Goal: Task Accomplishment & Management: Manage account settings

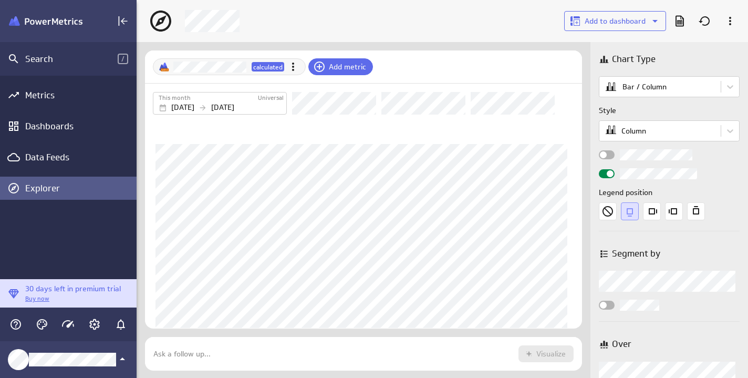
scroll to position [378, 612]
click at [121, 19] on icon "Collapse" at bounding box center [123, 21] width 13 height 13
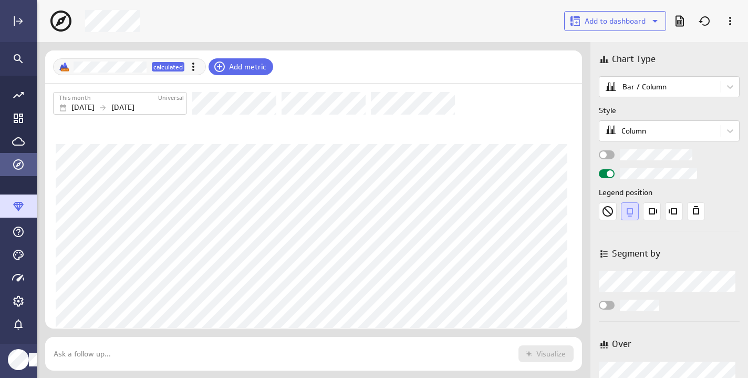
scroll to position [0, 0]
click at [18, 116] on icon "Go to Dashboard Library" at bounding box center [18, 118] width 13 height 13
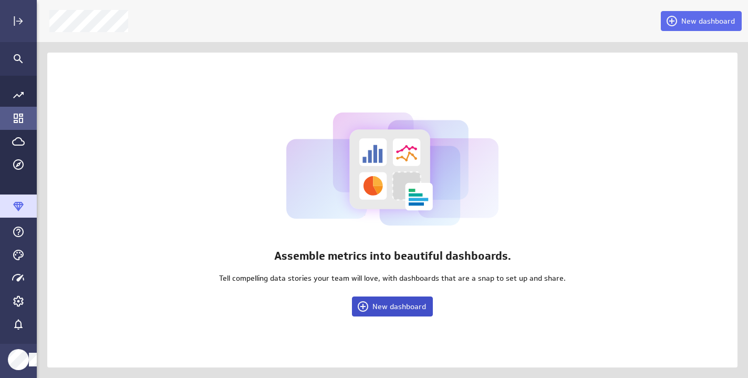
click at [393, 310] on span "New dashboard" at bounding box center [400, 306] width 54 height 9
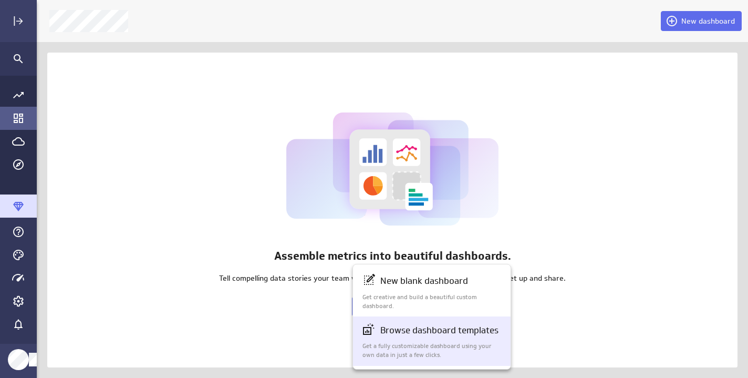
click at [399, 334] on p "Browse dashboard templates" at bounding box center [439, 330] width 118 height 13
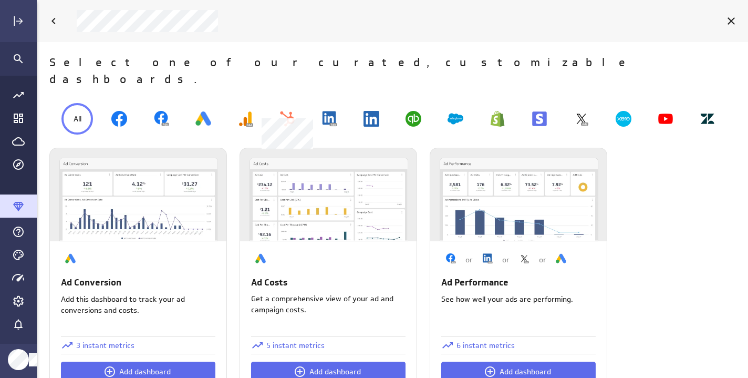
click at [292, 111] on img at bounding box center [288, 119] width 16 height 16
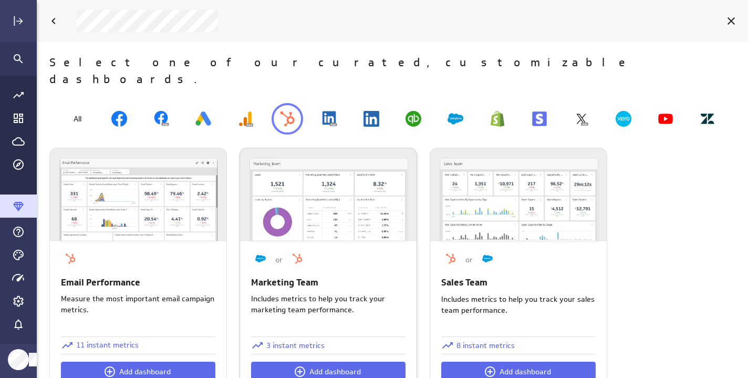
scroll to position [8, 0]
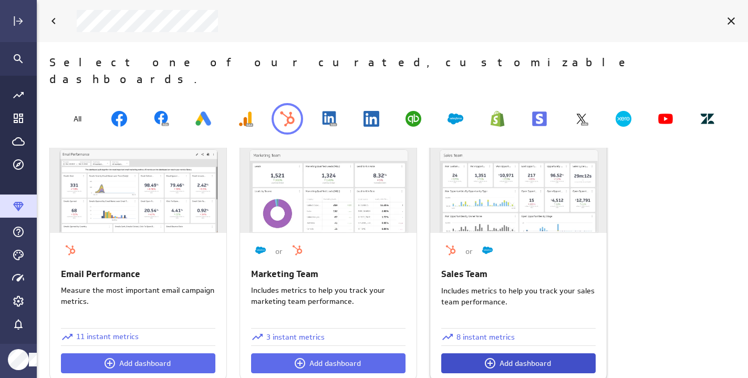
click at [502, 358] on span "Add dashboard" at bounding box center [525, 362] width 51 height 9
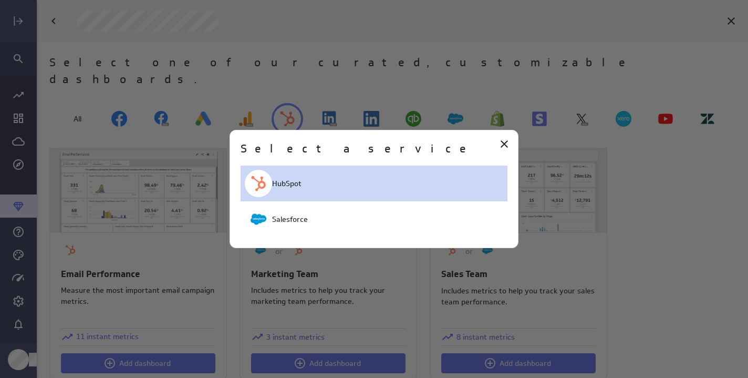
click at [297, 184] on p "HubSpot" at bounding box center [286, 183] width 29 height 11
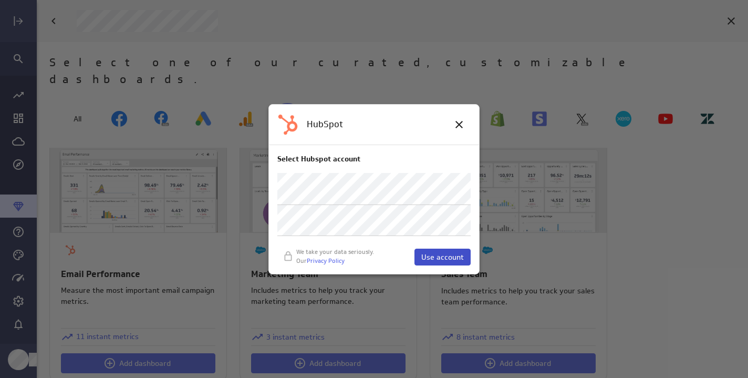
click at [453, 259] on span "Use account" at bounding box center [442, 256] width 43 height 9
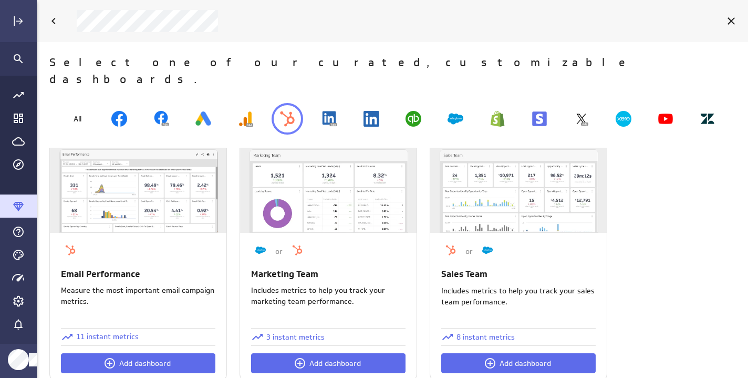
click at [453, 267] on p "Sales Team" at bounding box center [464, 273] width 46 height 13
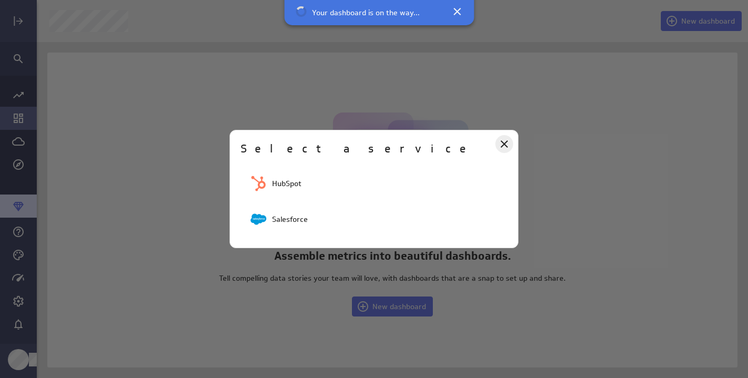
click at [504, 141] on icon "Close" at bounding box center [504, 144] width 13 height 13
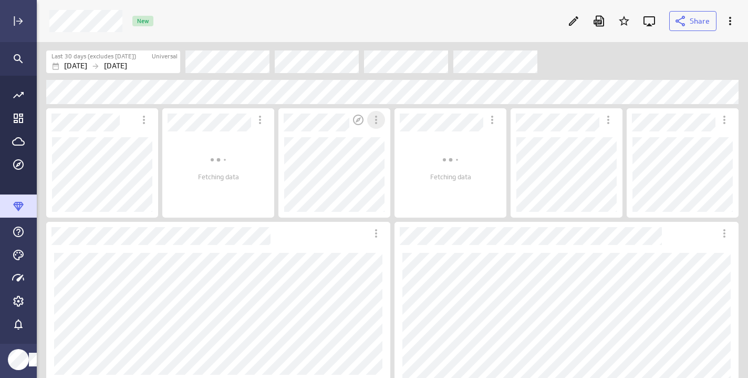
click at [377, 117] on icon "More actions" at bounding box center [376, 120] width 13 height 13
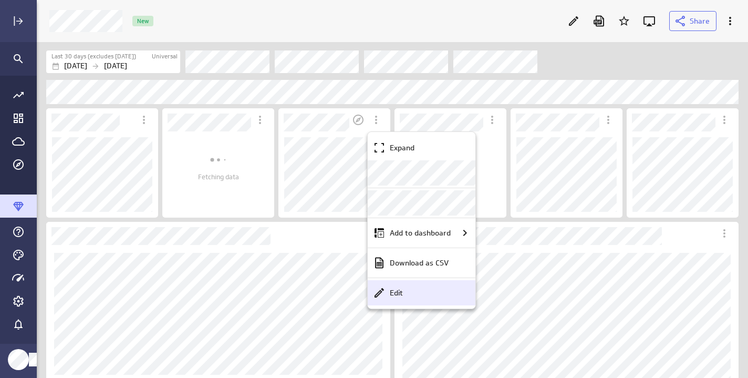
click at [401, 295] on p "Edit" at bounding box center [396, 292] width 13 height 11
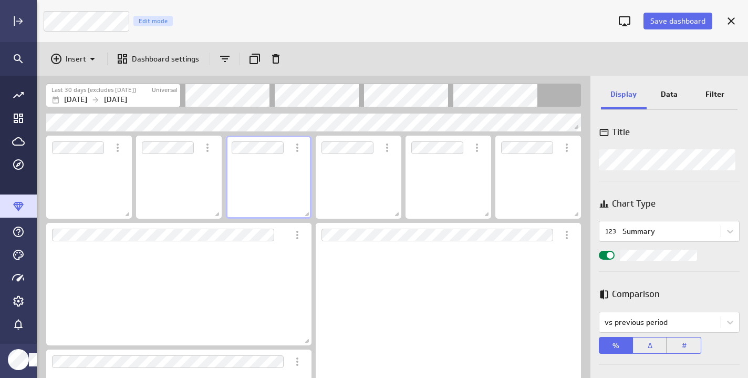
scroll to position [51, 78]
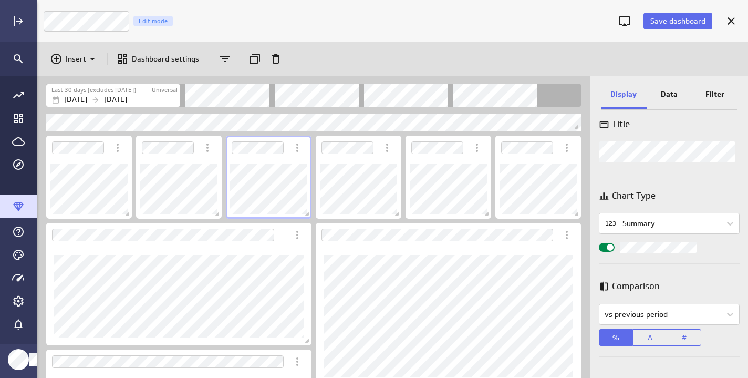
click at [678, 92] on div "Data" at bounding box center [670, 95] width 46 height 28
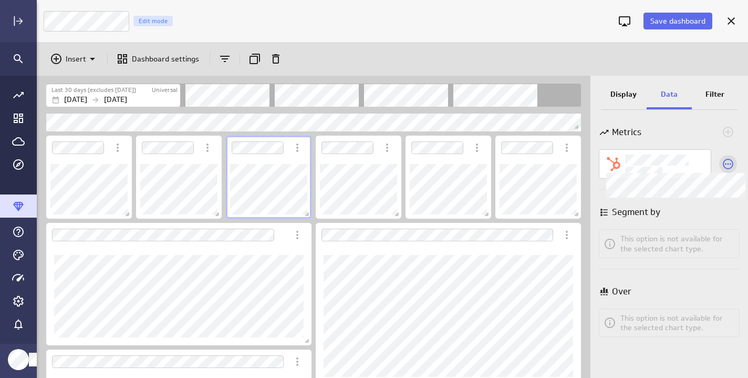
click at [728, 163] on icon "Widget Properties" at bounding box center [728, 164] width 13 height 13
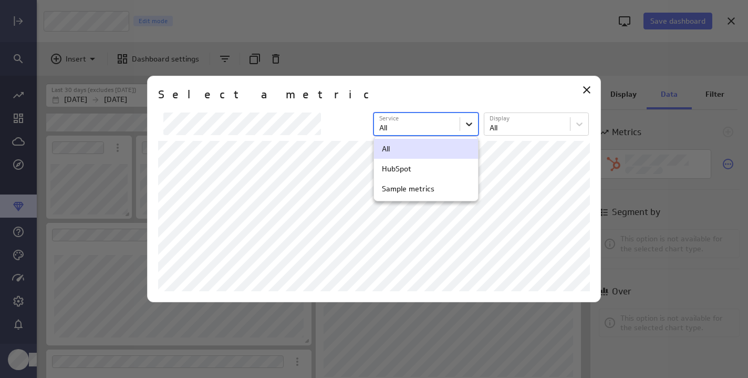
click at [473, 120] on body "Save dashboard Sales Team Edit mode Insert Dashboard settings Last 30 days (exc…" at bounding box center [374, 189] width 748 height 378
click at [499, 94] on div at bounding box center [374, 189] width 748 height 378
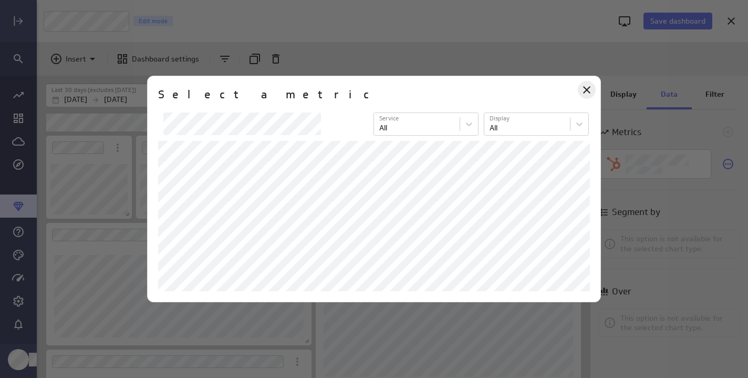
click at [590, 87] on icon "Close" at bounding box center [586, 89] width 7 height 7
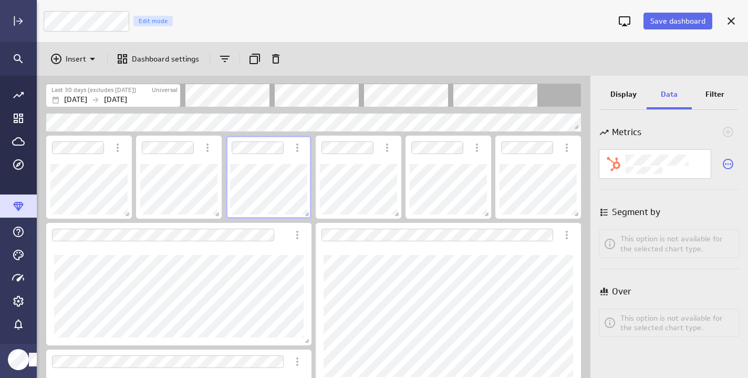
click at [716, 99] on p "Filter" at bounding box center [715, 94] width 19 height 11
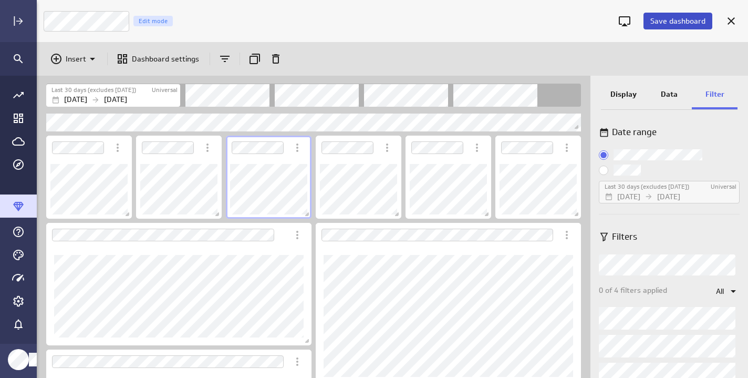
click at [691, 23] on span "Save dashboard" at bounding box center [678, 20] width 55 height 9
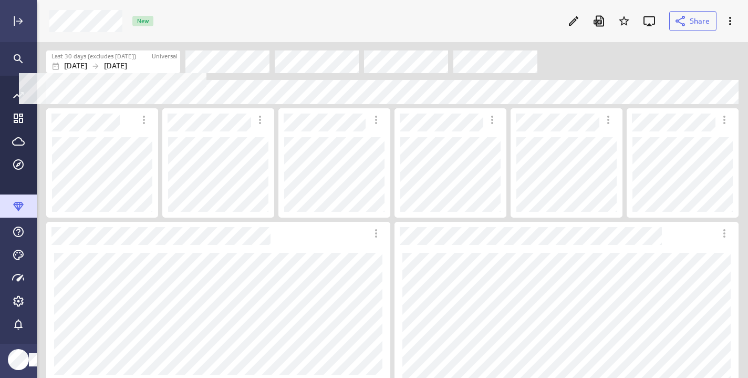
click at [125, 61] on p "Aug 24 2025" at bounding box center [115, 65] width 23 height 11
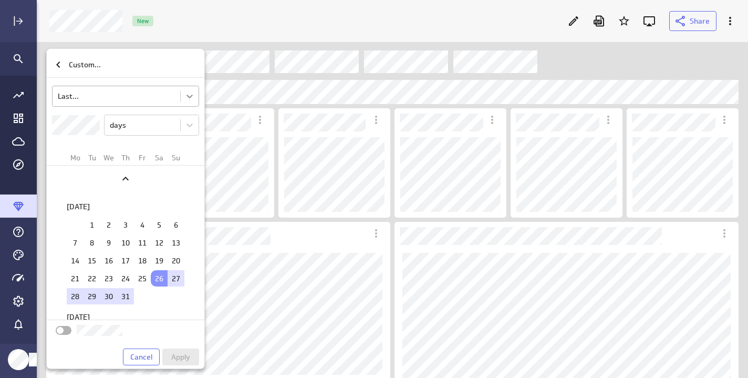
click at [190, 96] on body "Share New Last 30 days (excludes today) Universal Jul 26 2025 Aug 24 2025 Fetch…" at bounding box center [374, 189] width 748 height 378
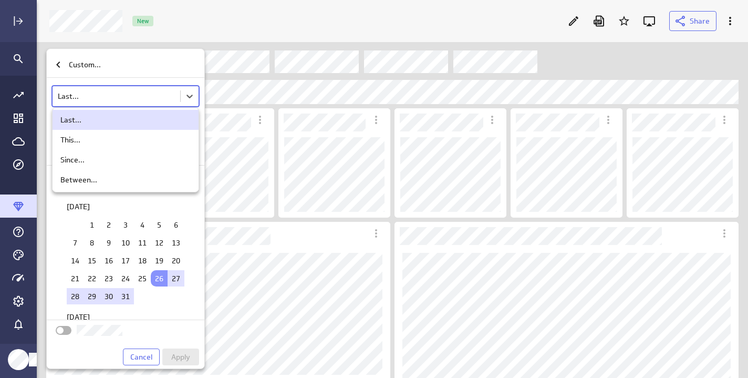
click at [182, 85] on div at bounding box center [374, 189] width 748 height 378
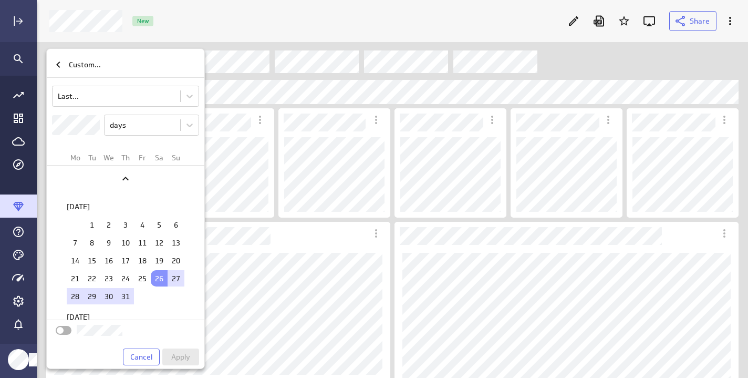
click at [66, 327] on div at bounding box center [64, 330] width 16 height 9
click at [0, 0] on input "checkbox" at bounding box center [0, 0] width 0 height 0
click at [188, 122] on body "Share New Last 30 days (excludes today) Universal Jul 26 2025 Aug 24 2025 Fetch…" at bounding box center [374, 189] width 748 height 378
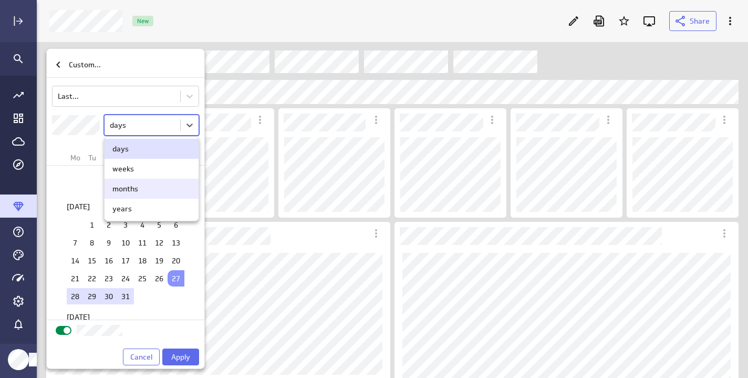
click at [147, 192] on div "months" at bounding box center [151, 188] width 78 height 9
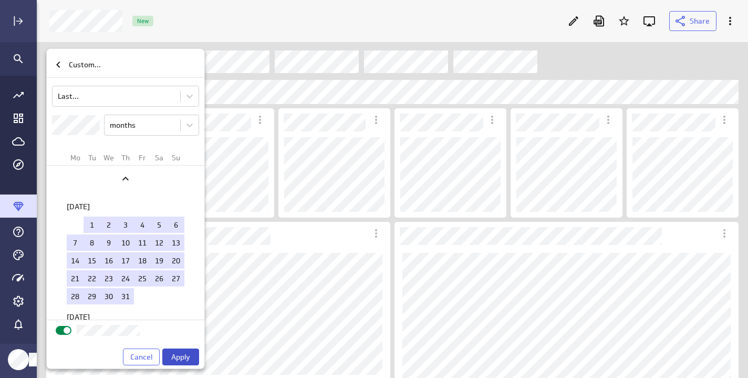
click at [173, 356] on span "Apply" at bounding box center [180, 356] width 19 height 9
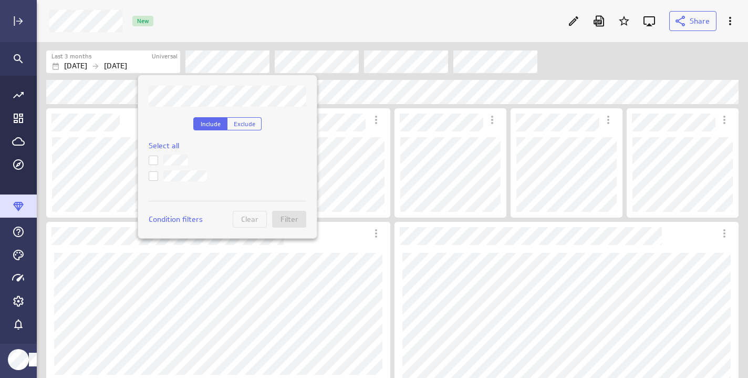
click at [156, 162] on icon at bounding box center [153, 160] width 8 height 8
click at [0, 0] on input "checkbox" at bounding box center [0, 0] width 0 height 0
click at [153, 174] on icon at bounding box center [153, 176] width 8 height 8
click at [0, 0] on input "checkbox" at bounding box center [0, 0] width 0 height 0
click at [285, 221] on span "Filter" at bounding box center [290, 218] width 18 height 9
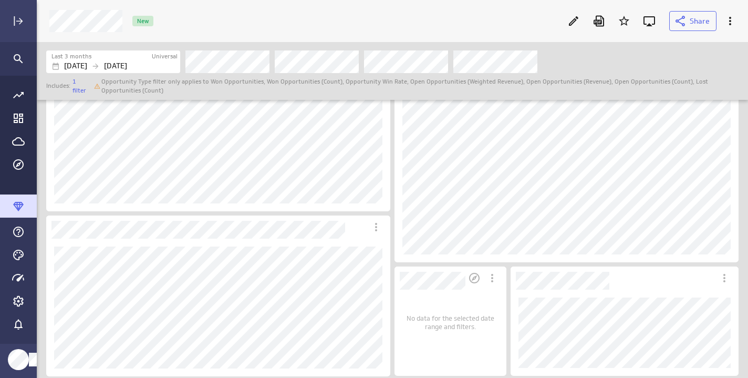
scroll to position [191, 0]
click at [377, 229] on icon "More actions" at bounding box center [376, 229] width 13 height 13
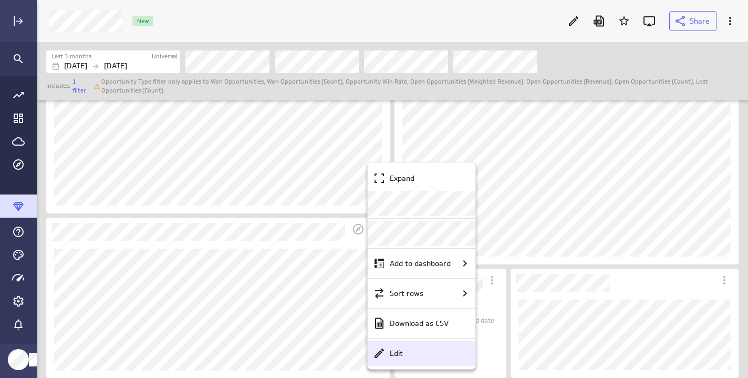
click at [400, 354] on p "Edit" at bounding box center [396, 353] width 13 height 11
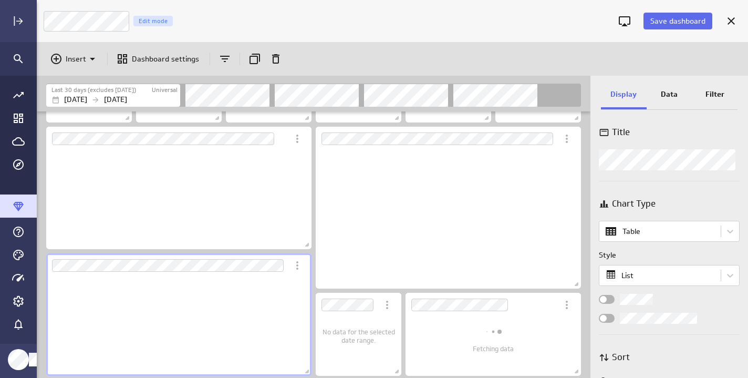
scroll to position [51, 78]
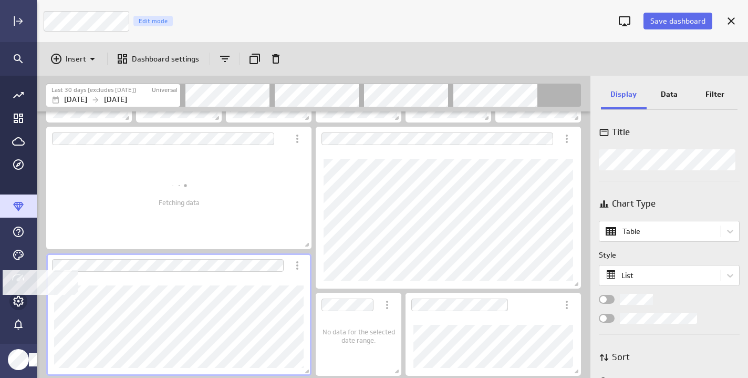
click at [17, 300] on icon "Account and settings" at bounding box center [18, 301] width 3 height 3
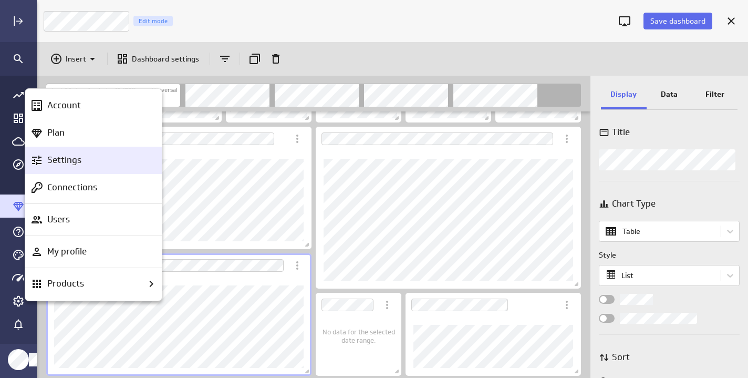
click at [75, 159] on p "Settings" at bounding box center [64, 159] width 34 height 13
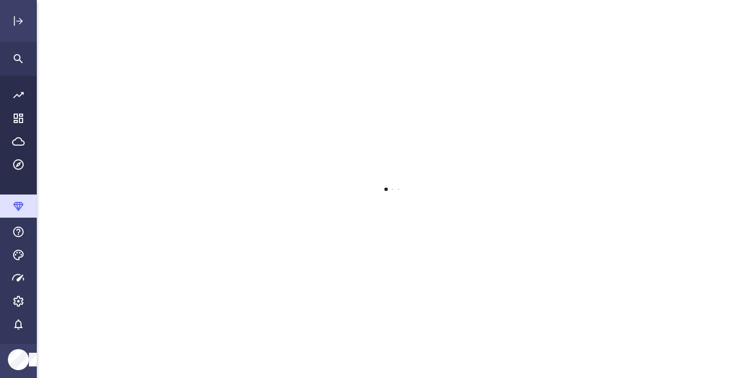
scroll to position [378, 712]
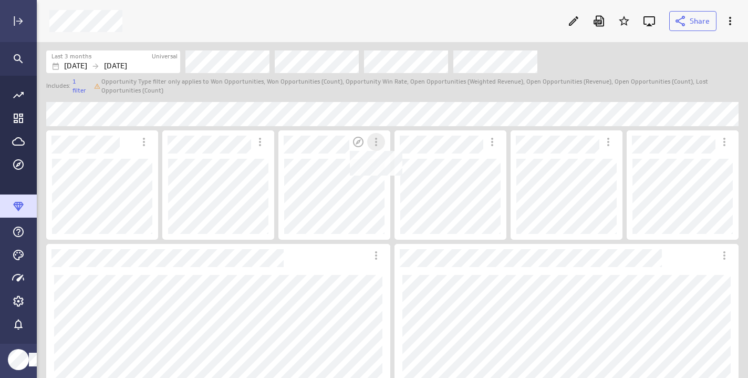
click at [376, 138] on icon "Dashboard Widget" at bounding box center [376, 142] width 2 height 8
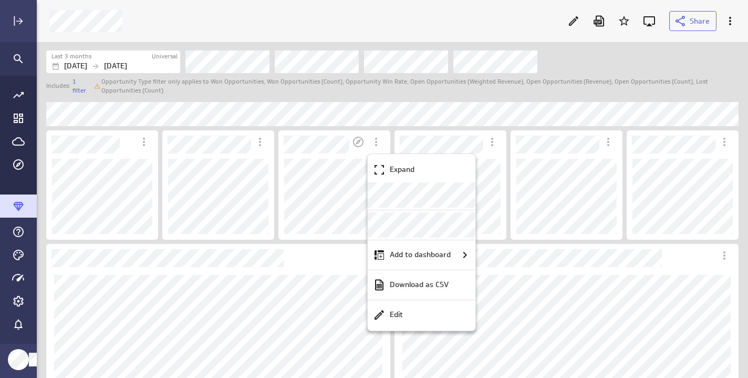
click at [343, 169] on div at bounding box center [374, 189] width 748 height 378
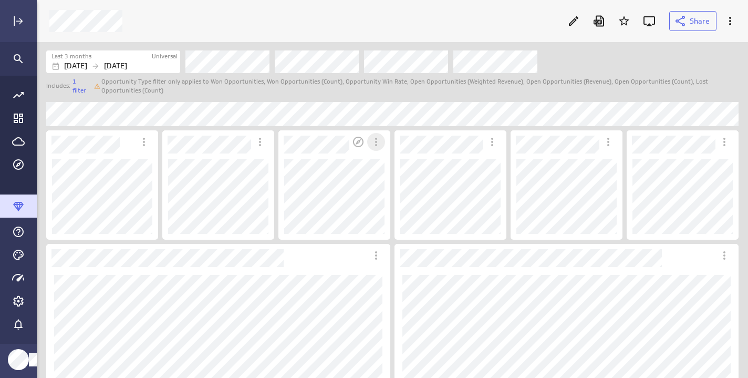
click at [376, 145] on icon "More actions" at bounding box center [376, 142] width 2 height 8
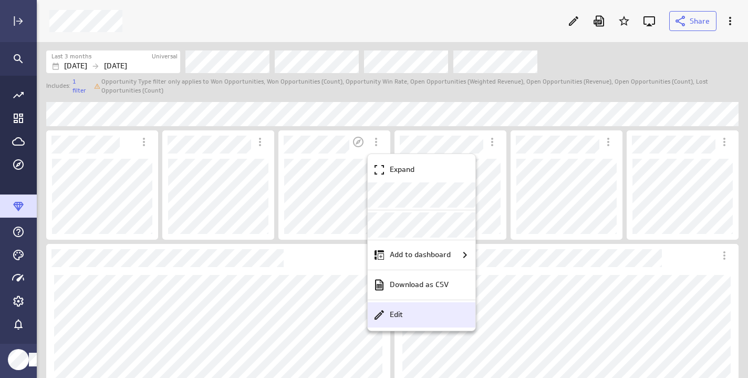
click at [397, 314] on p "Edit" at bounding box center [396, 314] width 13 height 11
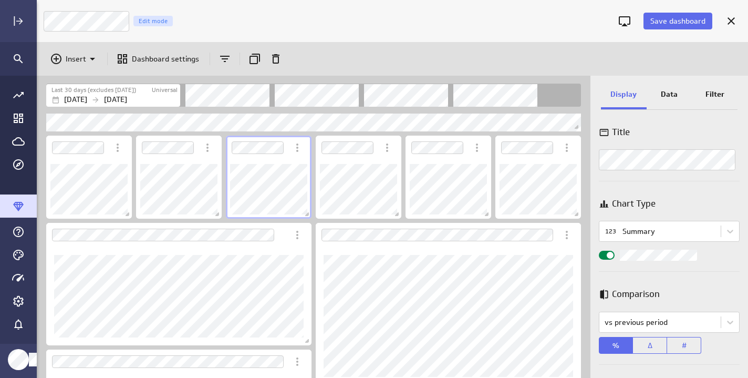
click at [672, 93] on p "Data" at bounding box center [669, 94] width 17 height 11
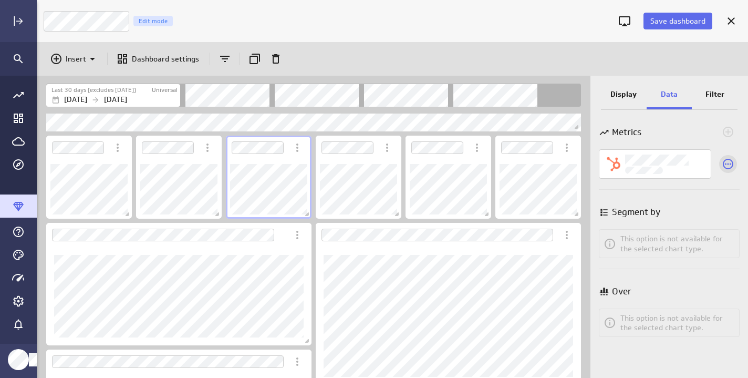
click at [731, 161] on icon "Select a different metric for this visualization" at bounding box center [728, 164] width 11 height 11
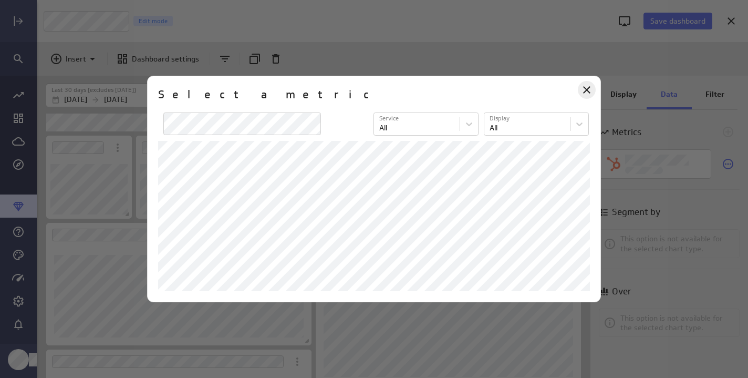
click at [587, 93] on icon "Close" at bounding box center [587, 90] width 13 height 13
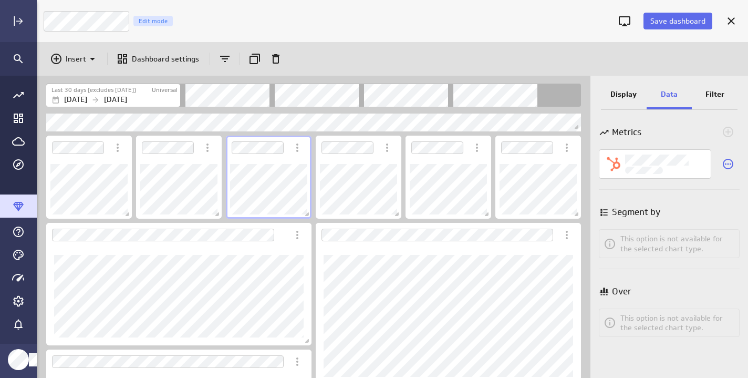
click at [627, 97] on p "Display" at bounding box center [624, 94] width 26 height 11
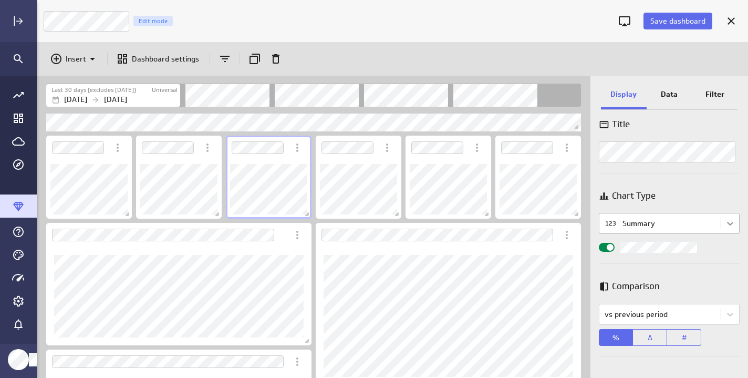
click at [728, 223] on body "Save dashboard Sales Team Edit mode Insert Dashboard settings Last 30 days (exc…" at bounding box center [374, 189] width 748 height 378
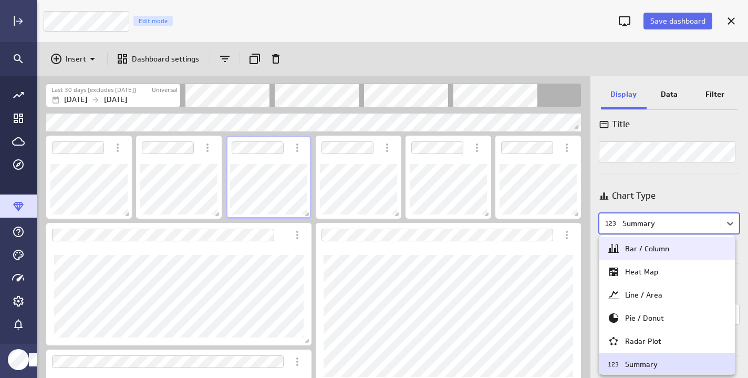
click at [719, 194] on div at bounding box center [374, 189] width 748 height 378
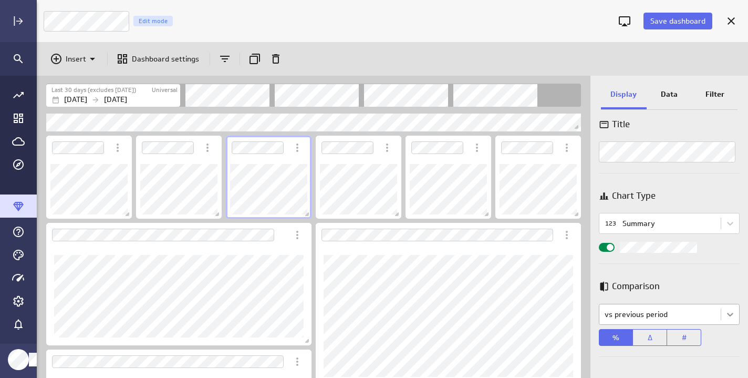
click at [723, 313] on body "Save dashboard Sales Team Edit mode Insert Dashboard settings Last 30 days (exc…" at bounding box center [374, 189] width 748 height 378
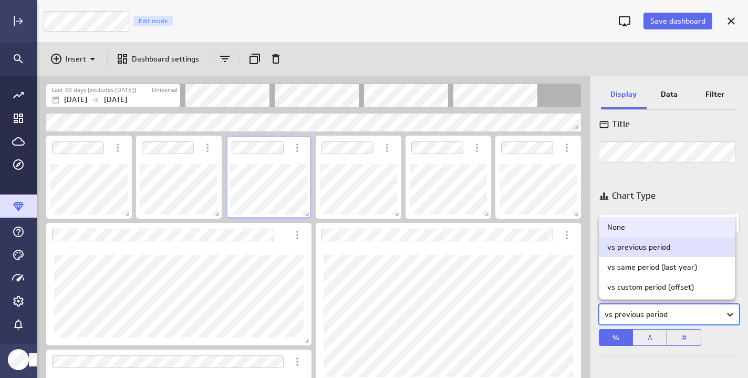
click at [723, 313] on div at bounding box center [374, 189] width 748 height 378
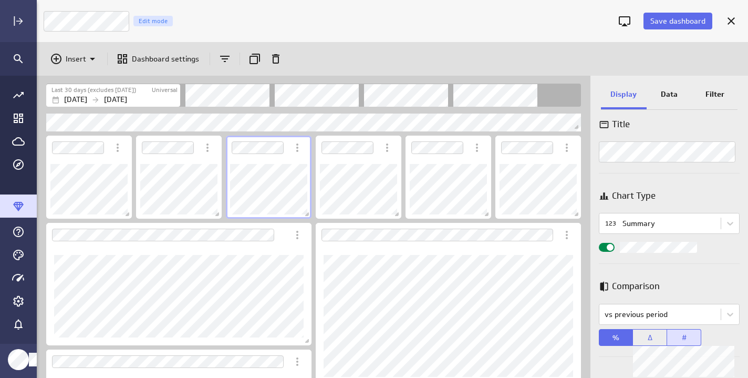
click at [685, 335] on span "#" at bounding box center [684, 337] width 5 height 9
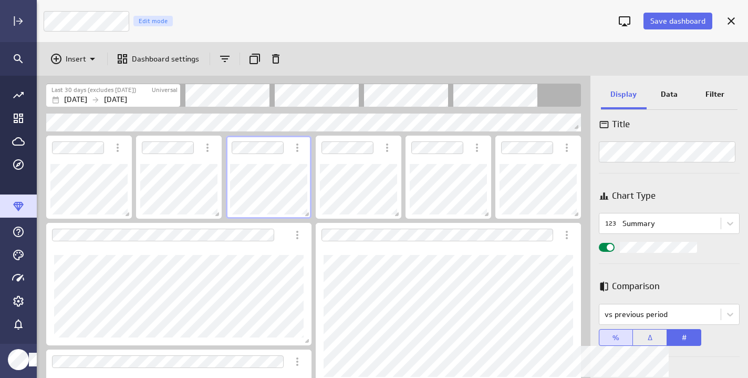
click at [620, 338] on button "%" at bounding box center [616, 337] width 34 height 17
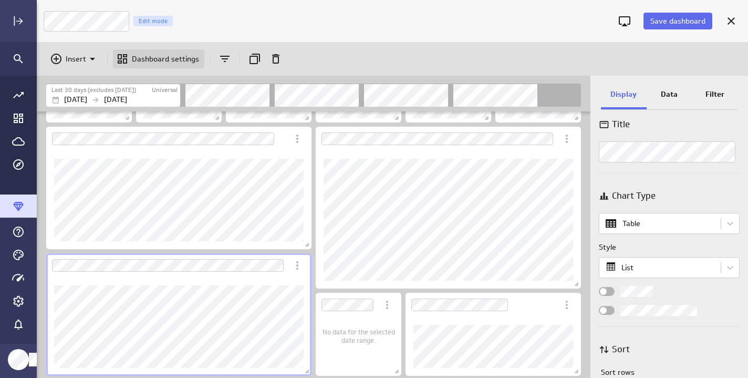
click at [172, 56] on p "Dashboard settings" at bounding box center [165, 59] width 67 height 11
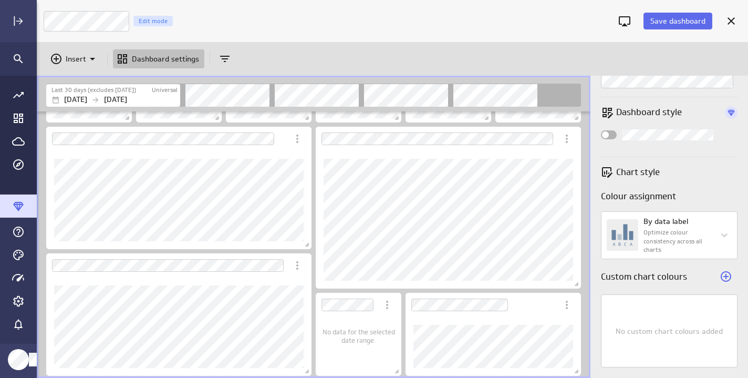
click at [620, 135] on label "Widget Properties" at bounding box center [669, 134] width 137 height 11
click at [0, 0] on input "Widget Properties" at bounding box center [0, 0] width 0 height 0
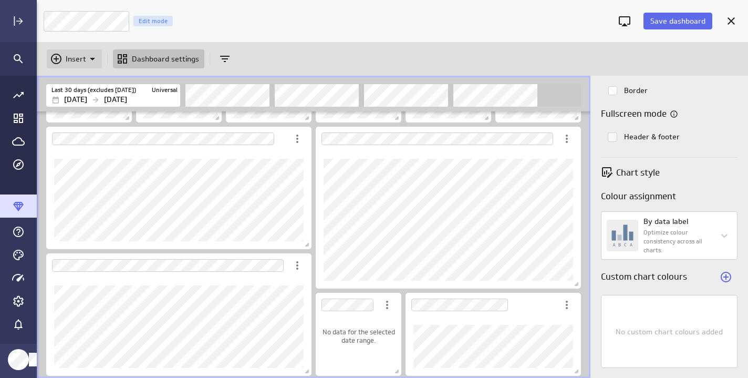
click at [93, 59] on icon "Insert" at bounding box center [92, 59] width 5 height 3
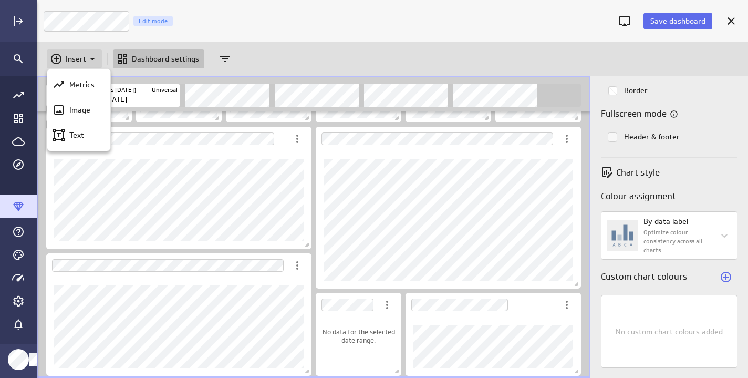
click at [93, 59] on div at bounding box center [374, 189] width 748 height 378
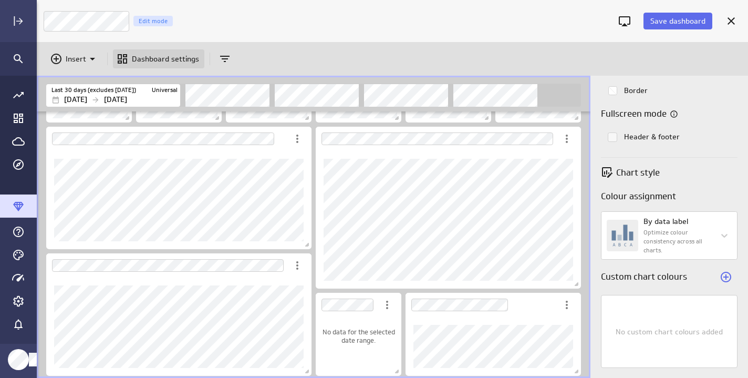
click at [167, 58] on p "Dashboard settings" at bounding box center [165, 59] width 67 height 11
click at [297, 140] on icon "More actions" at bounding box center [297, 138] width 13 height 13
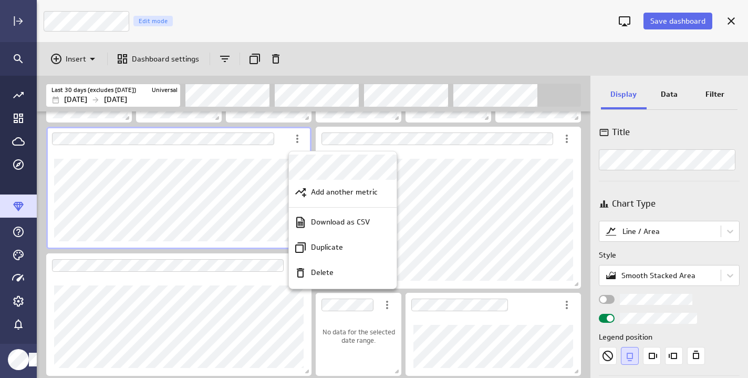
click at [695, 198] on div at bounding box center [374, 189] width 748 height 378
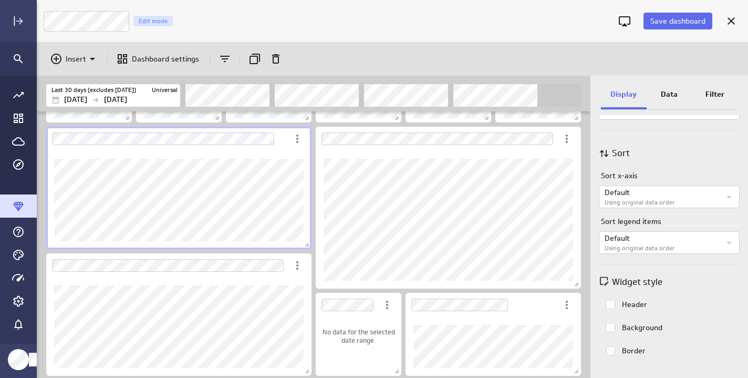
scroll to position [706, 0]
click at [727, 15] on icon "Cancel" at bounding box center [731, 21] width 13 height 13
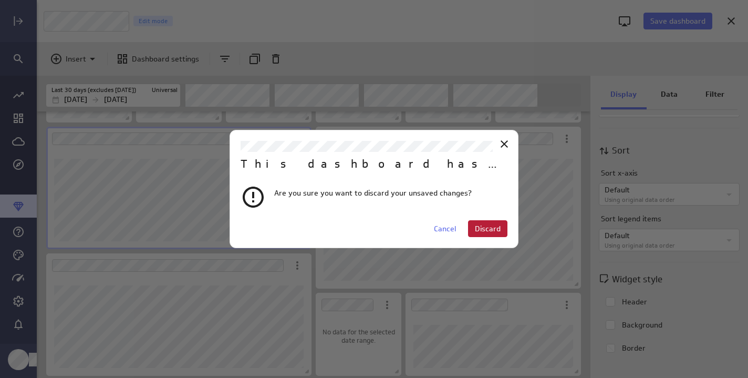
click at [486, 223] on button "Discard" at bounding box center [487, 228] width 39 height 17
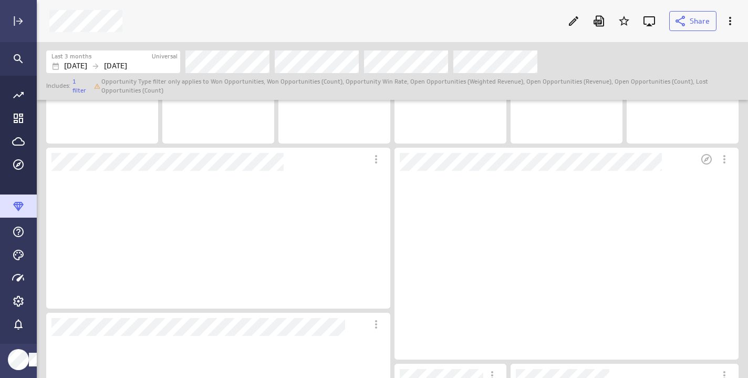
scroll to position [76, 101]
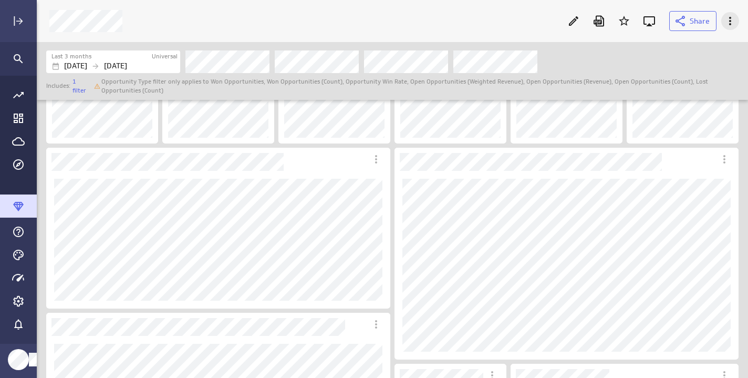
click at [728, 19] on icon "More actions" at bounding box center [730, 21] width 13 height 13
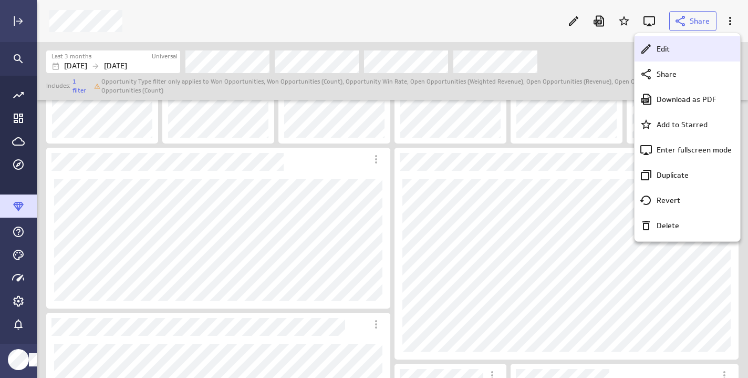
click at [657, 46] on p "Edit" at bounding box center [663, 49] width 13 height 11
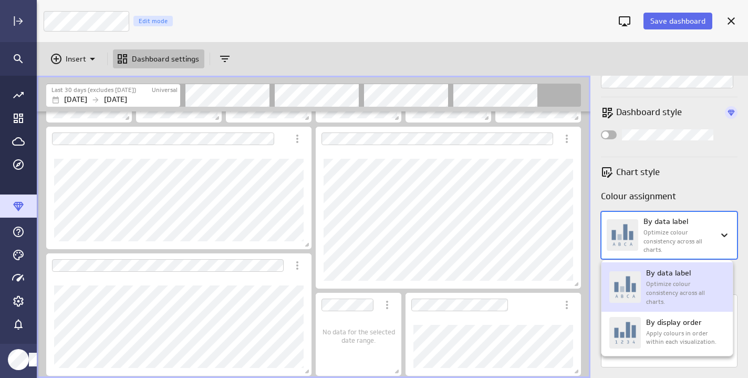
click at [720, 232] on body "Save dashboard Sales Team Edit mode Insert Dashboard settings Last 30 days (exc…" at bounding box center [374, 189] width 748 height 378
click at [720, 232] on div at bounding box center [374, 189] width 748 height 378
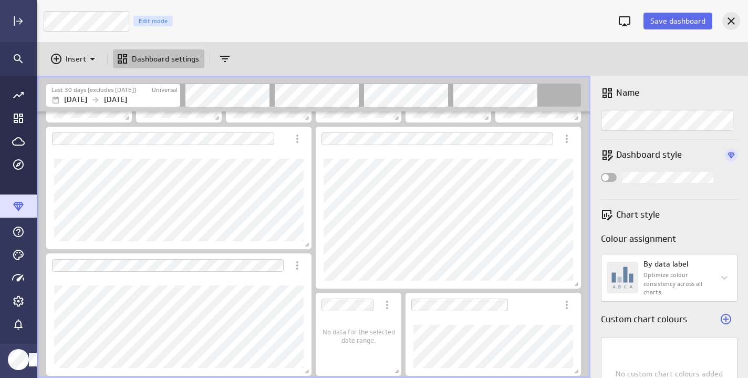
click at [731, 14] on div "Cancel" at bounding box center [732, 21] width 18 height 18
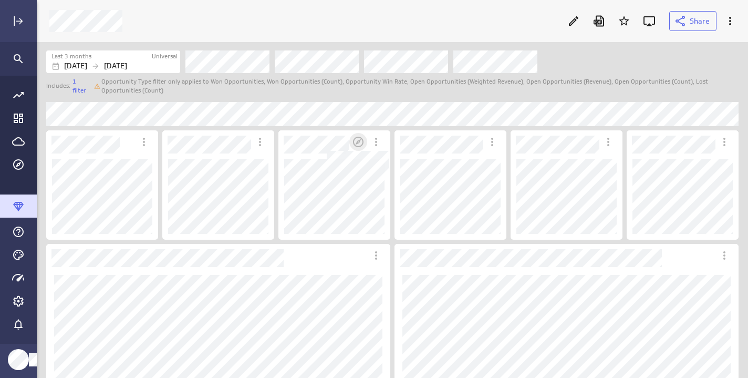
click at [358, 140] on icon "Dashboard Widget" at bounding box center [358, 142] width 11 height 11
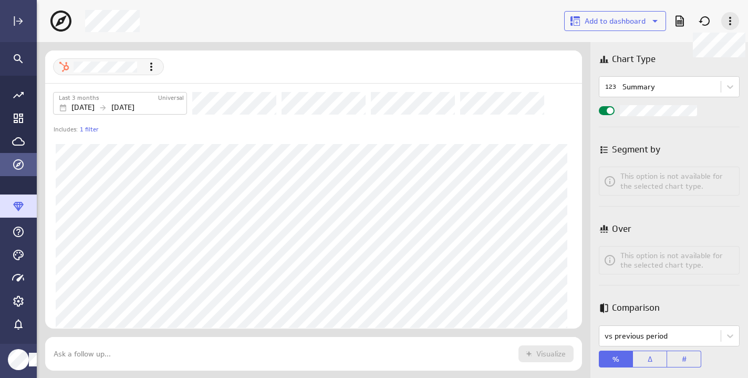
click at [730, 17] on icon at bounding box center [730, 21] width 2 height 8
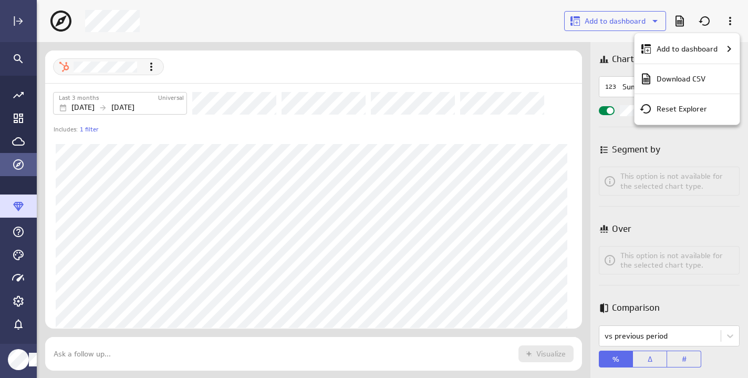
click at [151, 68] on div at bounding box center [374, 189] width 748 height 378
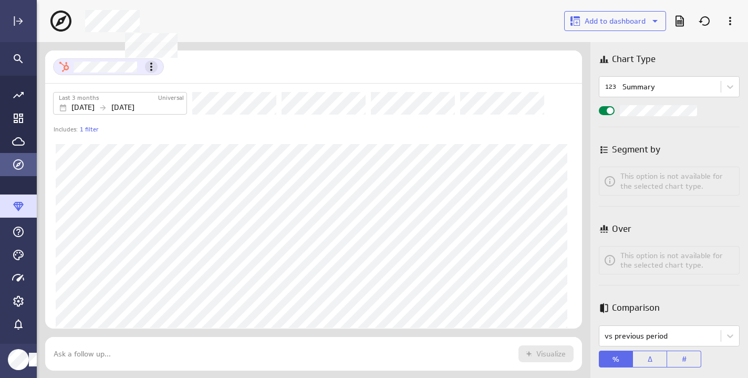
click at [151, 65] on icon "Metric actions" at bounding box center [151, 67] width 2 height 8
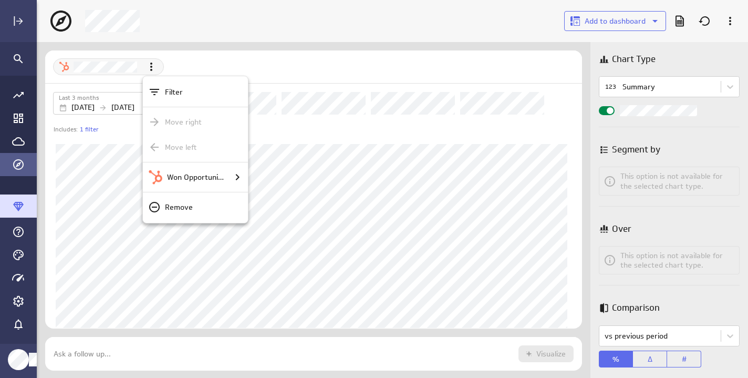
click at [17, 160] on div at bounding box center [374, 189] width 748 height 378
click at [17, 160] on icon "Explorer" at bounding box center [18, 164] width 13 height 13
click at [17, 163] on icon "Explorer" at bounding box center [18, 164] width 13 height 13
click at [19, 204] on icon "Main Menu" at bounding box center [18, 206] width 11 height 9
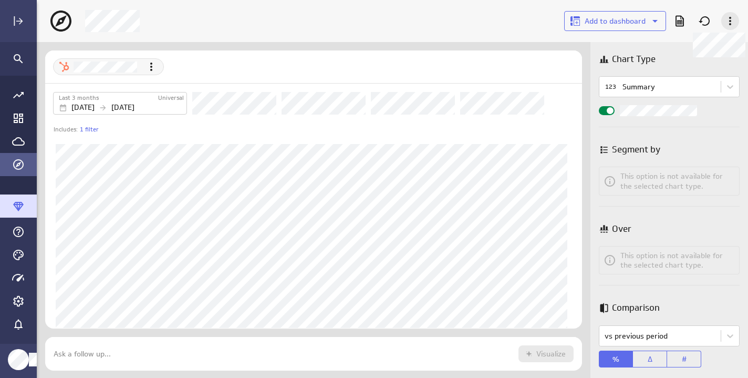
click at [730, 15] on icon at bounding box center [730, 21] width 13 height 13
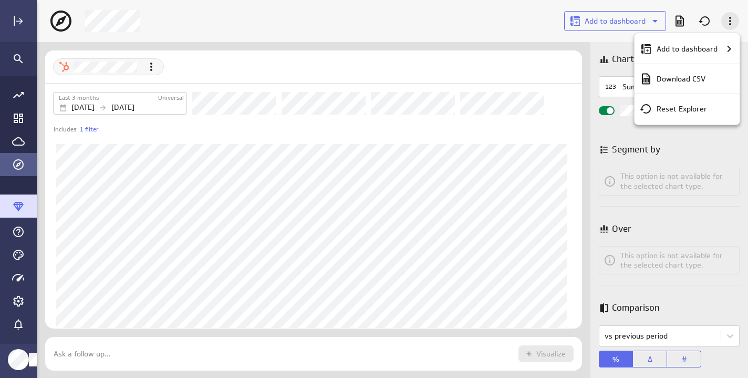
click at [730, 15] on div at bounding box center [374, 189] width 748 height 378
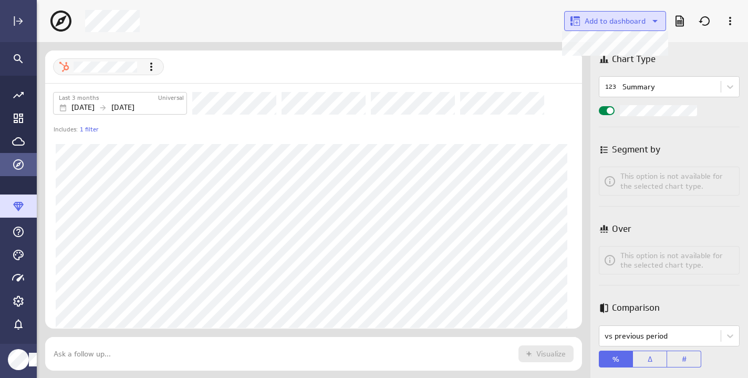
click at [655, 17] on icon at bounding box center [655, 21] width 13 height 13
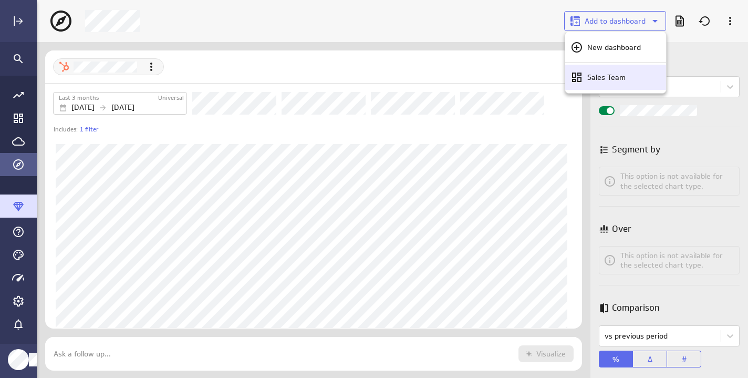
click at [652, 81] on div "Sales Team" at bounding box center [620, 77] width 75 height 11
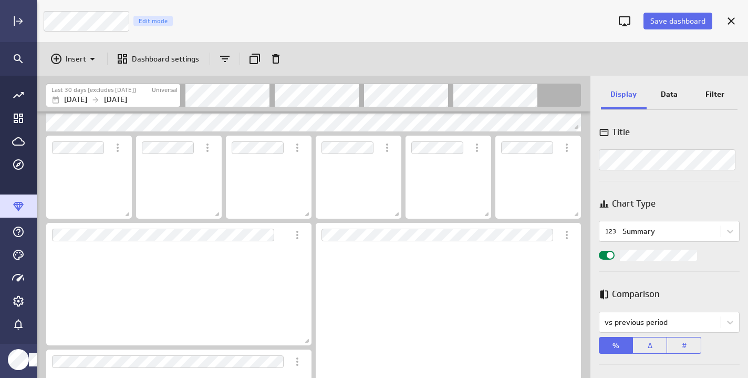
scroll to position [5, 5]
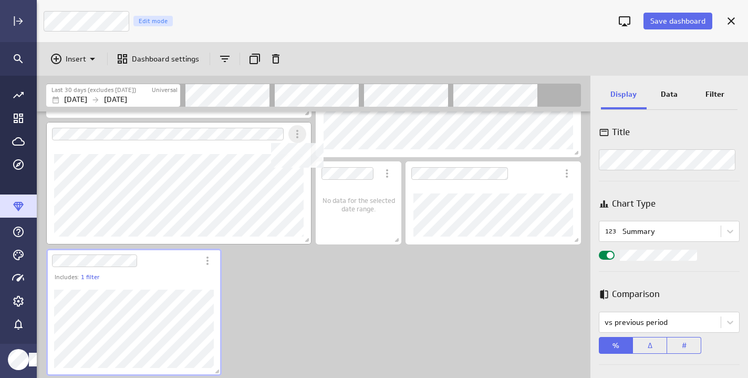
click at [295, 132] on icon "Dashboard Widget" at bounding box center [297, 134] width 13 height 13
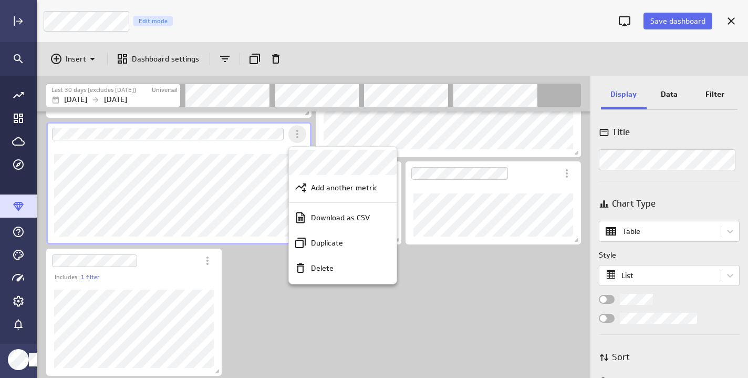
click at [295, 132] on div at bounding box center [374, 189] width 748 height 378
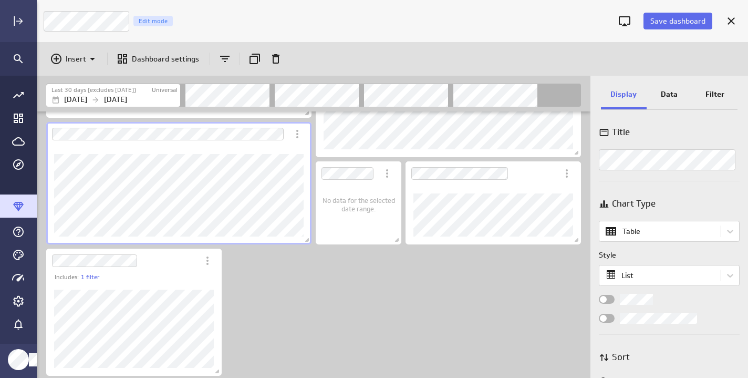
scroll to position [66, 0]
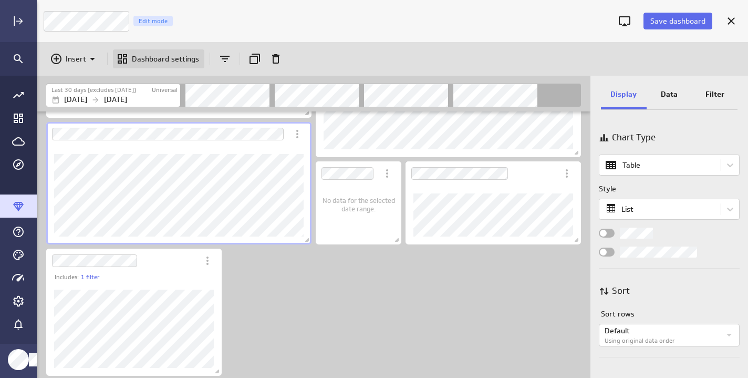
click at [135, 52] on div "Dashboard settings" at bounding box center [158, 58] width 91 height 19
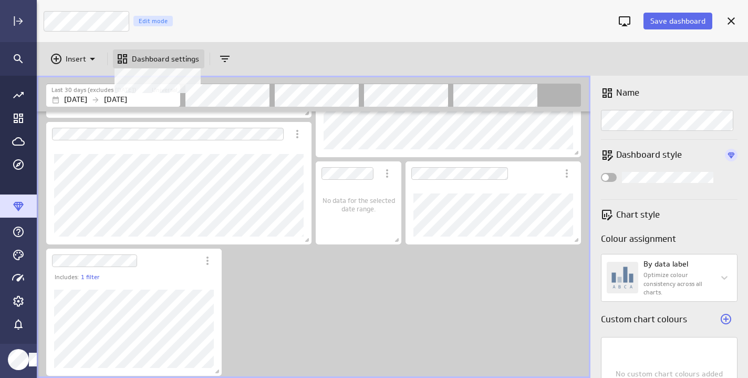
click at [142, 58] on p "Dashboard settings" at bounding box center [165, 59] width 67 height 11
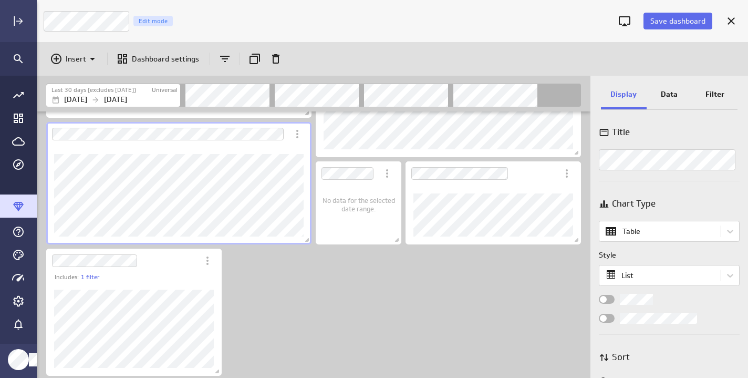
click at [674, 98] on p "Data" at bounding box center [669, 94] width 17 height 11
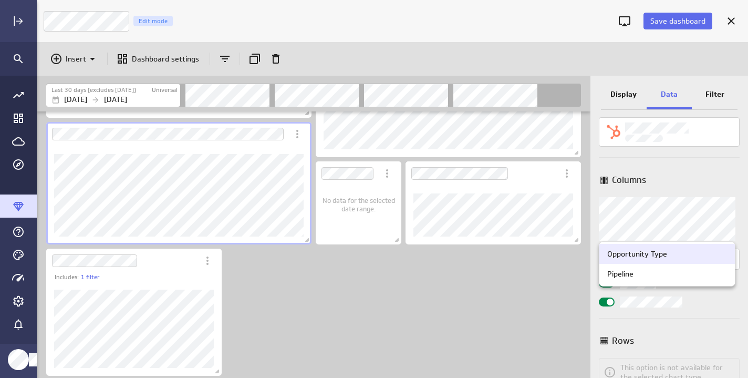
click at [723, 219] on body "Save dashboard Sales Team Edit mode Insert Dashboard settings Last 30 days (exc…" at bounding box center [374, 189] width 748 height 378
click at [723, 219] on div at bounding box center [374, 189] width 748 height 378
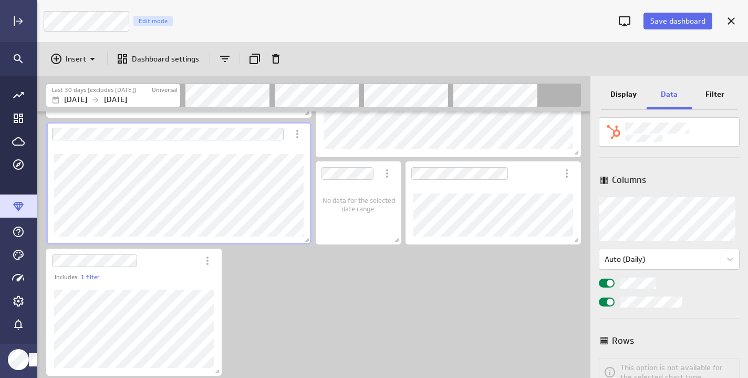
scroll to position [59, 0]
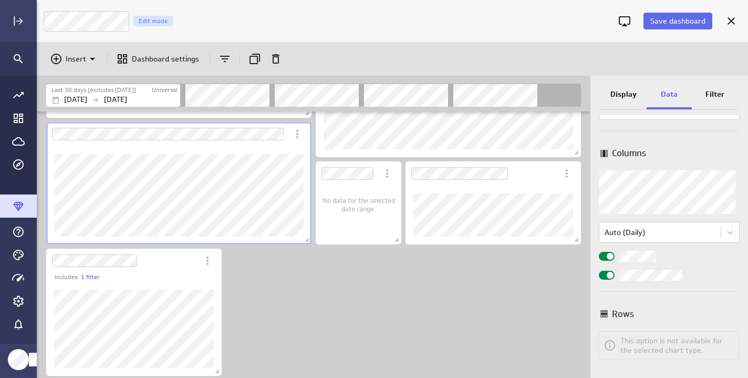
click at [621, 314] on p "Rows" at bounding box center [623, 313] width 22 height 13
click at [610, 346] on icon "Widget Properties" at bounding box center [610, 345] width 11 height 11
click at [730, 19] on icon "Cancel" at bounding box center [731, 21] width 13 height 13
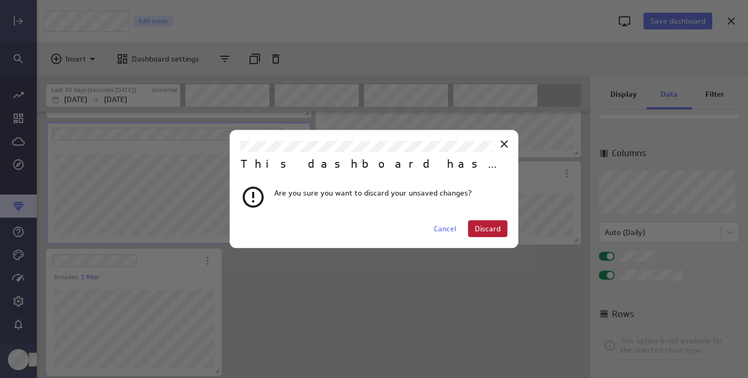
click at [491, 232] on span "Discard" at bounding box center [488, 228] width 26 height 9
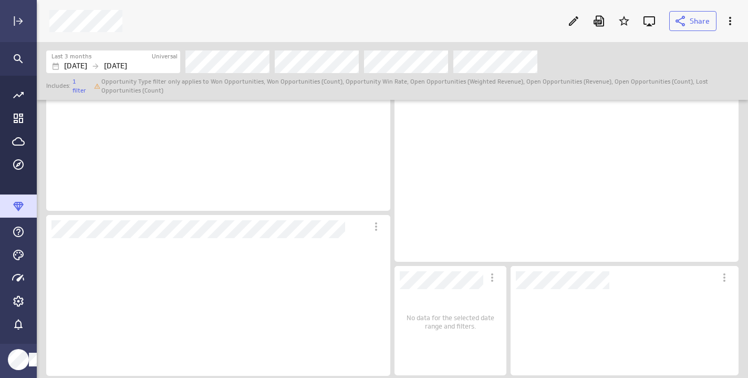
scroll to position [5, 5]
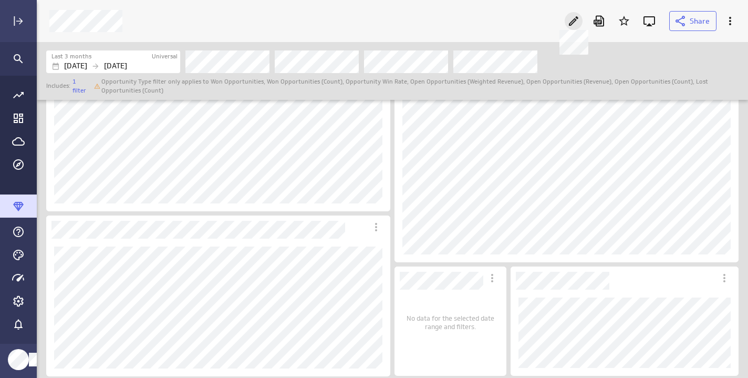
click at [575, 21] on icon at bounding box center [573, 20] width 9 height 9
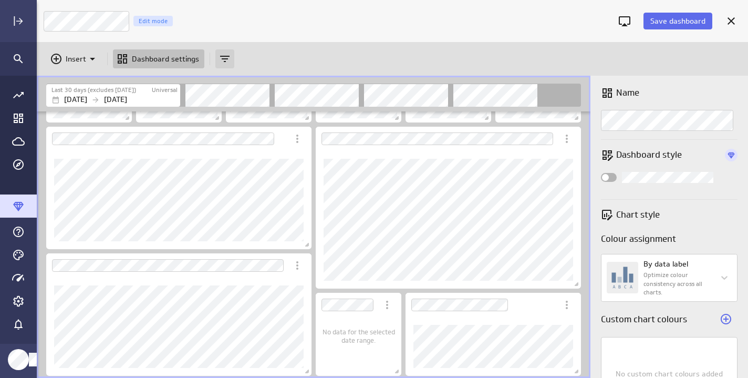
click at [221, 57] on icon "Add and remove filters" at bounding box center [225, 59] width 13 height 13
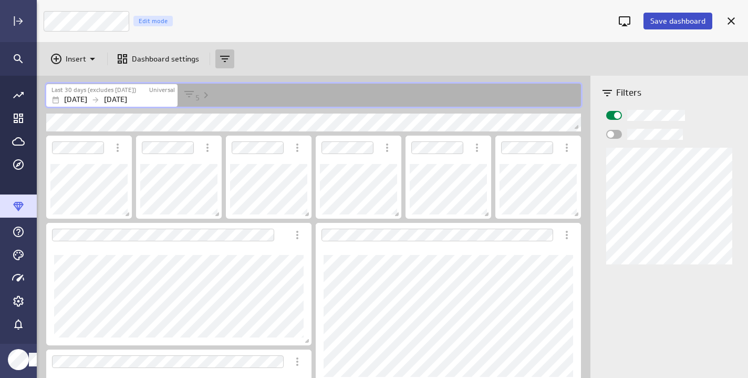
click at [674, 22] on span "Save dashboard" at bounding box center [678, 20] width 55 height 9
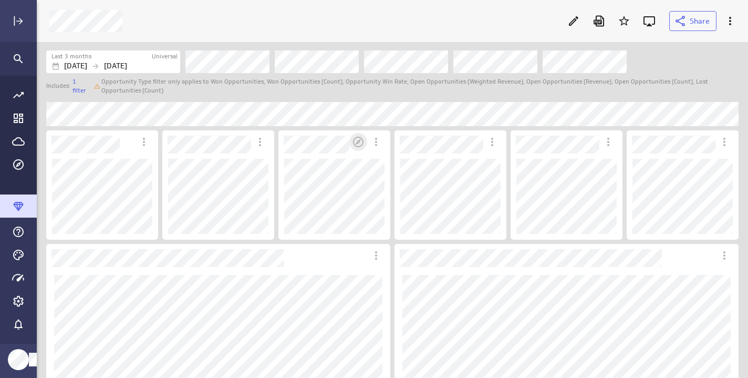
click at [362, 141] on icon "Open in Explorer" at bounding box center [358, 142] width 13 height 13
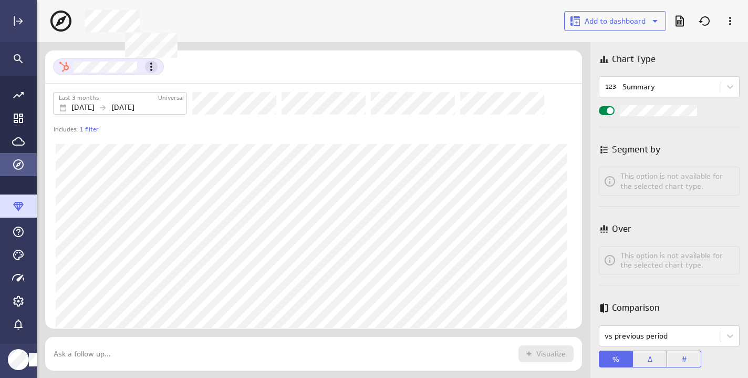
click at [153, 70] on icon "Metric actions" at bounding box center [151, 66] width 13 height 13
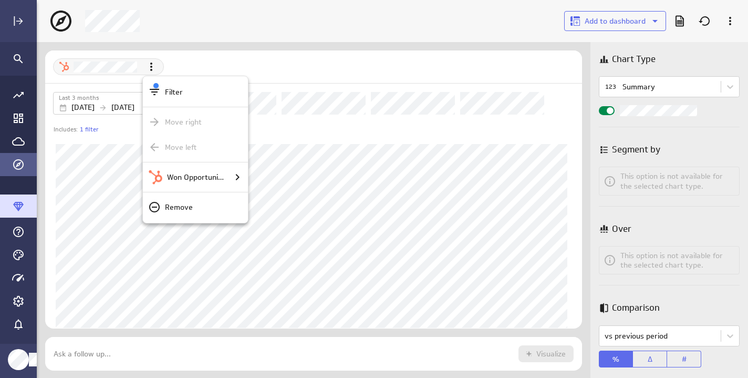
click at [378, 179] on div at bounding box center [374, 189] width 748 height 378
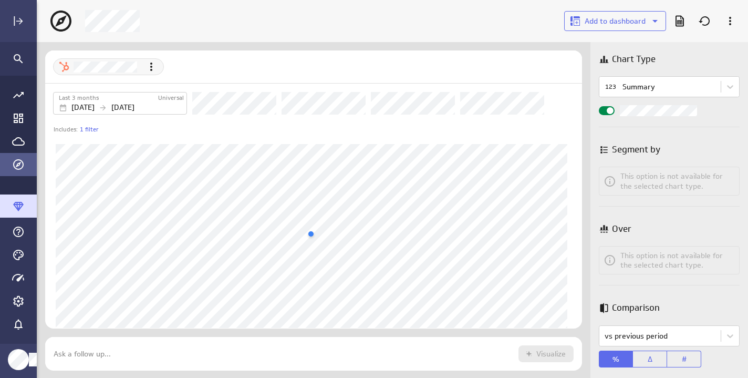
scroll to position [8, 0]
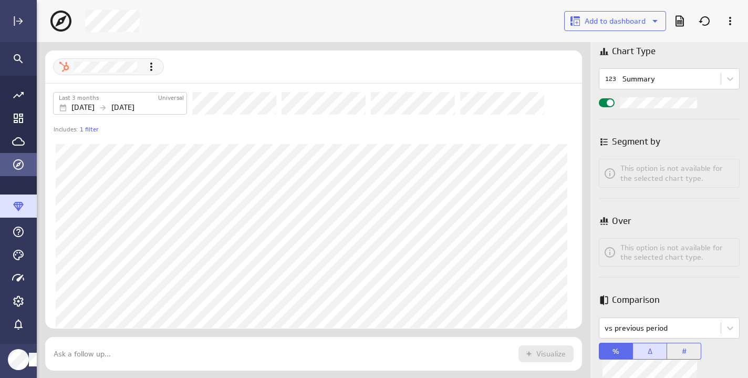
click at [657, 355] on button "Δ" at bounding box center [650, 351] width 34 height 17
click at [684, 351] on div at bounding box center [693, 351] width 100 height 21
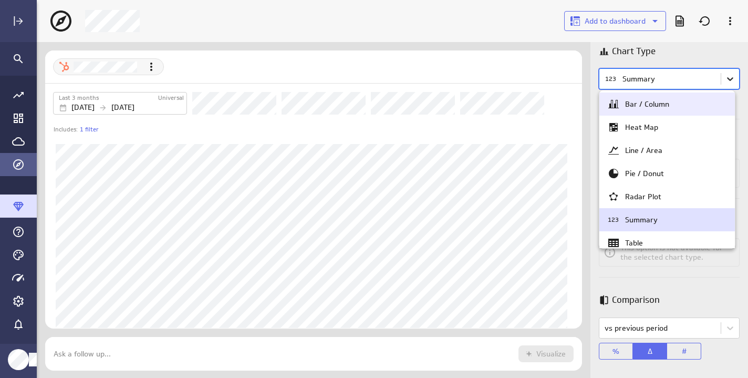
click at [730, 75] on body "Add to dashboard Last 3 months Universal Jun 01 2025 Aug 31 2025 Includes: 1 fi…" at bounding box center [374, 189] width 748 height 378
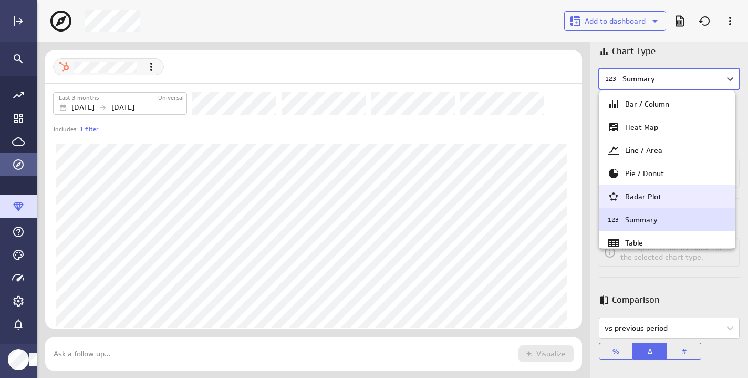
scroll to position [101, 0]
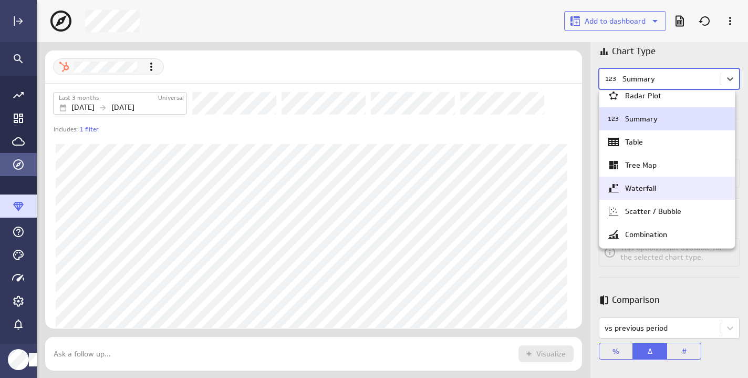
click at [440, 69] on div at bounding box center [374, 189] width 748 height 378
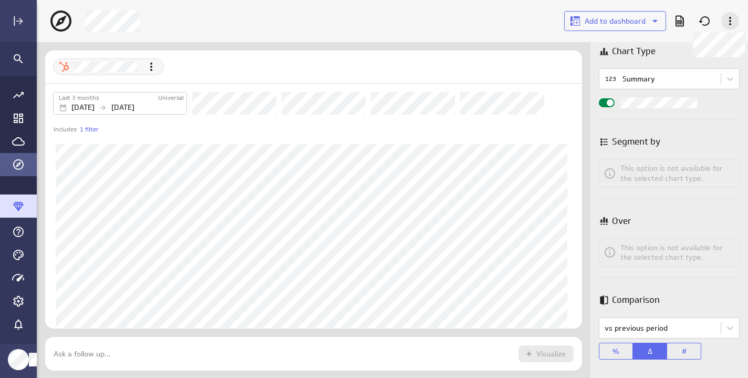
click at [730, 17] on icon at bounding box center [730, 21] width 13 height 13
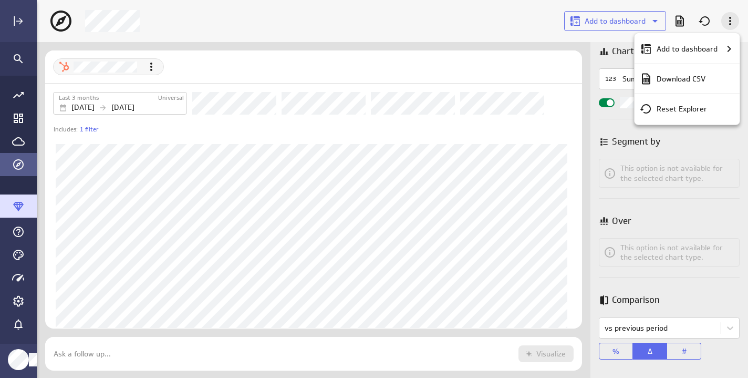
click at [730, 17] on div at bounding box center [374, 189] width 748 height 378
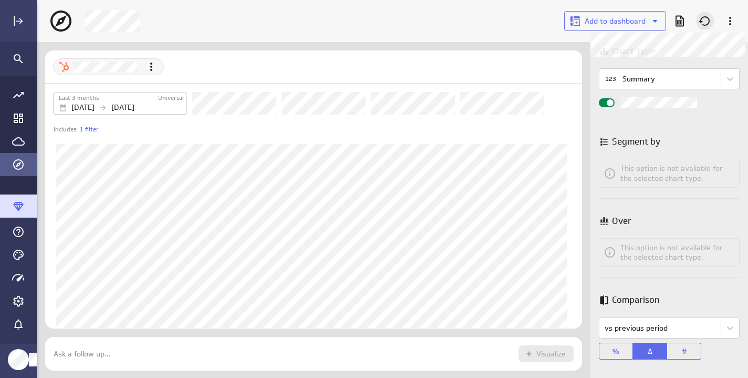
click at [708, 17] on icon at bounding box center [705, 21] width 13 height 13
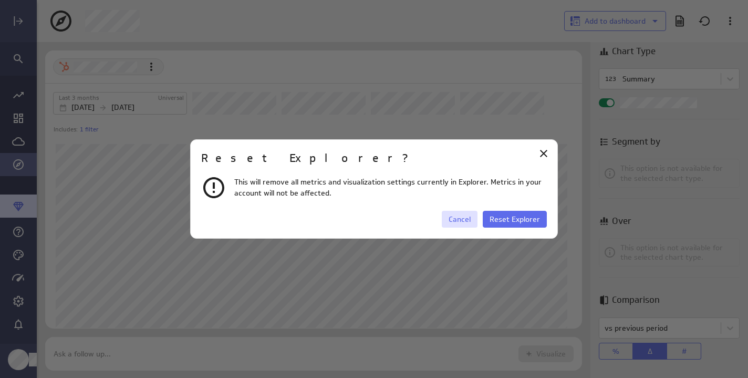
click at [459, 222] on span "Cancel" at bounding box center [460, 218] width 22 height 9
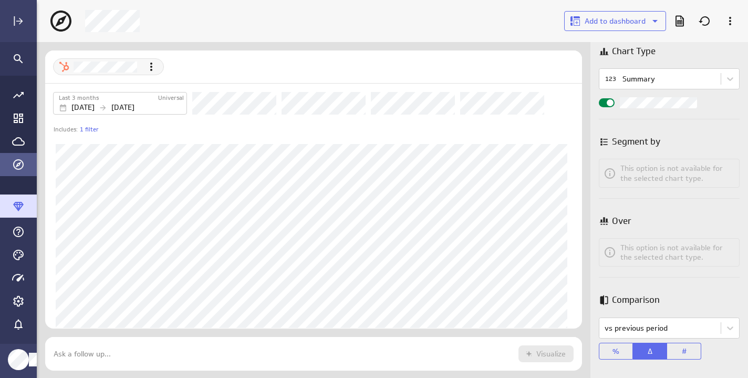
click at [63, 19] on icon at bounding box center [60, 21] width 21 height 21
click at [19, 163] on icon "Explorer" at bounding box center [18, 164] width 11 height 11
click at [19, 162] on icon "Explorer" at bounding box center [18, 164] width 11 height 11
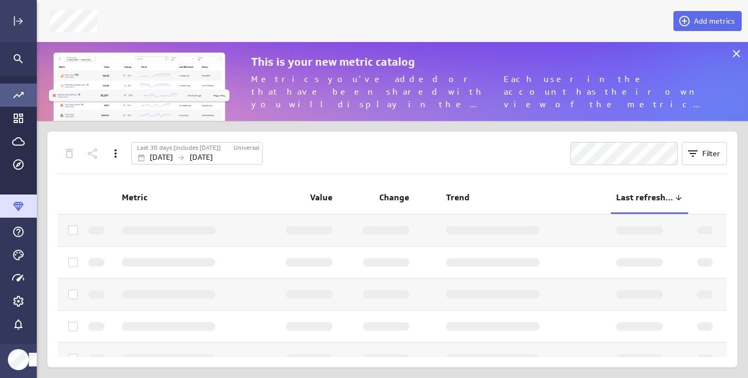
scroll to position [79, 712]
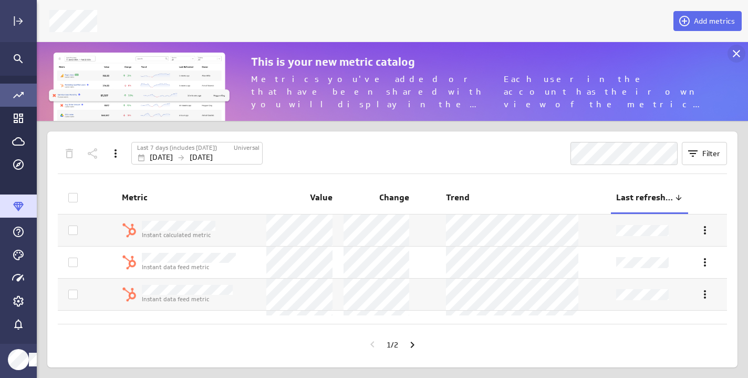
click at [736, 60] on div at bounding box center [737, 54] width 18 height 18
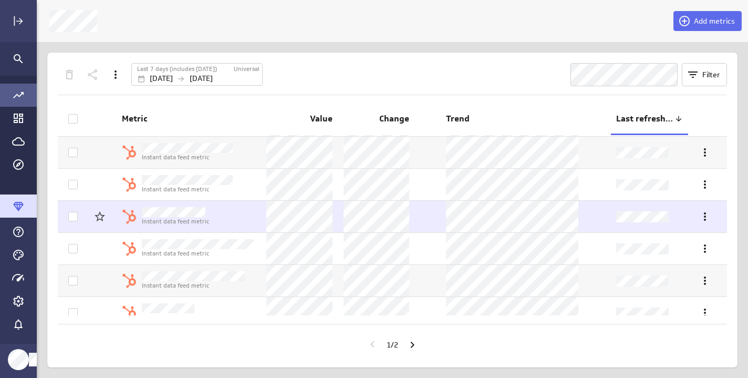
scroll to position [30, 0]
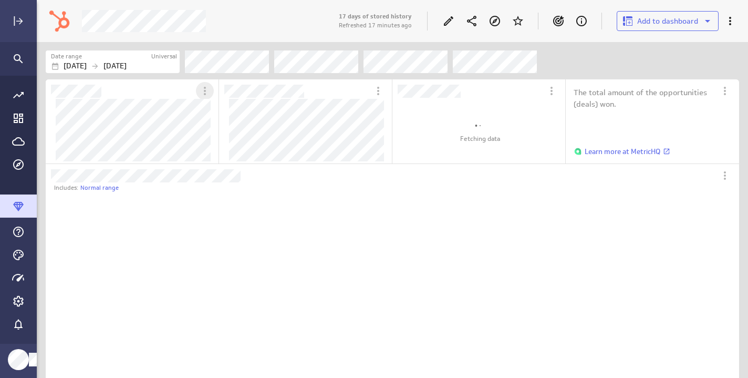
scroll to position [229, 660]
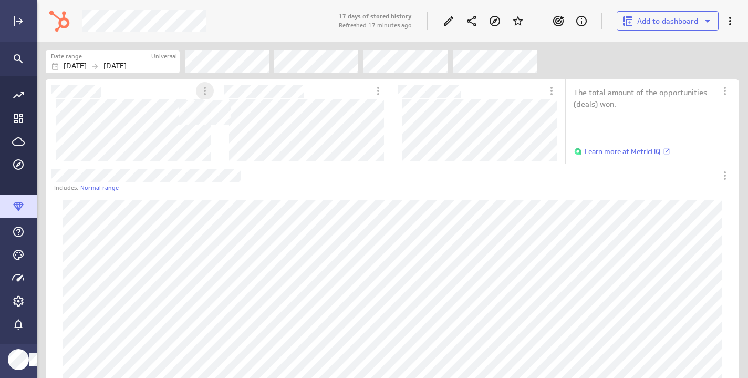
click at [204, 92] on icon "Switcher Widget" at bounding box center [205, 91] width 13 height 13
click at [203, 89] on div at bounding box center [374, 189] width 748 height 378
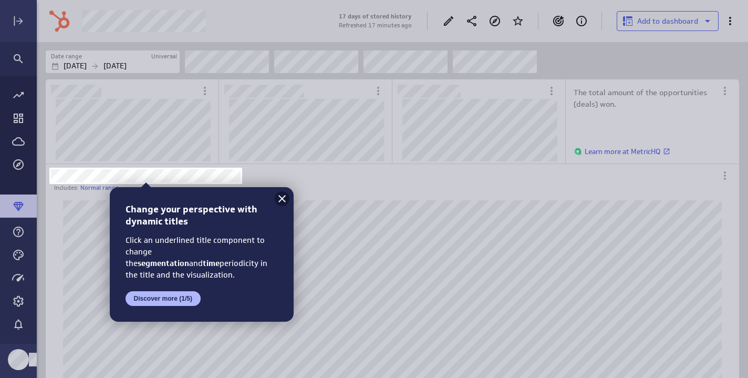
click at [284, 199] on icon at bounding box center [282, 198] width 13 height 13
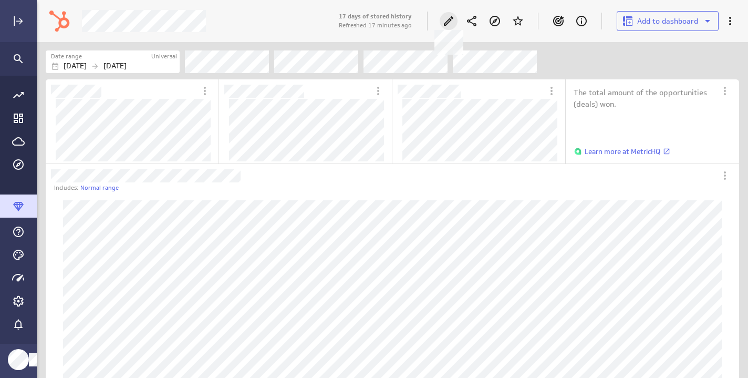
click at [447, 22] on icon at bounding box center [448, 20] width 9 height 9
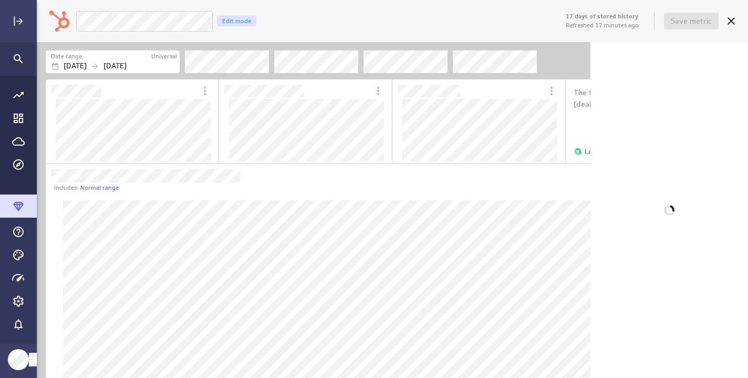
scroll to position [336, 571]
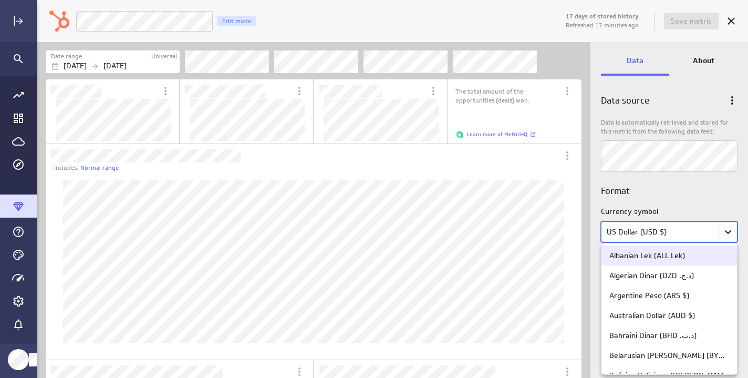
click at [732, 229] on body "17 days of stored history Refreshed 17 minutes ago Save metric Won Opportunitie…" at bounding box center [374, 189] width 748 height 378
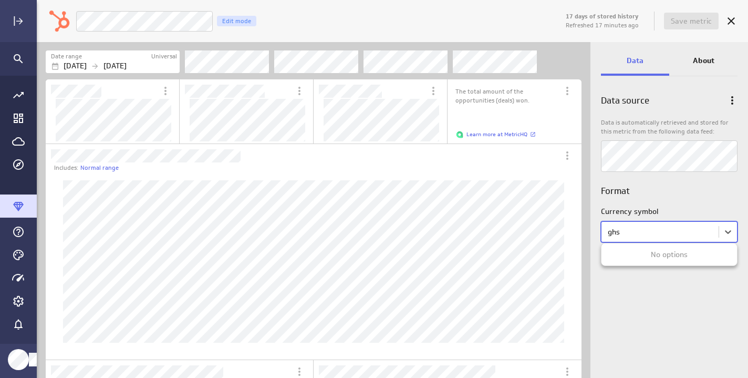
click at [702, 197] on div at bounding box center [374, 189] width 748 height 378
type input "ghs"
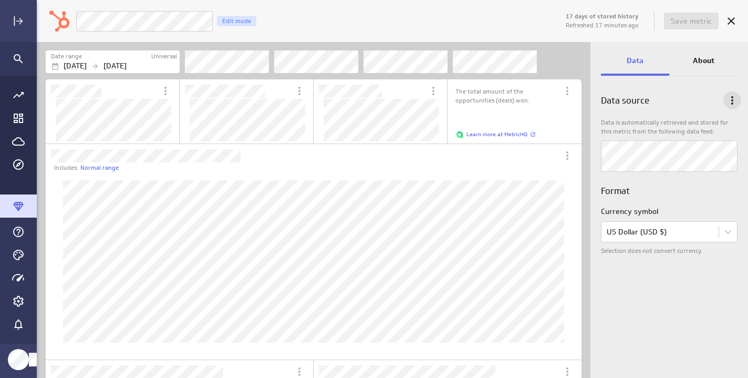
click at [732, 100] on icon "Data options" at bounding box center [732, 100] width 2 height 8
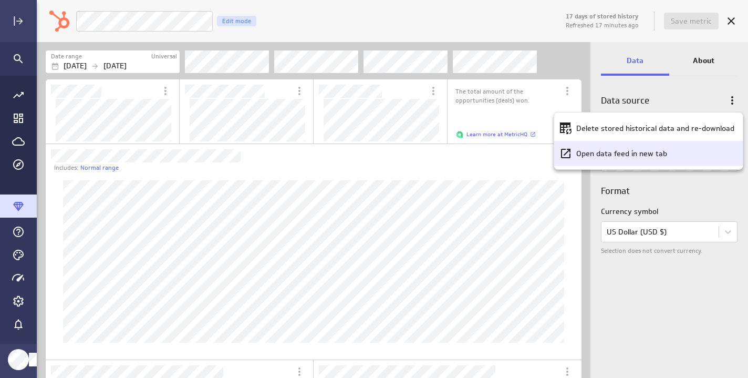
click at [646, 157] on p "Open data feed in new tab" at bounding box center [621, 153] width 91 height 11
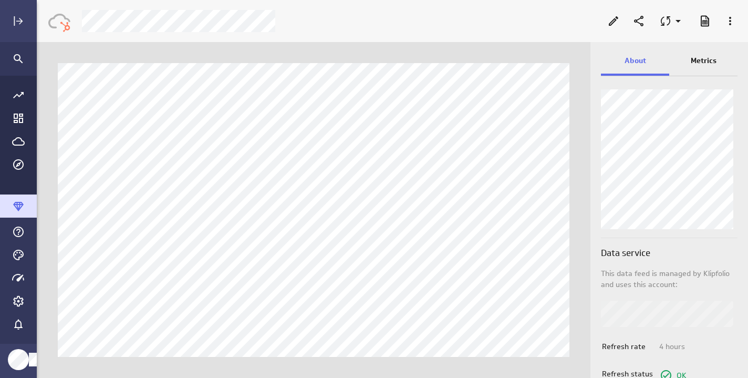
click at [702, 60] on p "Metrics" at bounding box center [704, 60] width 26 height 11
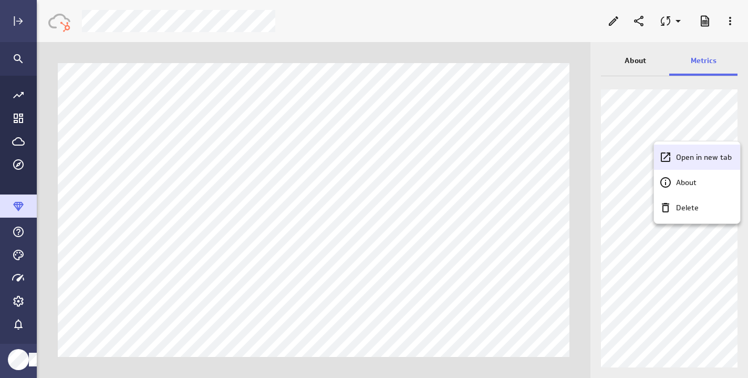
click at [702, 161] on p "Open in new tab" at bounding box center [704, 157] width 56 height 11
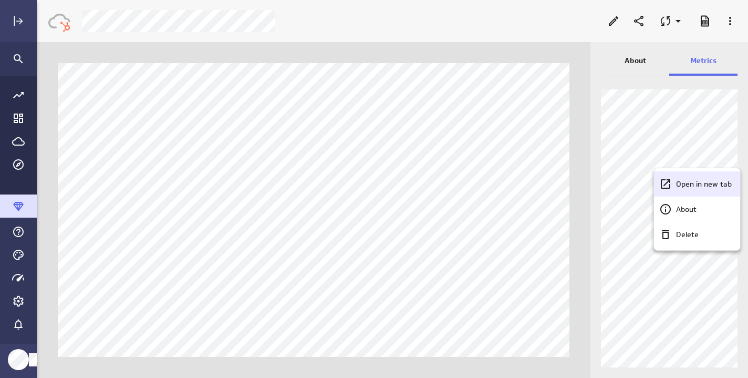
click at [696, 184] on p "Open in new tab" at bounding box center [704, 184] width 56 height 11
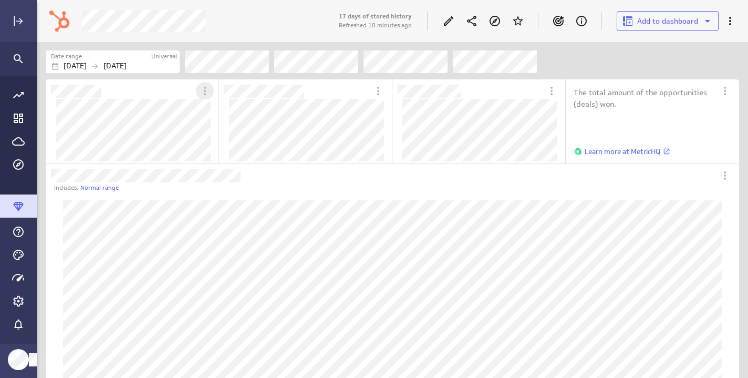
click at [203, 92] on icon "More actions" at bounding box center [205, 91] width 13 height 13
click at [152, 101] on div at bounding box center [374, 189] width 748 height 378
click at [491, 21] on icon at bounding box center [495, 21] width 13 height 13
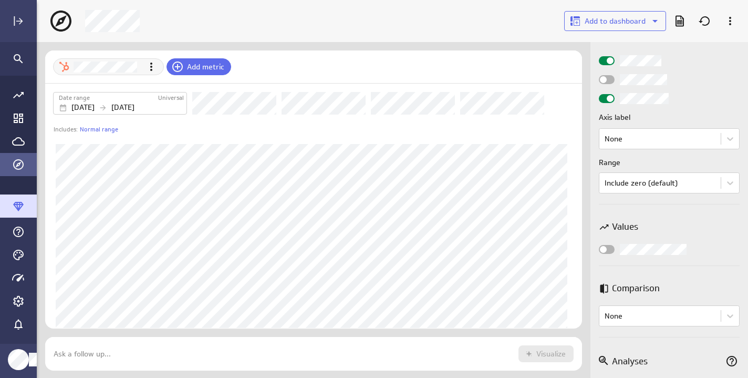
scroll to position [598, 0]
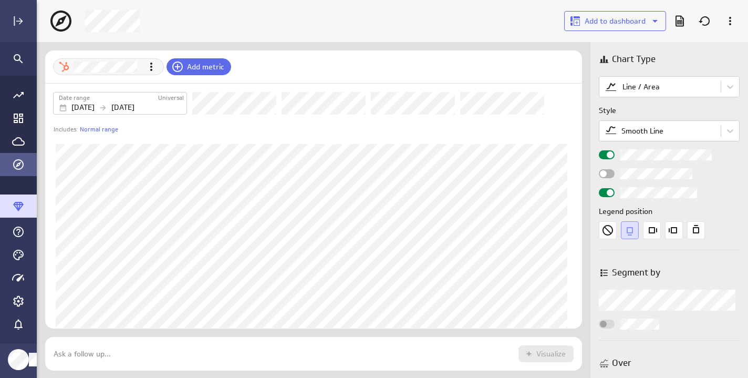
click at [448, 43] on div "Add metric Date range Universal [DATE] [DATE] Includes: Normal range Ask a foll…" at bounding box center [393, 210] width 712 height 336
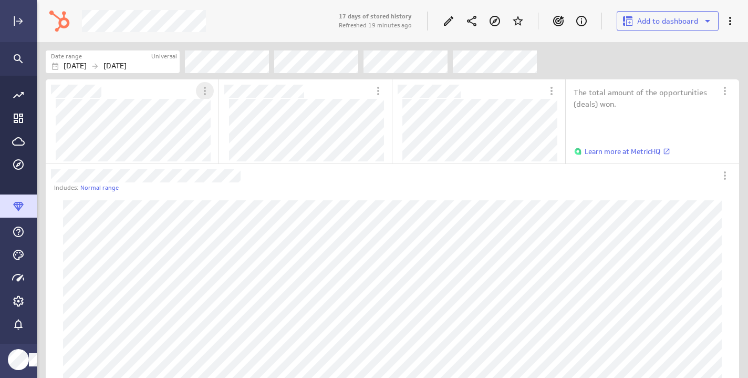
click at [205, 90] on icon "More actions" at bounding box center [205, 91] width 13 height 13
click at [219, 115] on p "Expand" at bounding box center [231, 119] width 25 height 11
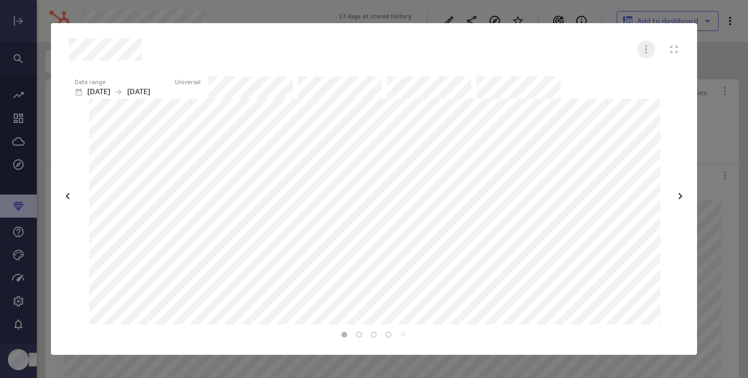
click at [643, 45] on icon "More actions" at bounding box center [646, 49] width 13 height 13
click at [659, 78] on div "Collapse" at bounding box center [674, 76] width 37 height 11
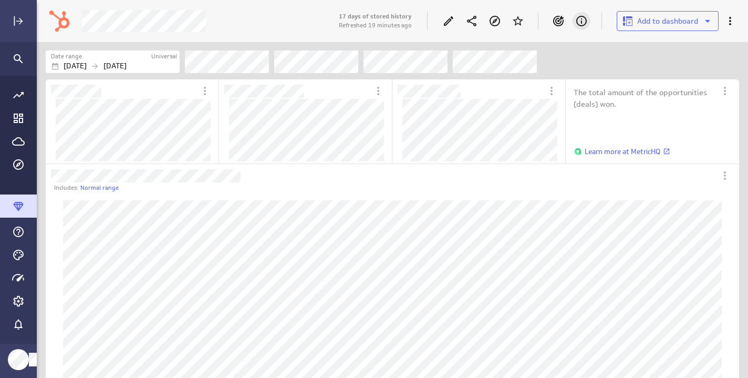
click at [583, 20] on icon "About" at bounding box center [581, 21] width 13 height 13
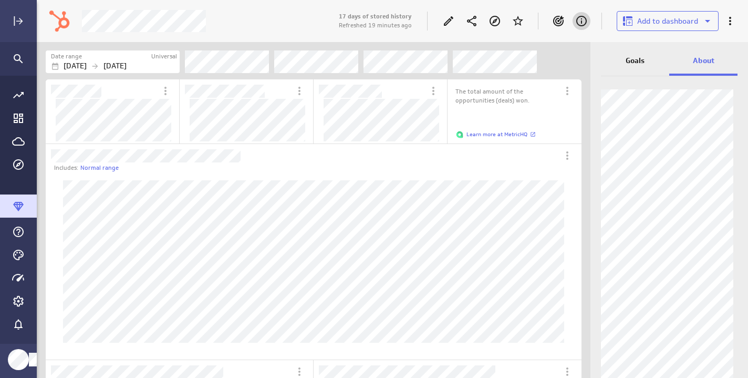
click at [640, 64] on p "Goals" at bounding box center [635, 60] width 19 height 11
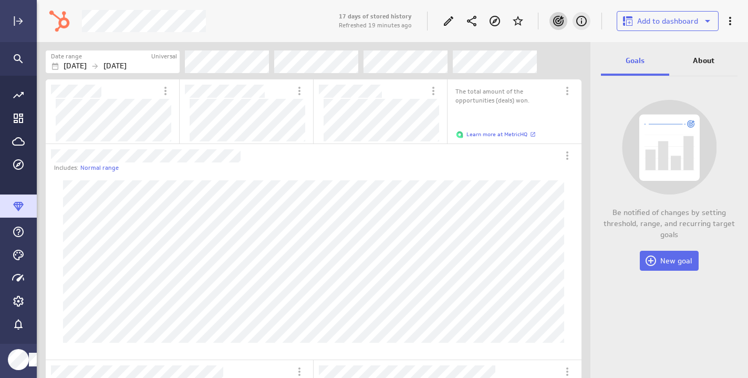
click at [586, 25] on icon "About" at bounding box center [581, 21] width 13 height 13
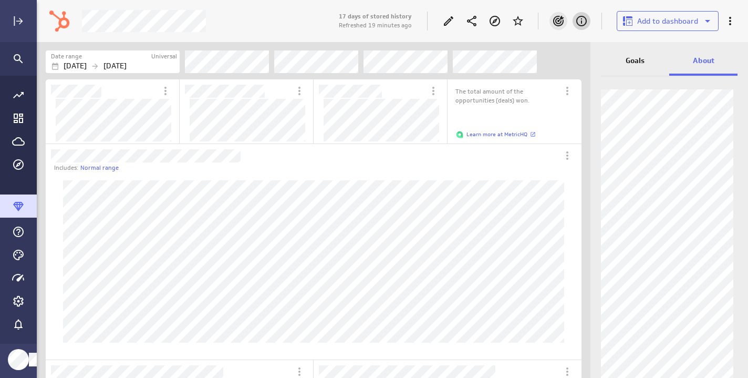
click at [563, 25] on icon "Goals" at bounding box center [558, 21] width 13 height 13
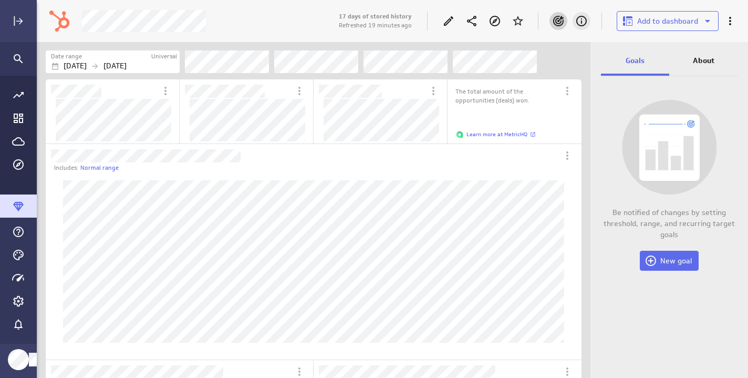
click at [583, 22] on icon "About" at bounding box center [581, 21] width 13 height 13
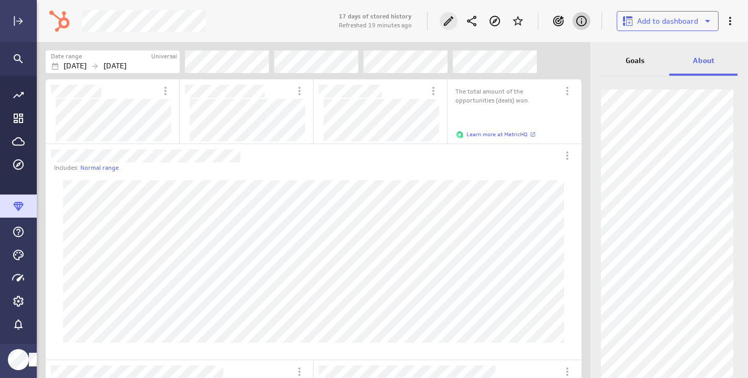
click at [446, 22] on icon "Edit" at bounding box center [448, 21] width 13 height 13
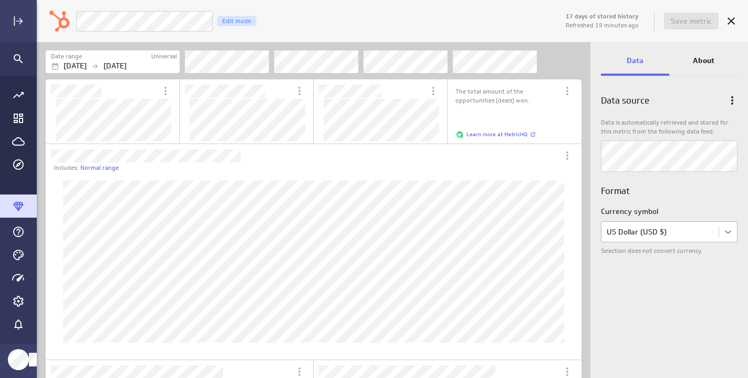
click at [729, 228] on body "17 days of stored history Refreshed 19 minutes ago Save metric Won Opportunitie…" at bounding box center [374, 189] width 748 height 378
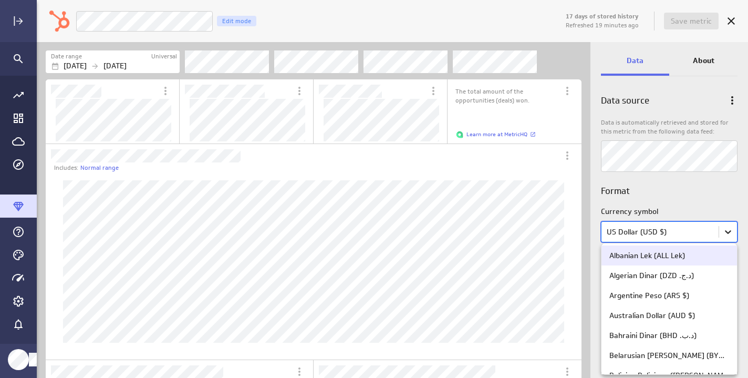
click at [729, 228] on div at bounding box center [374, 189] width 748 height 378
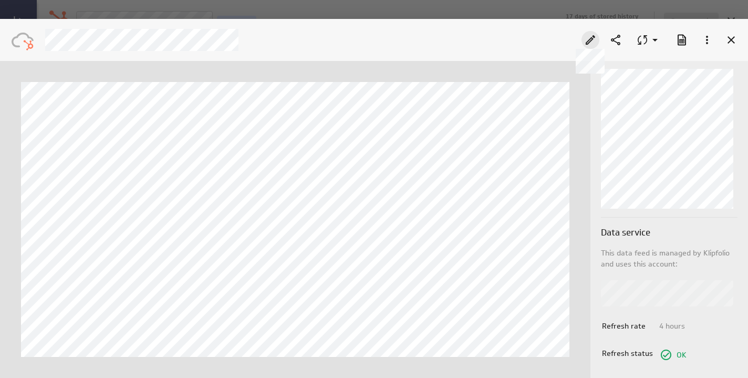
click at [586, 40] on icon at bounding box center [590, 40] width 13 height 13
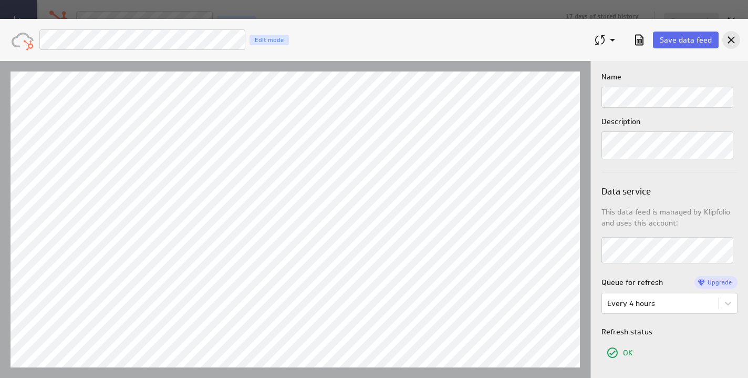
click at [736, 43] on icon "Cancel" at bounding box center [731, 40] width 13 height 13
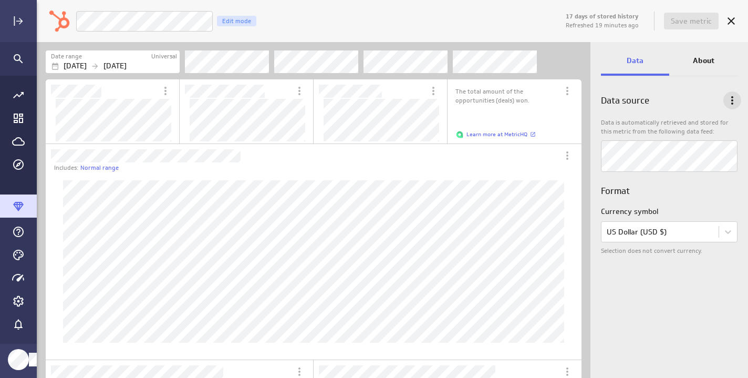
click at [731, 97] on icon "Data options" at bounding box center [732, 100] width 13 height 13
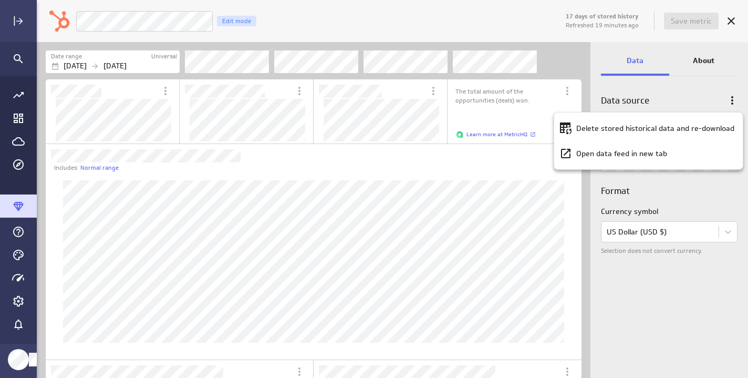
click at [724, 91] on div at bounding box center [374, 189] width 748 height 378
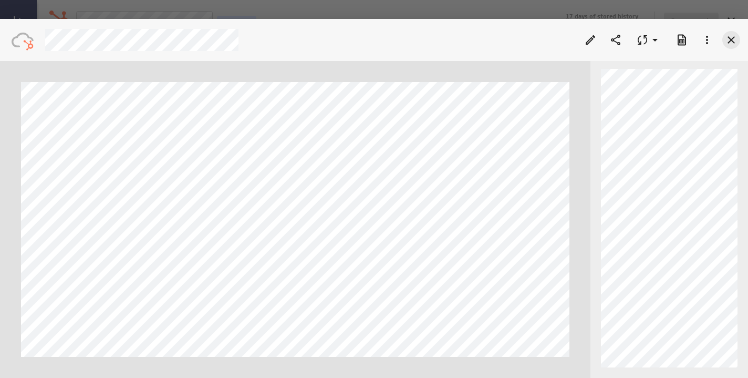
click at [731, 39] on icon "Cancel" at bounding box center [731, 39] width 7 height 7
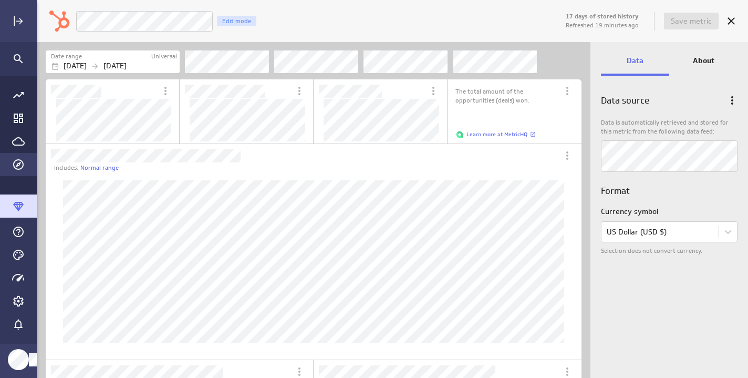
click at [18, 168] on icon "Explorer" at bounding box center [18, 164] width 13 height 13
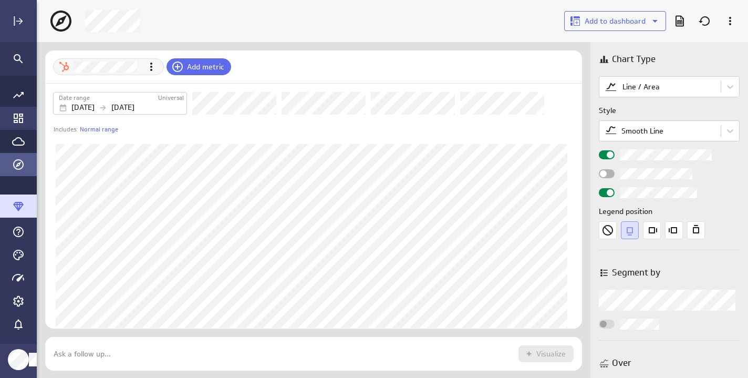
scroll to position [34, 538]
click at [18, 118] on icon "Go to Dashboard Library" at bounding box center [18, 118] width 13 height 13
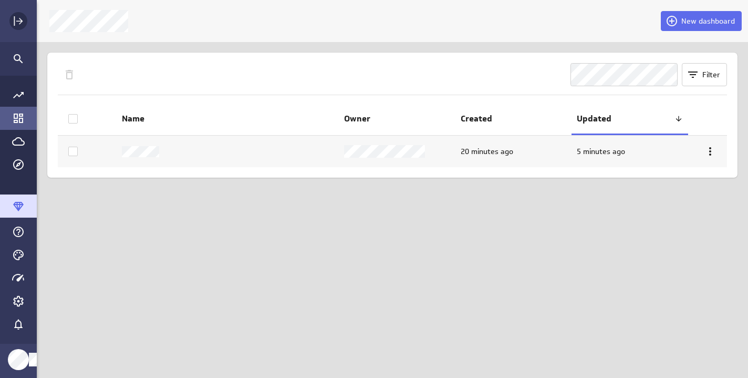
click at [19, 17] on icon "Expand" at bounding box center [18, 21] width 13 height 13
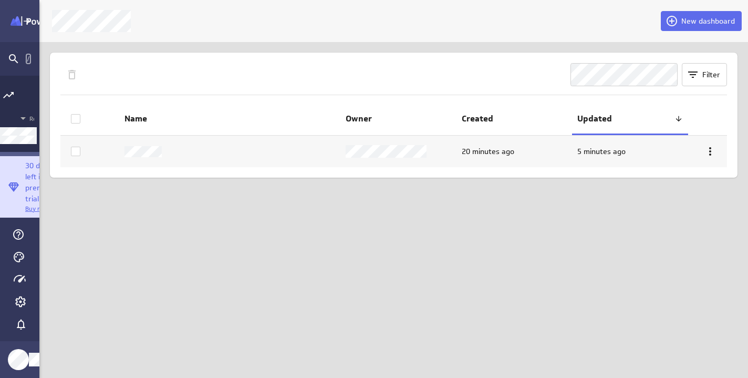
scroll to position [5, 5]
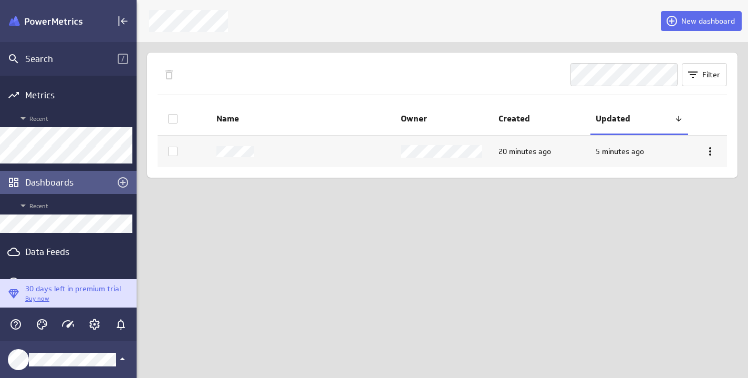
click at [56, 25] on img "Klipfolio PowerMetrics Banner" at bounding box center [46, 21] width 74 height 10
click at [54, 20] on img "Klipfolio PowerMetrics Banner" at bounding box center [46, 21] width 74 height 10
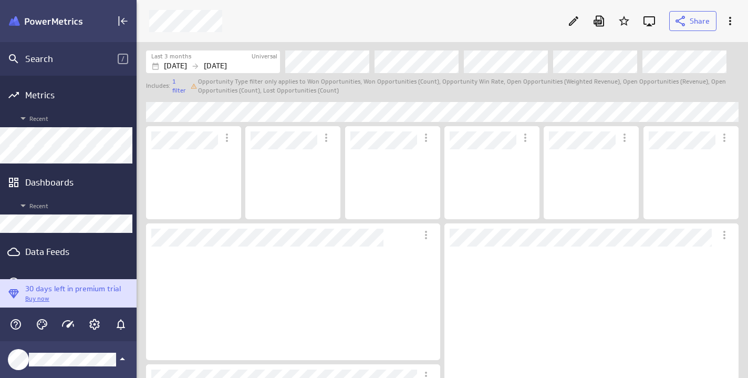
scroll to position [61, 86]
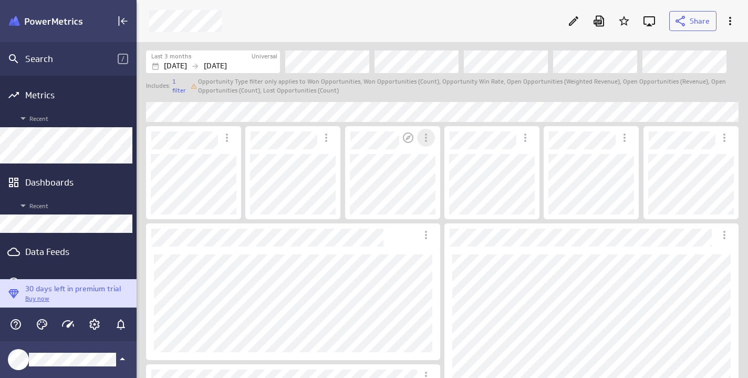
click at [426, 137] on icon "More actions" at bounding box center [426, 137] width 2 height 8
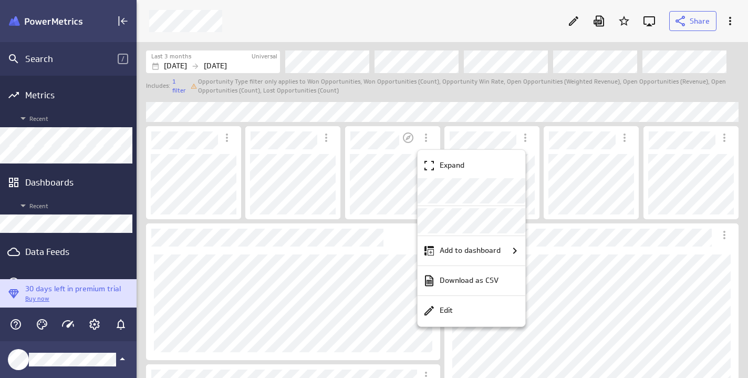
click at [625, 149] on div at bounding box center [374, 189] width 748 height 378
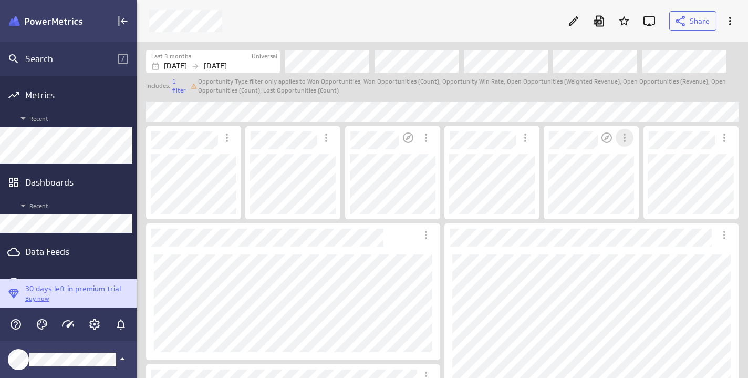
click at [625, 137] on icon "More actions" at bounding box center [625, 137] width 2 height 8
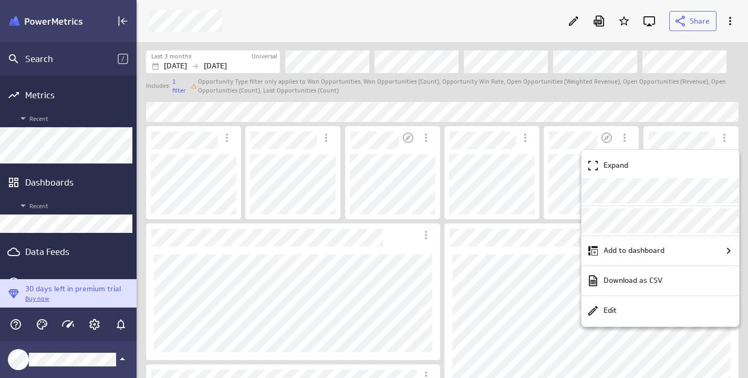
click at [490, 154] on div at bounding box center [374, 189] width 748 height 378
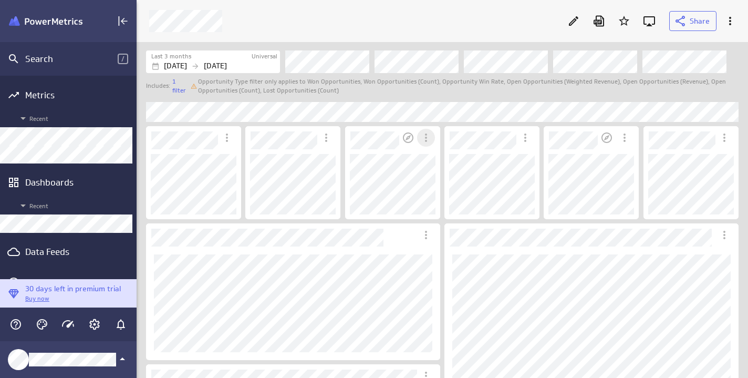
click at [427, 141] on icon "More actions" at bounding box center [426, 137] width 13 height 13
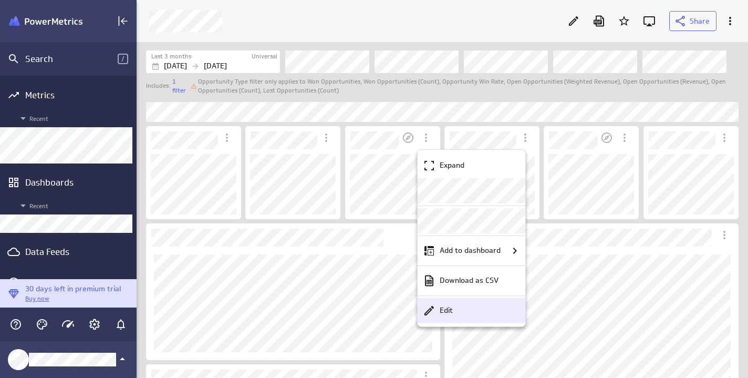
click at [443, 310] on p "Edit" at bounding box center [446, 310] width 13 height 11
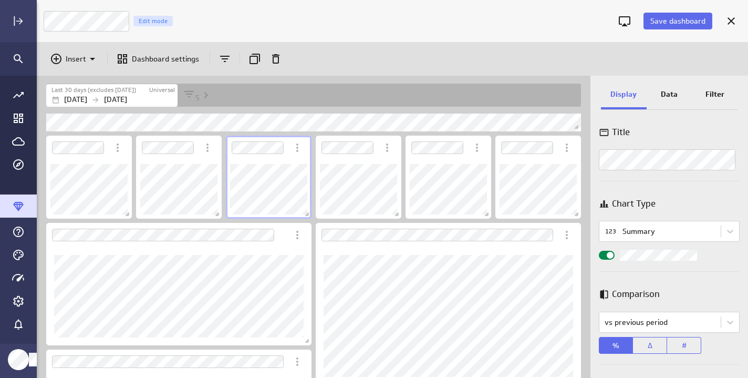
click at [663, 95] on p "Data" at bounding box center [669, 94] width 17 height 11
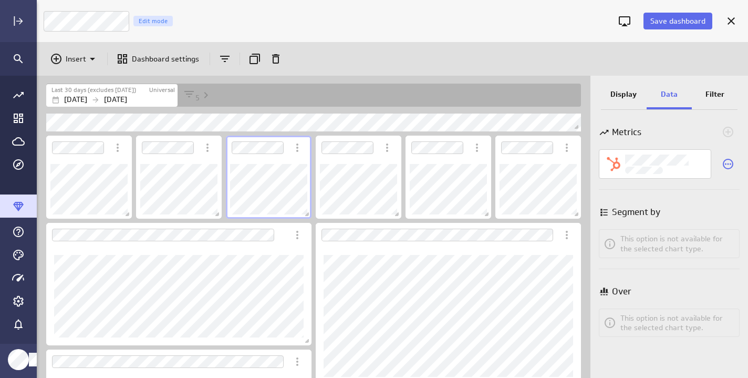
click at [620, 200] on div "Metrics Segment by This option is not available for the selected chart type. Ov…" at bounding box center [670, 246] width 158 height 263
click at [620, 213] on p "Segment by" at bounding box center [636, 211] width 48 height 13
click at [620, 241] on icon "Widget Properties" at bounding box center [612, 244] width 17 height 13
click at [620, 277] on div "Metrics Segment by This option is not available for the selected chart type. Ov…" at bounding box center [670, 246] width 158 height 263
click at [725, 154] on div "Widget Properties" at bounding box center [728, 163] width 23 height 29
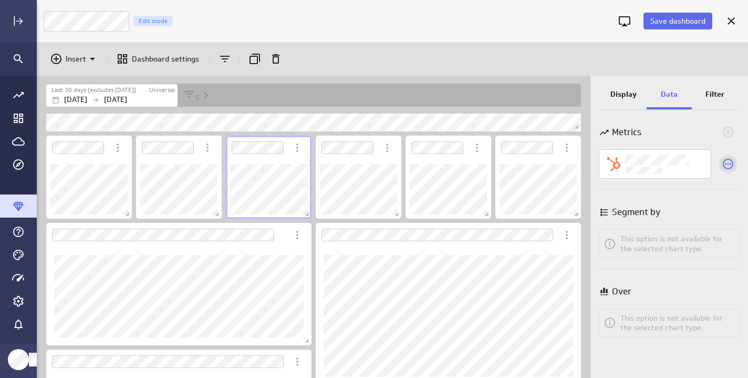
click at [725, 162] on icon "Select a different metric for this visualization" at bounding box center [728, 164] width 13 height 13
click at [727, 158] on icon "Select a different metric for this visualization" at bounding box center [728, 164] width 13 height 13
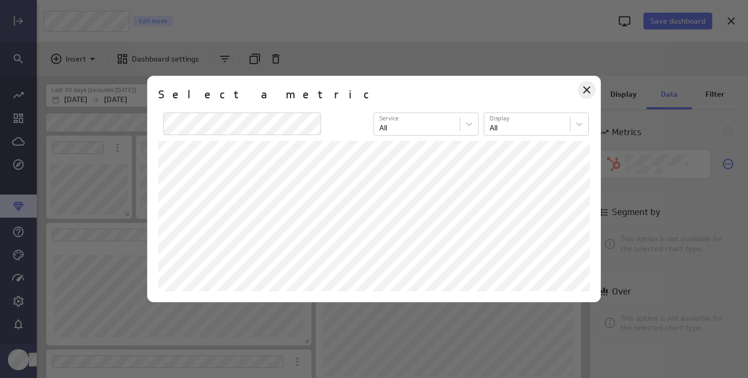
click at [581, 84] on icon "Close" at bounding box center [587, 90] width 13 height 13
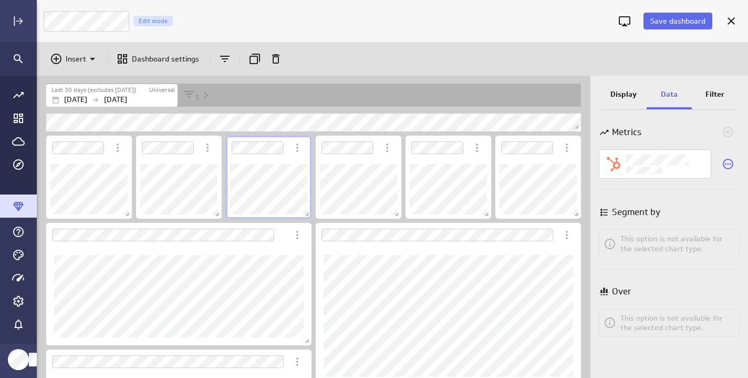
click at [729, 130] on icon "This chart type only supports 1 metrics." at bounding box center [728, 132] width 13 height 13
click at [714, 94] on p "Filter" at bounding box center [715, 94] width 19 height 11
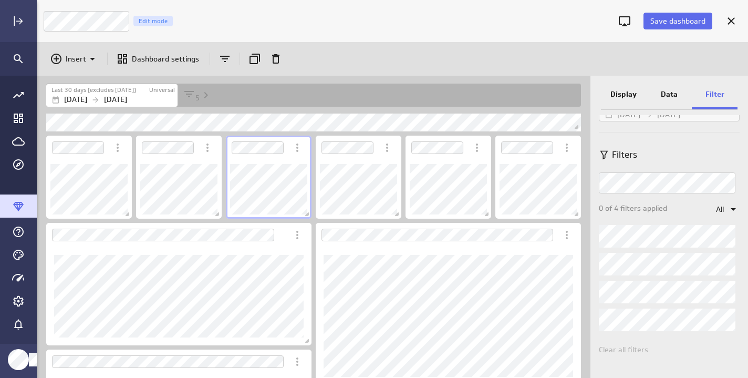
click at [627, 86] on div "Display" at bounding box center [624, 95] width 46 height 28
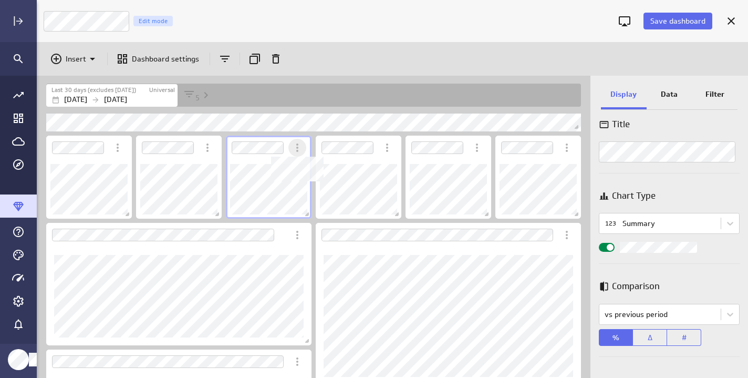
click at [299, 150] on icon "Dashboard Widget" at bounding box center [297, 147] width 13 height 13
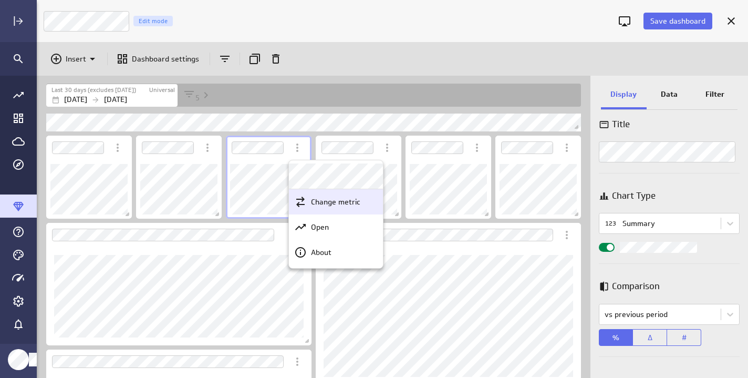
click at [346, 202] on p "Change metric" at bounding box center [335, 202] width 49 height 11
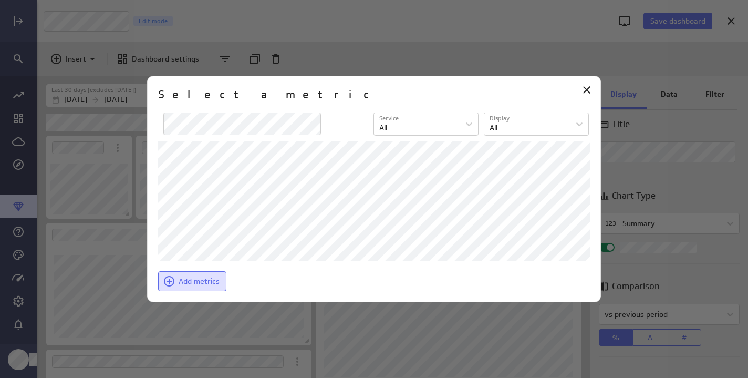
click at [211, 280] on span "Add metrics" at bounding box center [199, 280] width 41 height 9
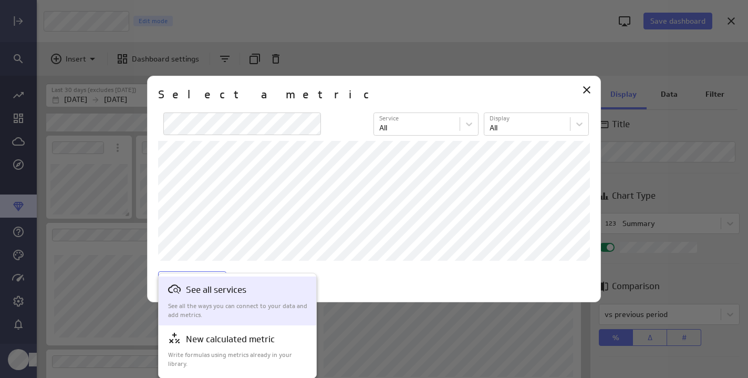
click at [262, 311] on p "See all the ways you can connect to your data and add metrics." at bounding box center [238, 311] width 140 height 18
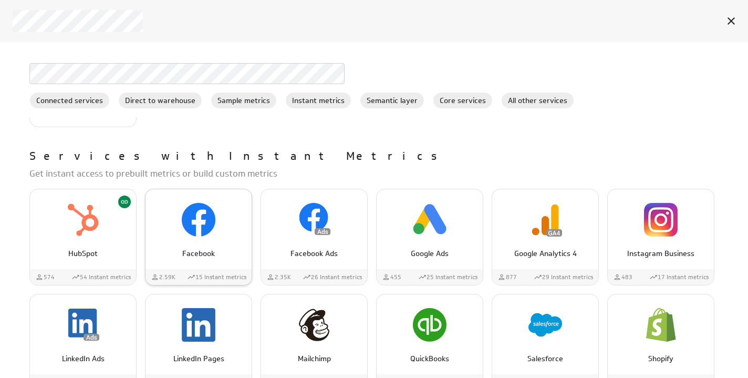
scroll to position [401, 0]
click at [98, 249] on p "HubSpot" at bounding box center [83, 253] width 84 height 11
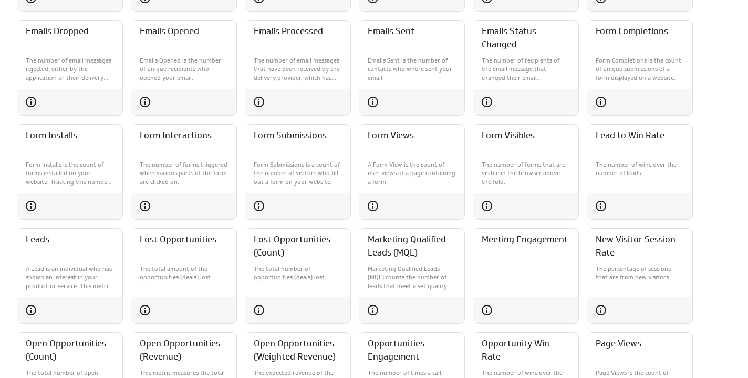
scroll to position [434, 0]
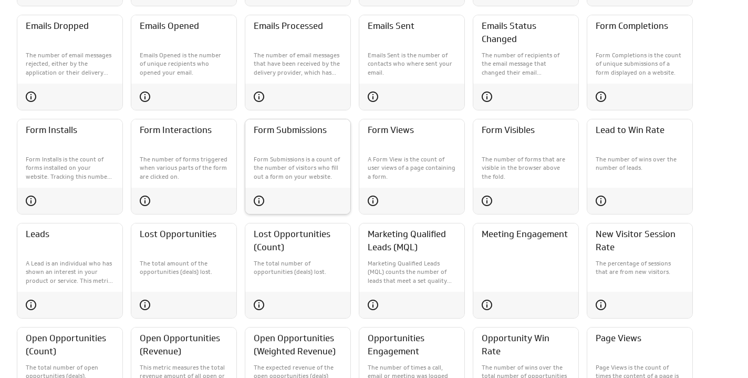
click at [272, 156] on p "Form Submissions is a count of the number of visitors who fill out a form on yo…" at bounding box center [298, 168] width 88 height 26
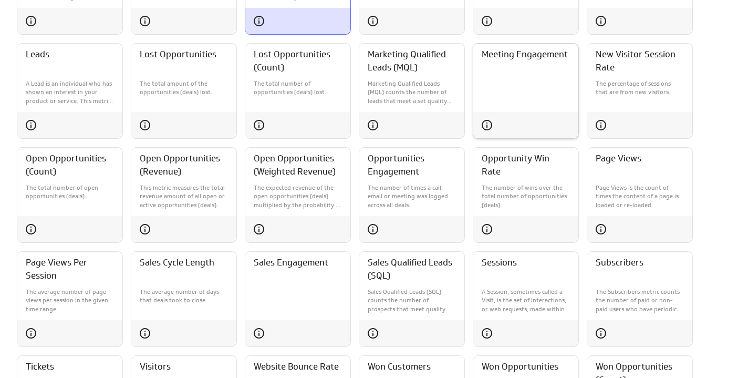
scroll to position [616, 0]
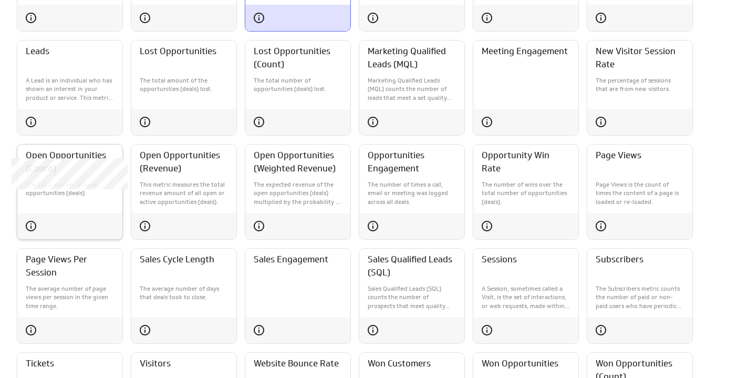
click at [96, 157] on h3 "Open Opportunities (Count)" at bounding box center [70, 162] width 88 height 26
click at [200, 190] on p "This metric measures the total revenue amount of all open or active opportuniti…" at bounding box center [184, 193] width 88 height 26
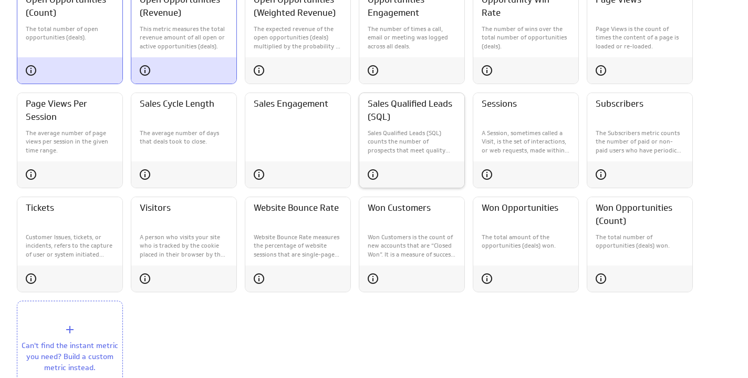
scroll to position [783, 0]
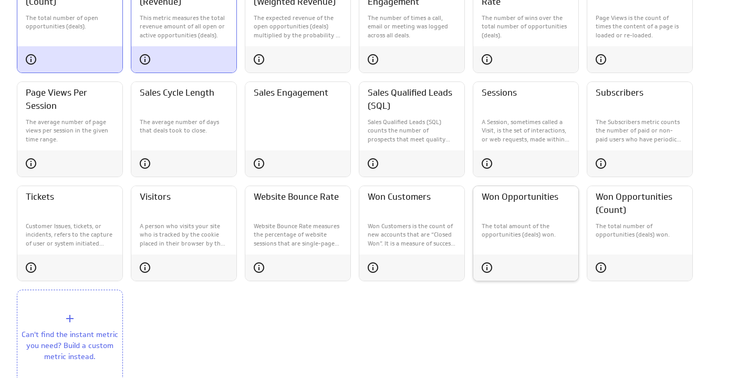
click at [511, 224] on div "The total amount of the opportunities (deals) won." at bounding box center [525, 231] width 105 height 26
click at [411, 224] on p "Won Customers is the count of new accounts that are “Closed Won”. It is a measu…" at bounding box center [412, 235] width 88 height 26
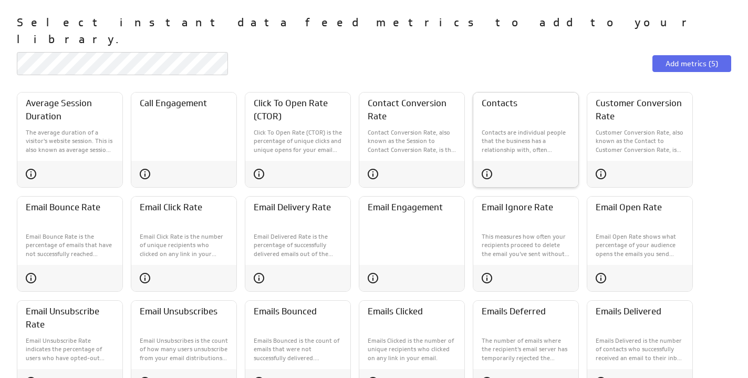
scroll to position [45, 0]
click at [537, 105] on div "Contacts" at bounding box center [525, 108] width 105 height 32
click at [522, 160] on div "Contacts" at bounding box center [525, 173] width 105 height 26
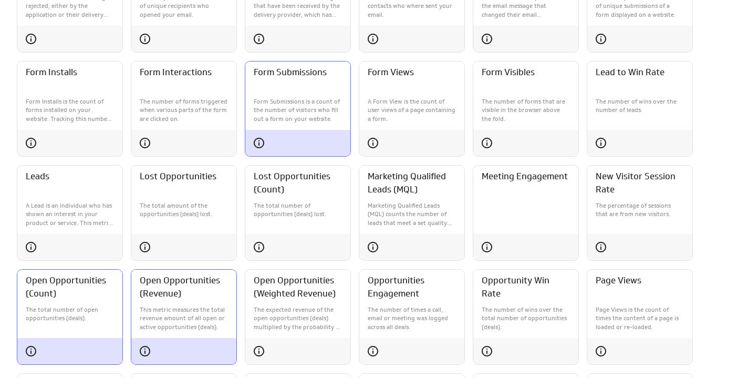
scroll to position [0, 0]
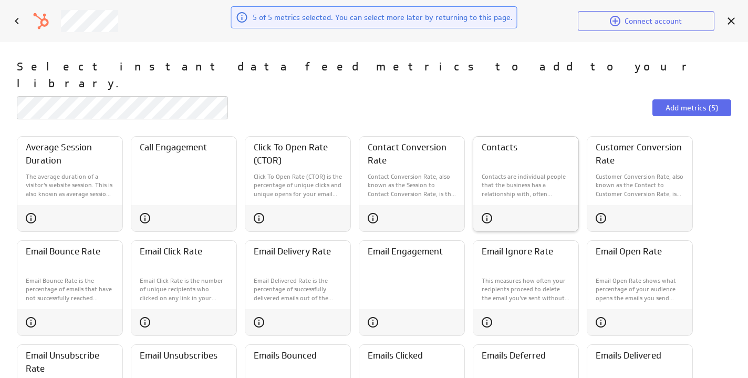
click at [507, 205] on div "Contacts" at bounding box center [525, 218] width 105 height 26
click at [690, 103] on span "Add metrics (5)" at bounding box center [692, 107] width 53 height 9
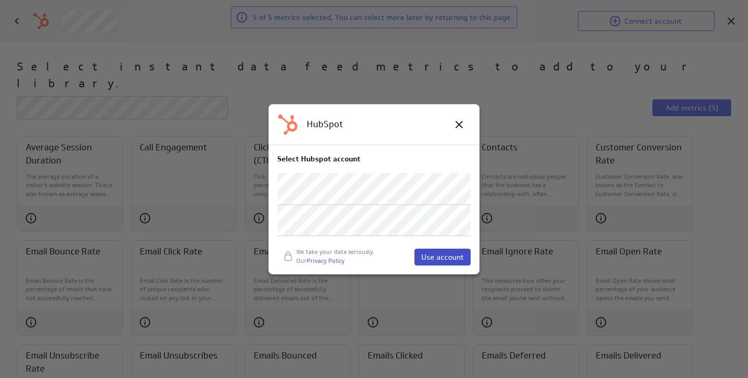
click at [445, 261] on span "Use account" at bounding box center [442, 256] width 43 height 9
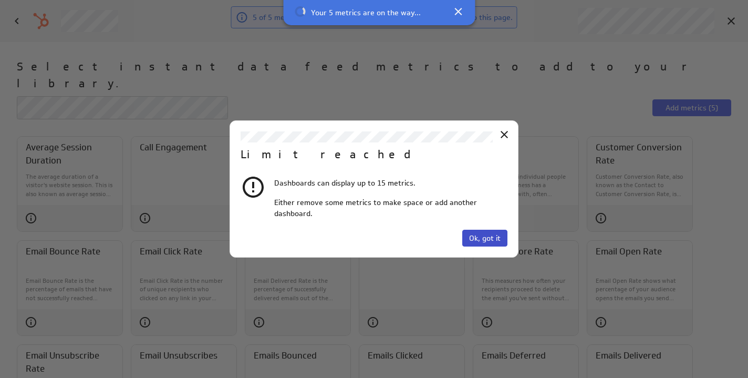
click at [481, 236] on span "Ok, got it" at bounding box center [485, 237] width 32 height 9
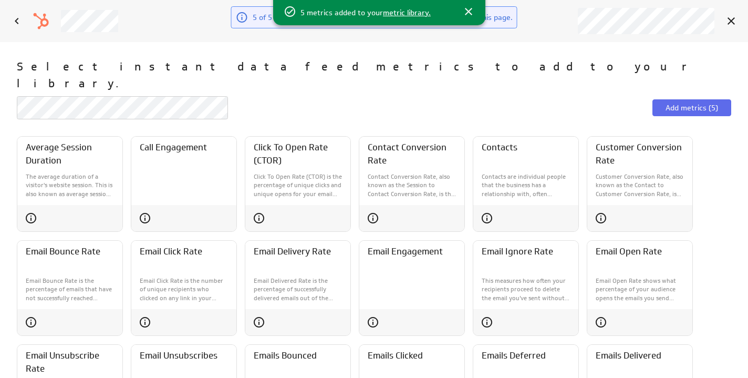
click at [397, 10] on span "metric library." at bounding box center [407, 12] width 48 height 9
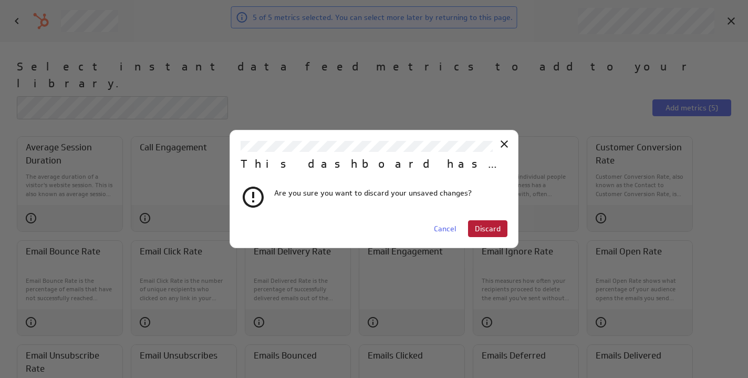
click at [482, 225] on span "Discard" at bounding box center [488, 228] width 26 height 9
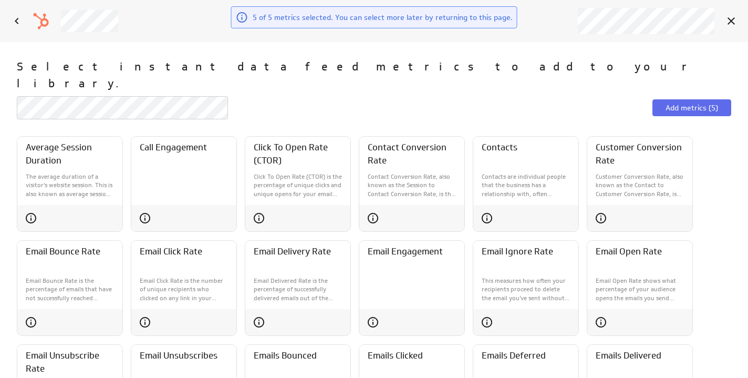
scroll to position [5, 5]
click at [729, 21] on icon "Cancel" at bounding box center [731, 21] width 13 height 13
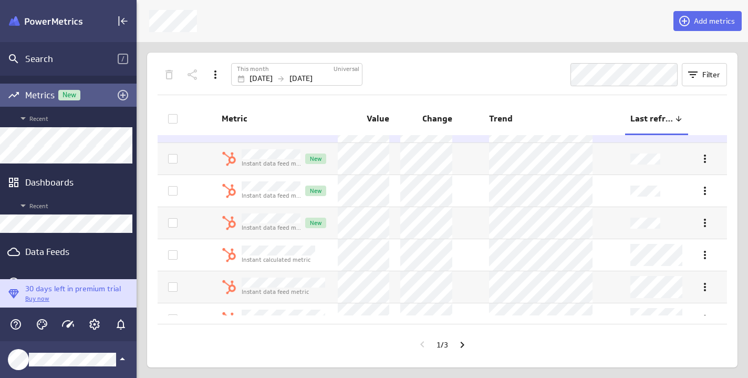
scroll to position [76, 0]
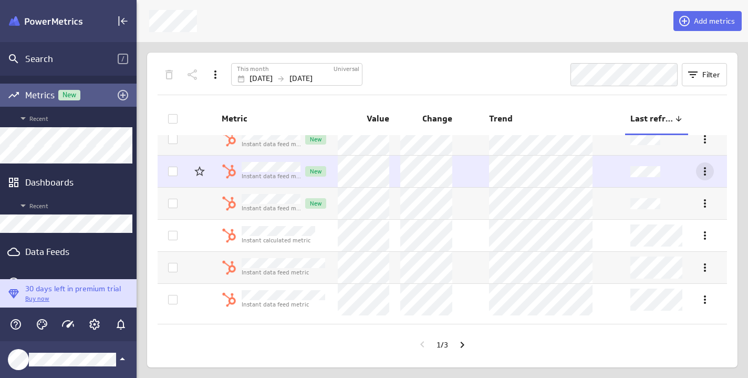
click at [704, 170] on icon "More actions" at bounding box center [705, 171] width 2 height 8
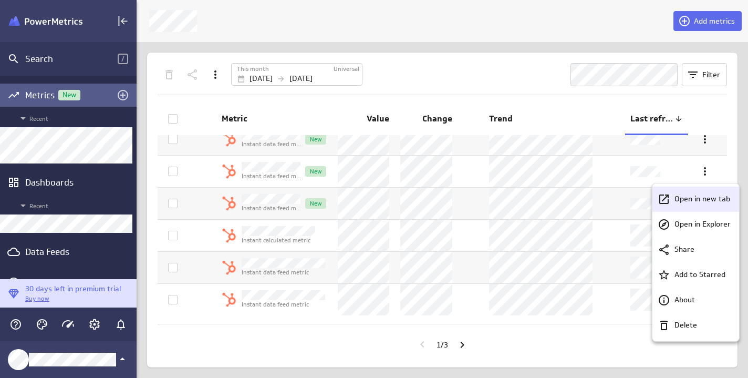
click at [691, 205] on div "Open in new tab" at bounding box center [696, 199] width 87 height 25
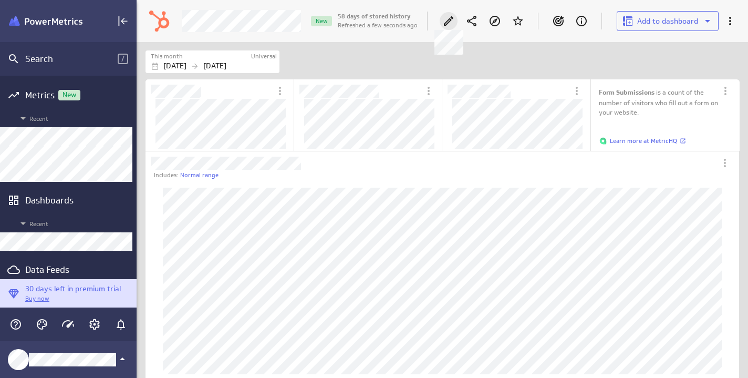
click at [450, 21] on icon at bounding box center [448, 20] width 9 height 9
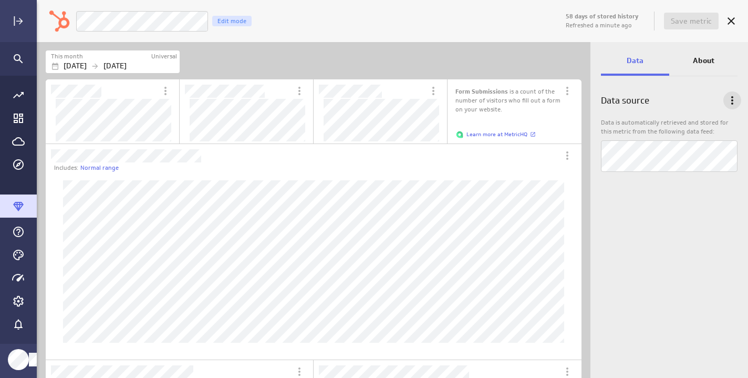
click at [733, 98] on icon "Data options" at bounding box center [732, 100] width 13 height 13
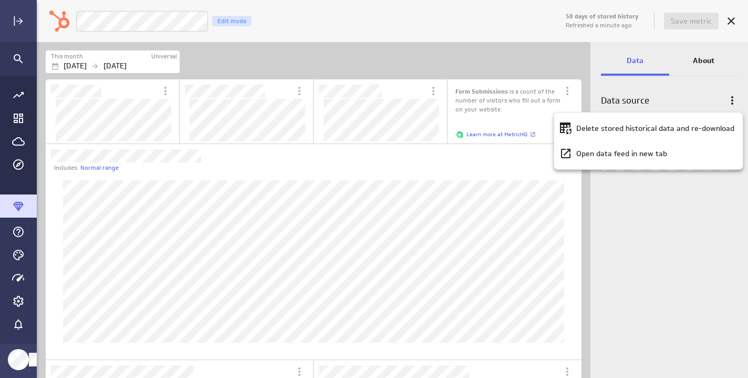
click at [733, 98] on div at bounding box center [374, 189] width 748 height 378
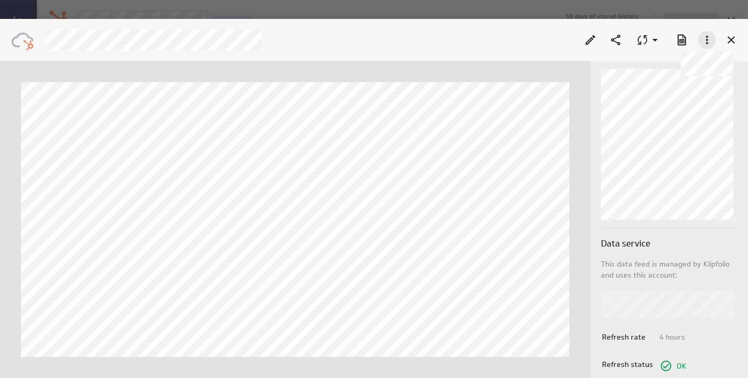
click at [707, 38] on icon at bounding box center [707, 40] width 13 height 13
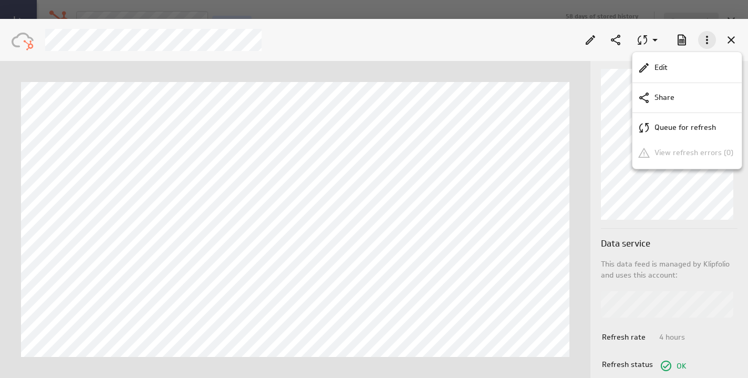
click at [707, 38] on div at bounding box center [374, 189] width 748 height 378
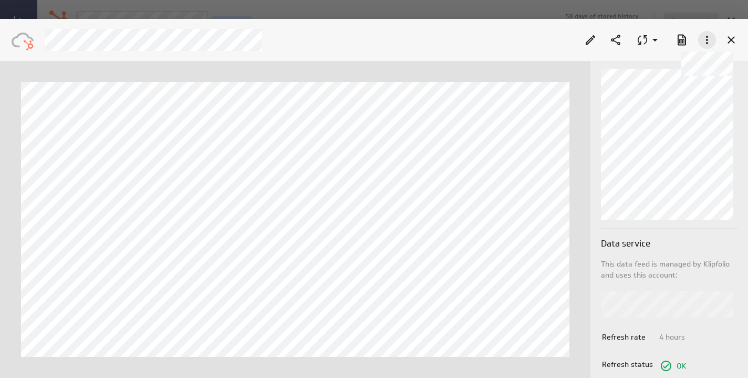
click at [707, 38] on icon at bounding box center [707, 40] width 13 height 13
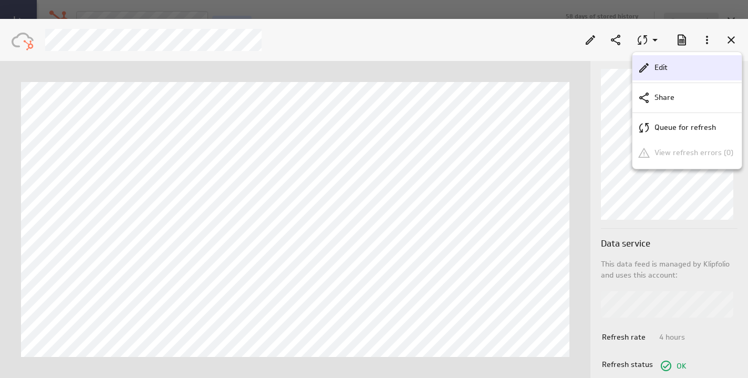
click at [673, 70] on div "Edit" at bounding box center [692, 67] width 83 height 11
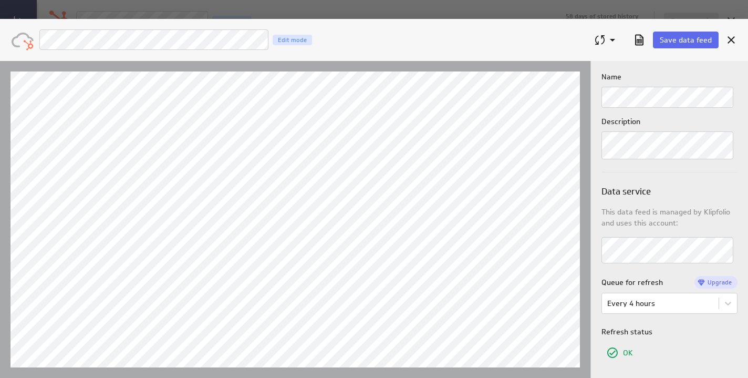
click at [696, 127] on div "Description" at bounding box center [670, 137] width 136 height 43
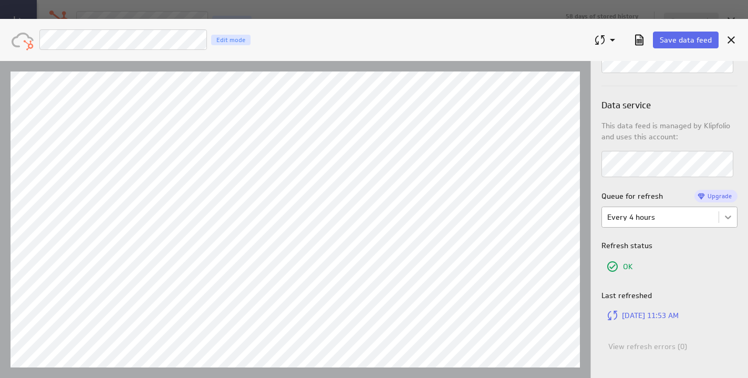
click at [720, 209] on body "(no message) Name Description Data service This data feed is managed by Klipfol…" at bounding box center [374, 218] width 748 height 317
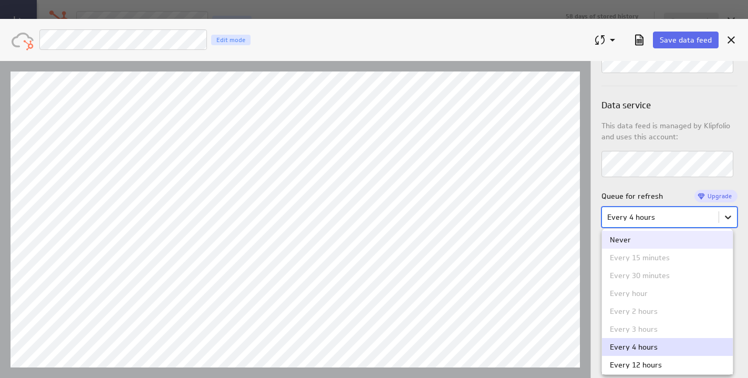
click at [720, 209] on div at bounding box center [374, 218] width 748 height 317
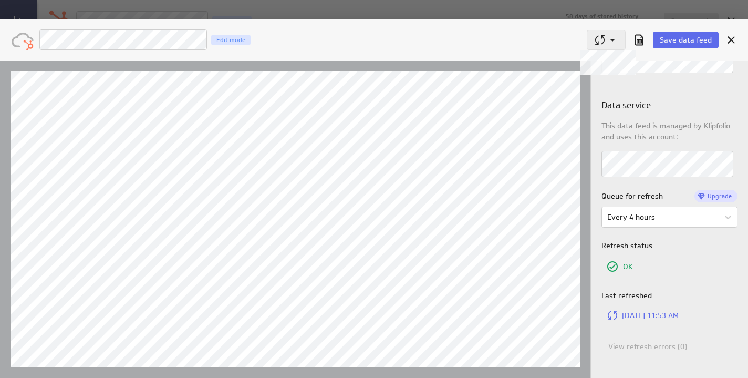
click at [619, 37] on icon at bounding box center [612, 40] width 13 height 13
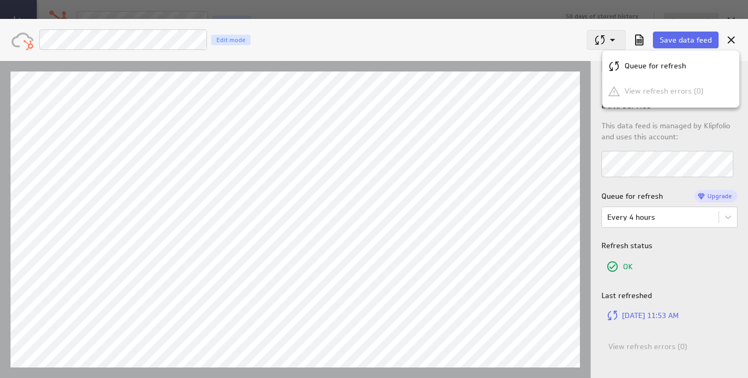
click at [619, 37] on div at bounding box center [374, 189] width 748 height 378
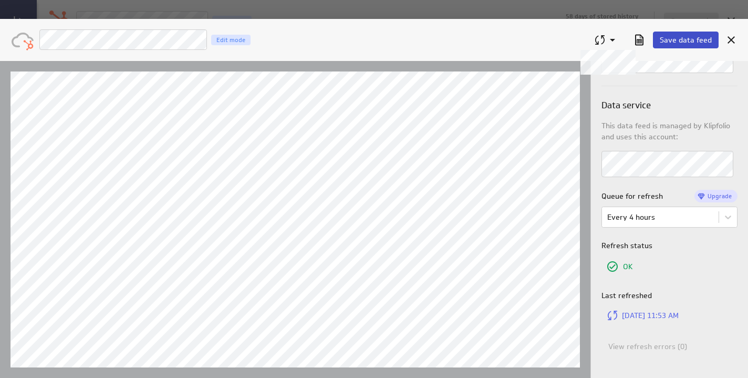
click at [675, 38] on span "Save data feed" at bounding box center [686, 39] width 52 height 9
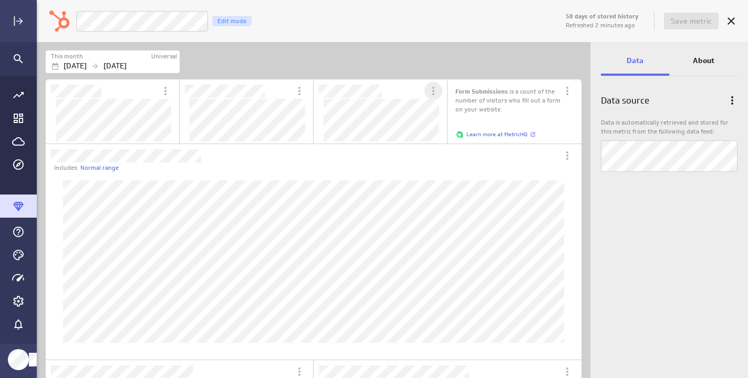
click at [435, 91] on icon "More actions" at bounding box center [433, 91] width 13 height 13
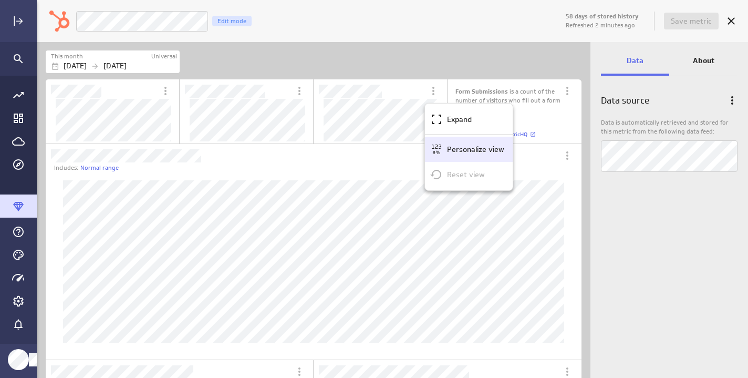
click at [438, 145] on icon "Personalize view" at bounding box center [436, 149] width 13 height 13
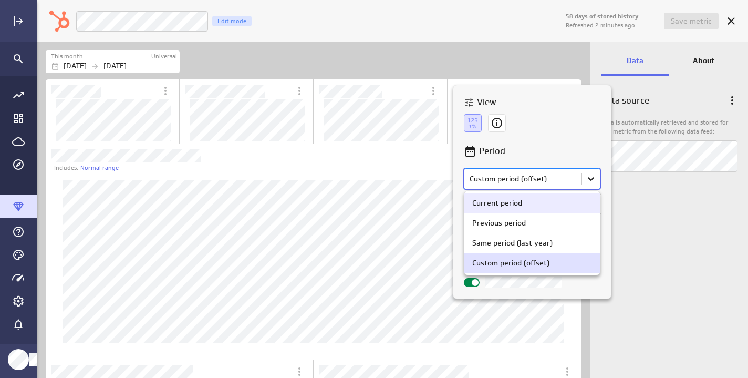
click at [593, 177] on body "58 days of stored history Refreshed 2 minutes ago Save metric Form Submissions …" at bounding box center [374, 189] width 748 height 378
click at [593, 177] on div at bounding box center [374, 189] width 748 height 378
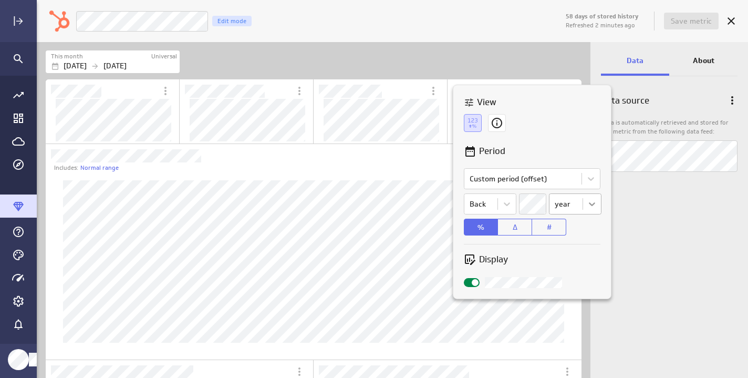
click at [587, 201] on body "58 days of stored history Refreshed 2 minutes ago Save metric Form Submissions …" at bounding box center [374, 189] width 748 height 378
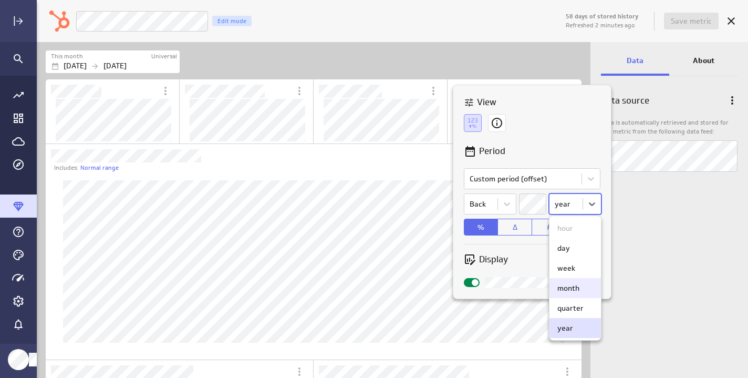
click at [570, 289] on div "month" at bounding box center [569, 287] width 22 height 9
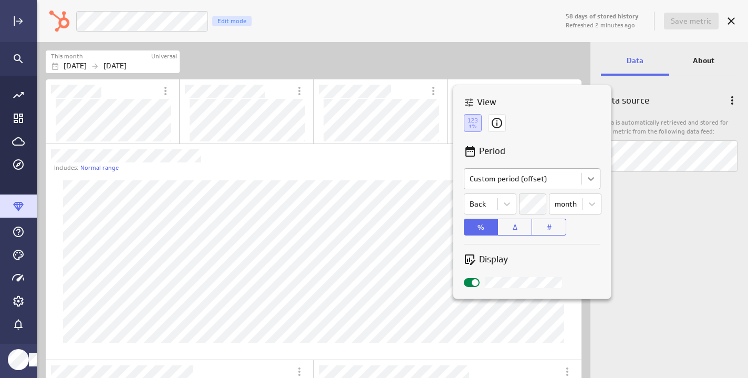
click at [589, 181] on body "58 days of stored history Refreshed 2 minutes ago Save metric Form Submissions …" at bounding box center [374, 189] width 748 height 378
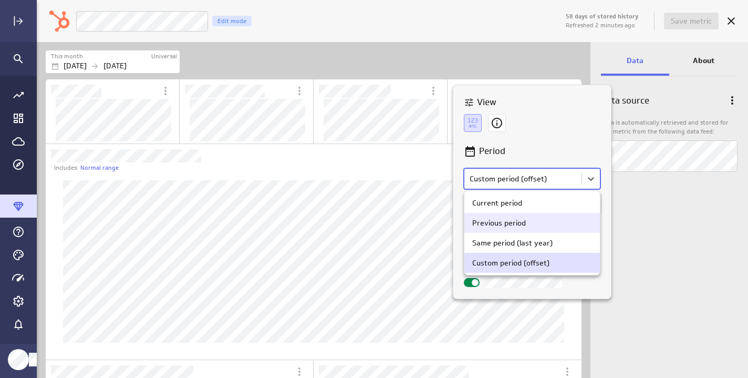
click at [547, 232] on div "Previous period" at bounding box center [533, 223] width 136 height 20
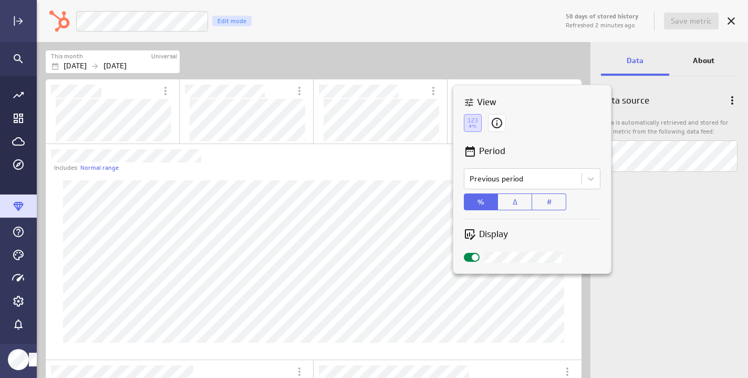
click at [568, 138] on div "Period Comparison Previous period % Δ # Display" at bounding box center [533, 203] width 158 height 139
click at [518, 202] on button "Δ" at bounding box center [515, 201] width 34 height 17
click at [557, 205] on button "#" at bounding box center [549, 201] width 34 height 17
click at [518, 203] on button "Δ" at bounding box center [515, 201] width 34 height 17
click at [472, 257] on span at bounding box center [475, 257] width 7 height 7
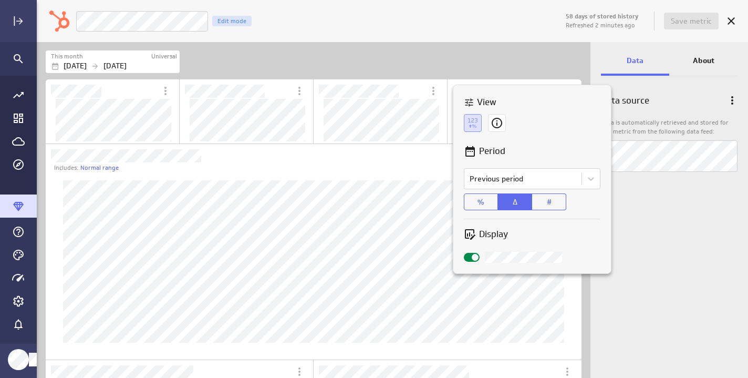
click at [0, 0] on input "checkbox" at bounding box center [0, 0] width 0 height 0
click at [471, 257] on span at bounding box center [468, 257] width 7 height 7
click at [0, 0] on input "checkbox" at bounding box center [0, 0] width 0 height 0
click at [489, 236] on p "Display" at bounding box center [493, 234] width 29 height 13
click at [495, 119] on icon at bounding box center [497, 123] width 11 height 11
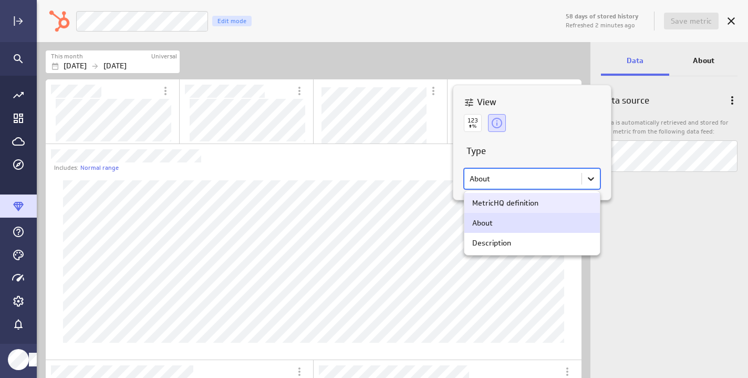
click at [596, 182] on body "58 days of stored history Refreshed 2 minutes ago Save metric Form Submissions …" at bounding box center [374, 189] width 748 height 378
click at [516, 205] on div "MetricHQ definition" at bounding box center [505, 202] width 66 height 9
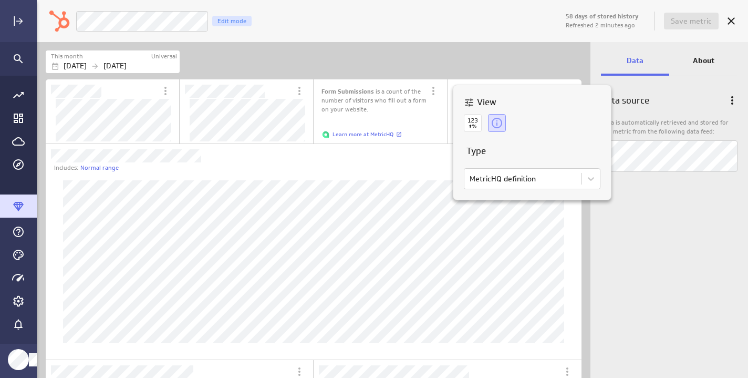
click at [542, 124] on div "View Type MetricHQ definition" at bounding box center [533, 142] width 158 height 115
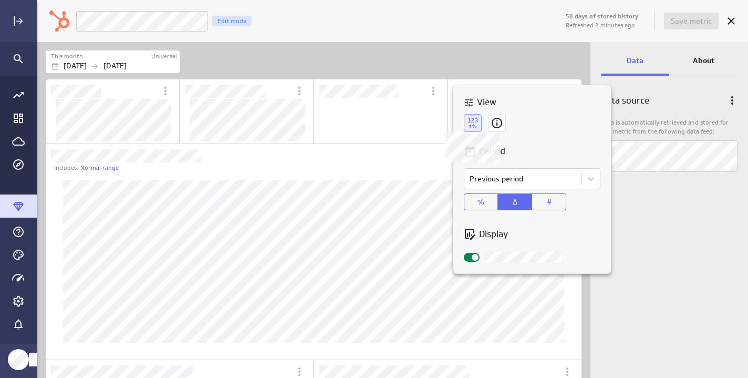
scroll to position [43, 116]
click at [476, 126] on icon at bounding box center [473, 123] width 18 height 18
click at [556, 60] on div at bounding box center [374, 189] width 748 height 378
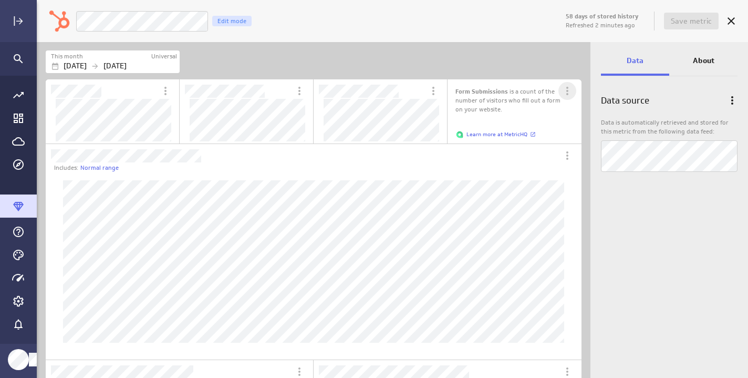
click at [571, 85] on icon "More actions" at bounding box center [567, 91] width 13 height 13
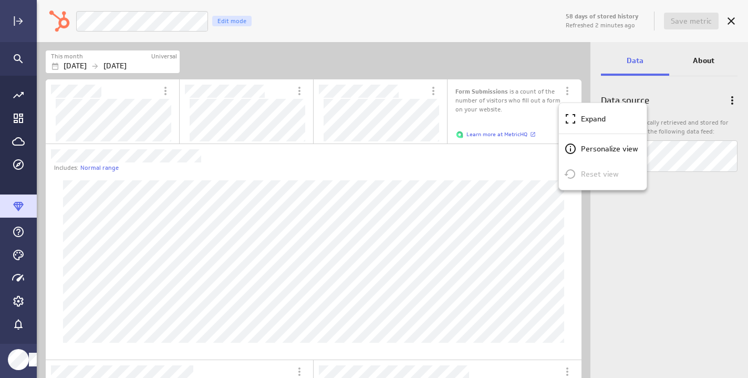
click at [570, 85] on div at bounding box center [374, 189] width 748 height 378
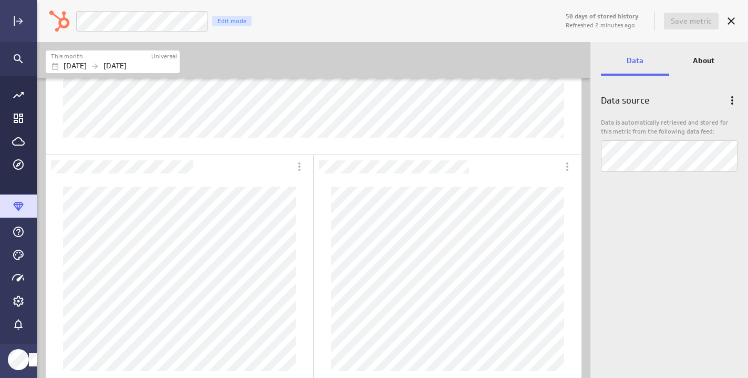
scroll to position [223, 0]
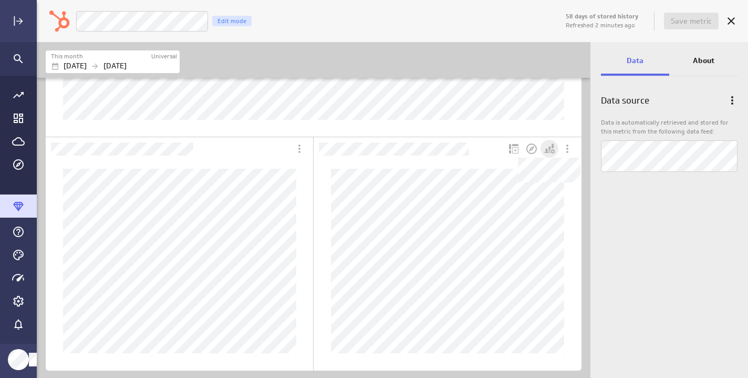
click at [553, 152] on icon "Dashboard Widget" at bounding box center [553, 151] width 5 height 5
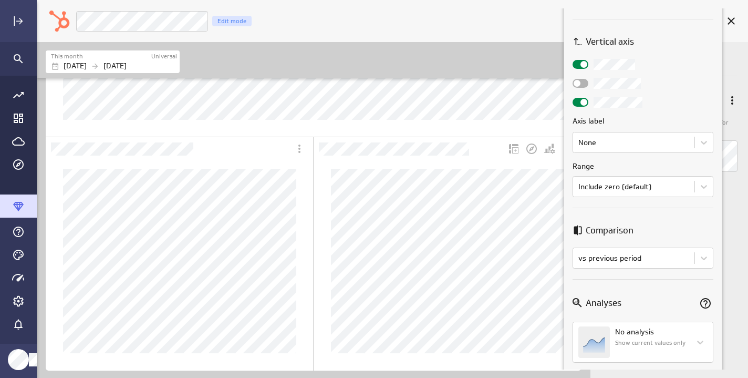
scroll to position [411, 0]
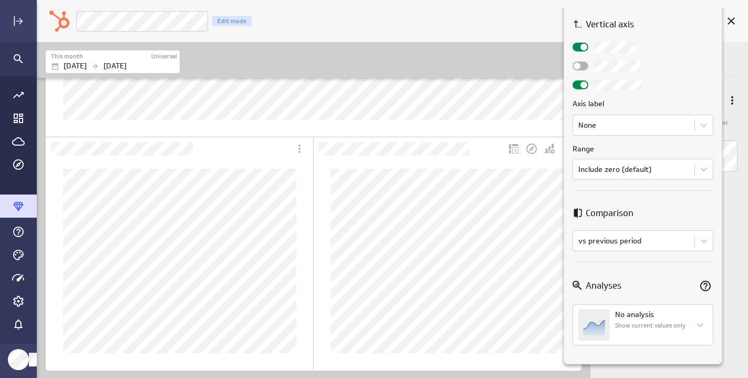
click at [733, 178] on div at bounding box center [374, 189] width 748 height 378
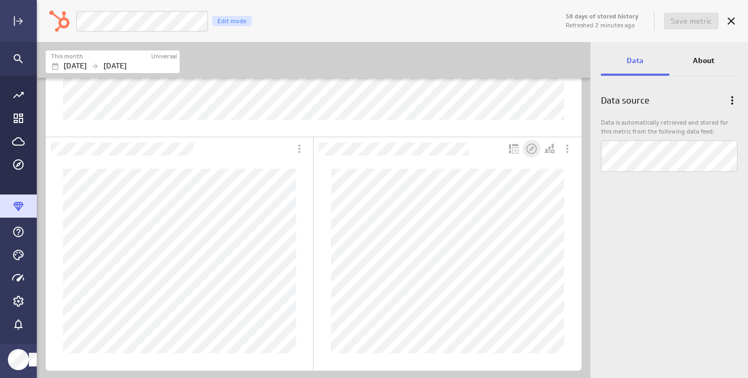
click at [531, 150] on icon "Open in Explorer" at bounding box center [532, 148] width 11 height 11
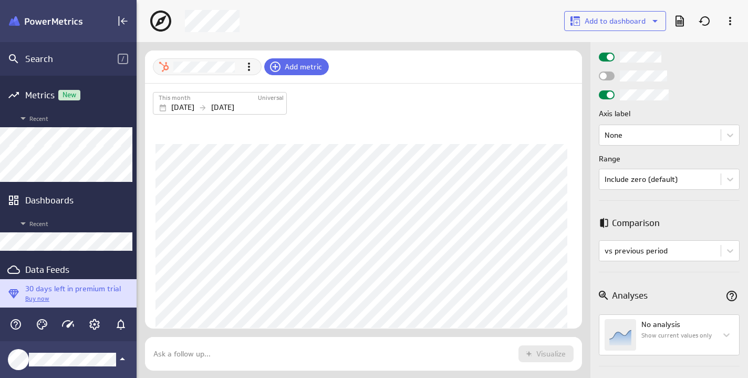
scroll to position [427, 0]
click at [719, 132] on body "Search / Metrics New Recent Dashboards Recent Data Feeds Explorer 30 days left …" at bounding box center [374, 189] width 748 height 378
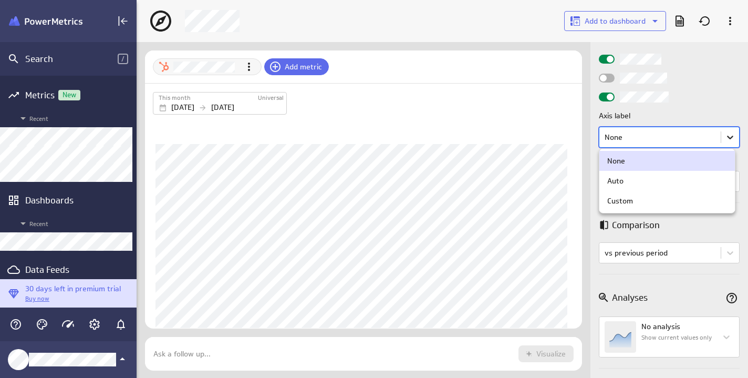
click at [719, 132] on div at bounding box center [374, 189] width 748 height 378
click at [723, 132] on body "Search / Metrics New Recent Dashboards Recent Data Feeds Explorer 30 days left …" at bounding box center [374, 189] width 748 height 378
click at [676, 182] on div "Auto" at bounding box center [667, 180] width 120 height 9
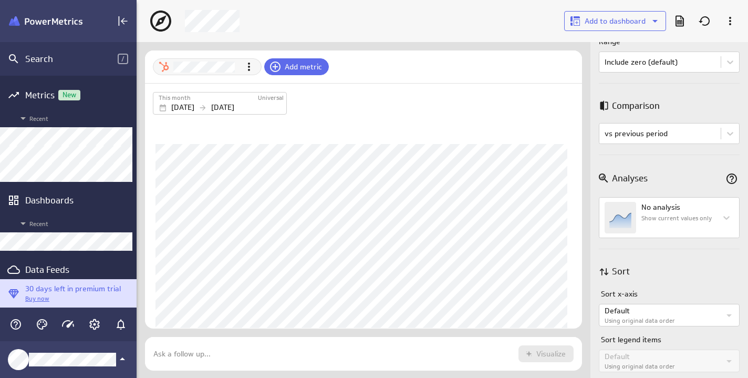
scroll to position [559, 0]
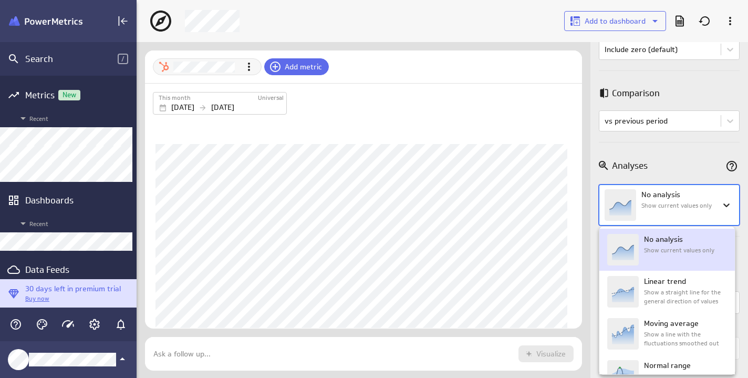
click at [722, 207] on body "Search / Metrics New Recent Dashboards Recent Data Feeds Explorer 30 days left …" at bounding box center [374, 189] width 748 height 378
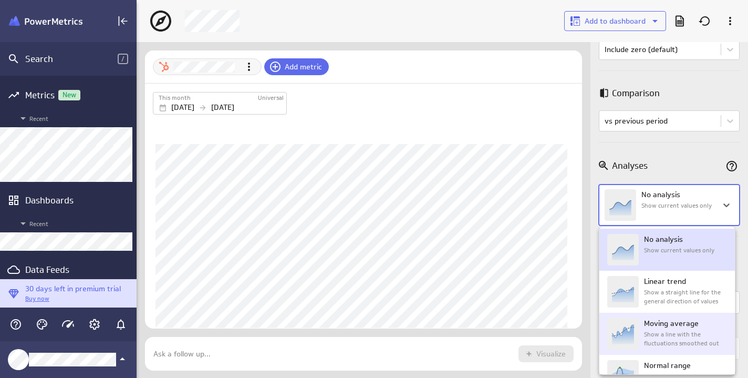
click at [695, 324] on p "Moving average" at bounding box center [671, 323] width 55 height 11
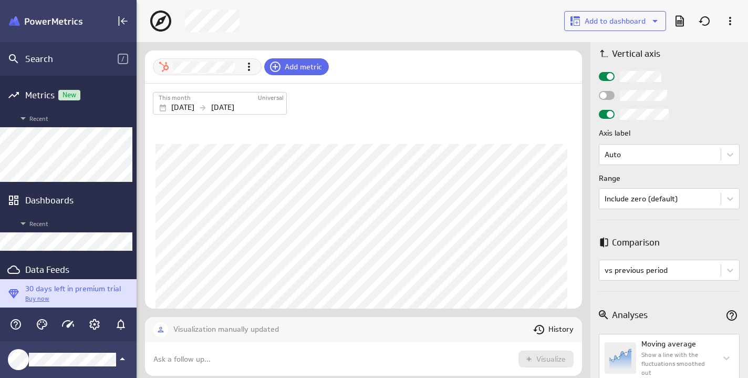
scroll to position [566, 0]
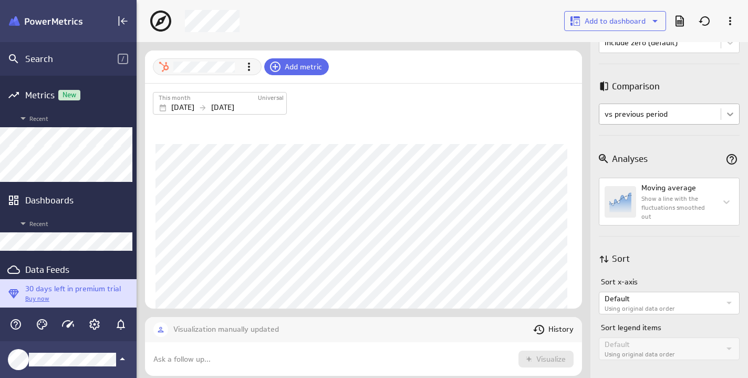
click at [724, 108] on body "Search / Metrics New Recent Dashboards Recent Data Feeds Explorer 30 days left …" at bounding box center [374, 189] width 748 height 378
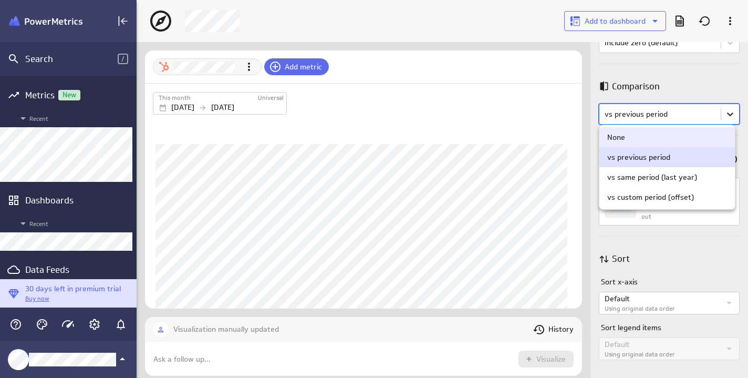
click at [724, 108] on div at bounding box center [374, 189] width 748 height 378
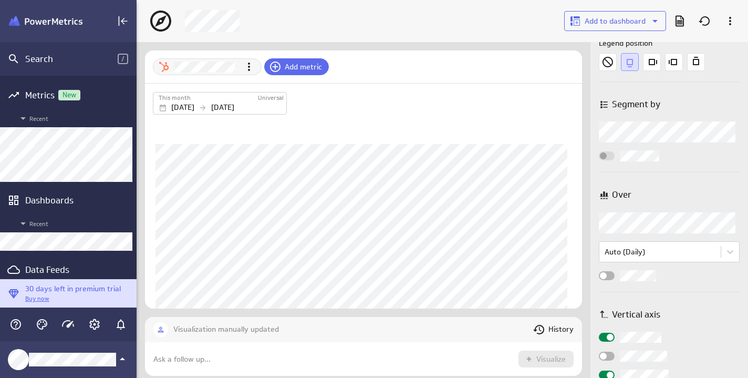
scroll to position [148, 0]
click at [728, 126] on div "Widget Properties" at bounding box center [669, 133] width 141 height 21
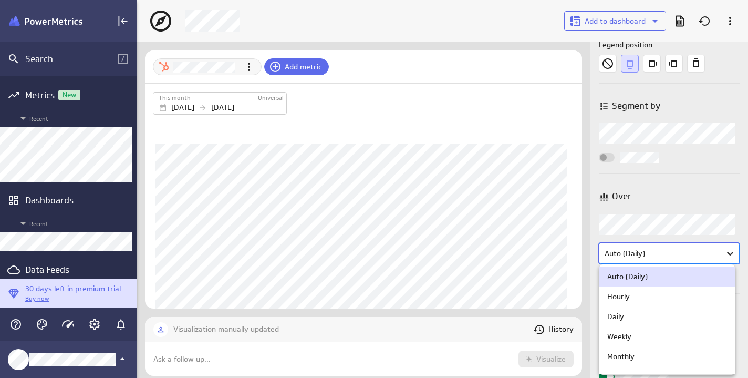
click at [720, 251] on body "Search / Metrics New Recent Dashboards Recent Data Feeds Explorer 30 days left …" at bounding box center [374, 189] width 748 height 378
click at [720, 251] on div at bounding box center [374, 189] width 748 height 378
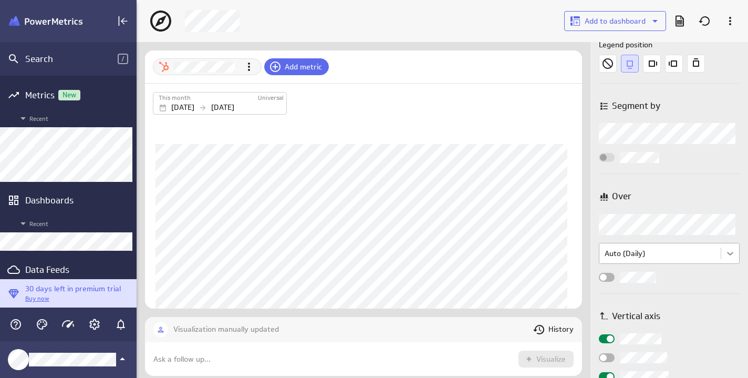
click at [720, 252] on body "Search / Metrics New Recent Dashboards Recent Data Feeds Explorer 30 days left …" at bounding box center [374, 189] width 748 height 378
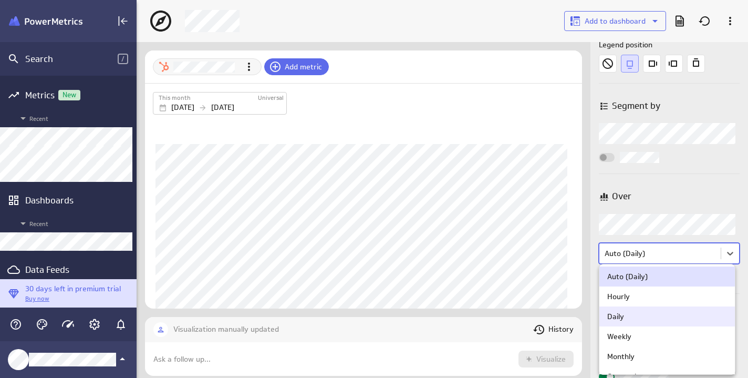
click at [639, 320] on div "Daily" at bounding box center [667, 316] width 120 height 9
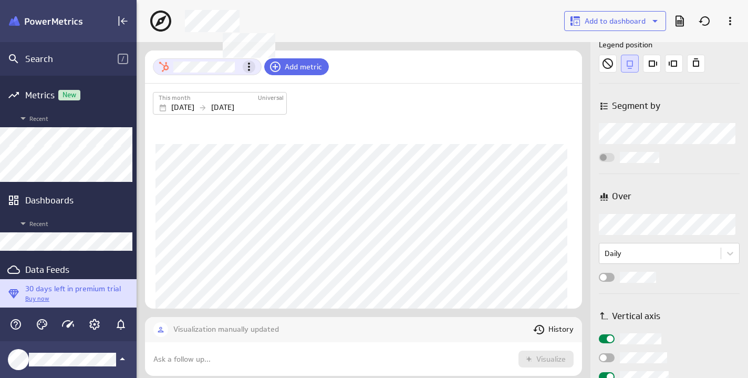
click at [246, 66] on icon "Metric actions" at bounding box center [249, 66] width 13 height 13
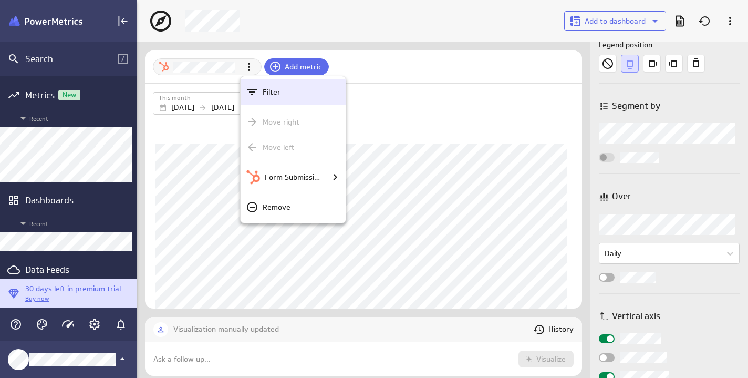
click at [275, 87] on p "Filter" at bounding box center [272, 92] width 18 height 11
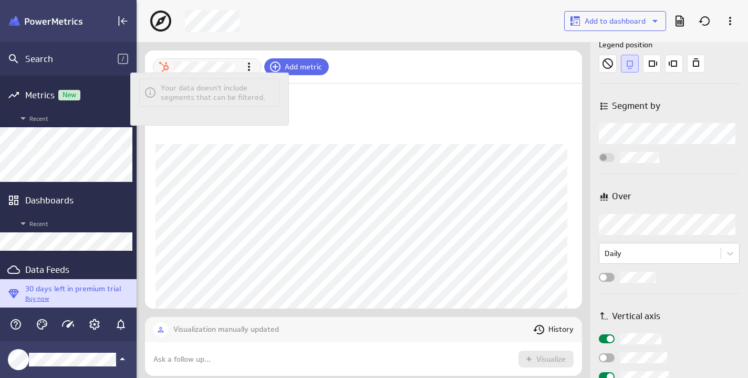
click at [293, 58] on div at bounding box center [374, 189] width 748 height 378
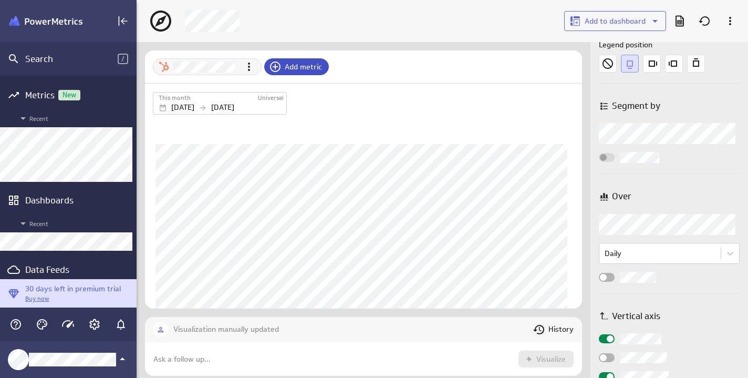
click at [293, 65] on span "Add metric" at bounding box center [303, 66] width 37 height 9
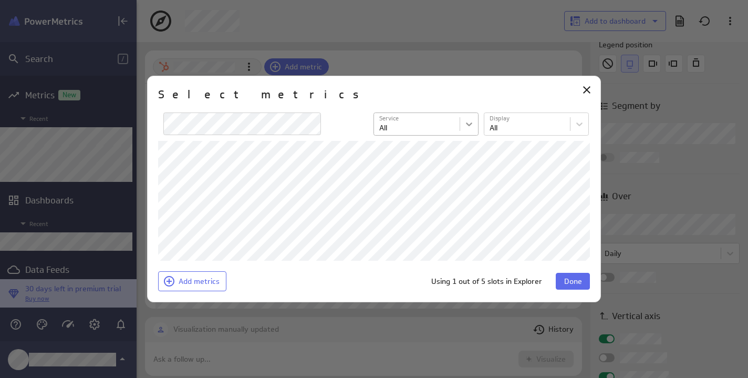
click at [467, 125] on body "Search / Metrics New Recent Dashboards Recent Data Feeds Explorer 30 days left …" at bounding box center [374, 189] width 748 height 378
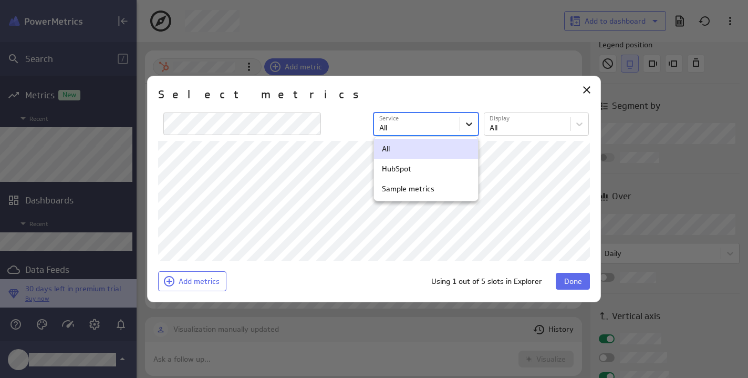
click at [467, 125] on div at bounding box center [374, 189] width 748 height 378
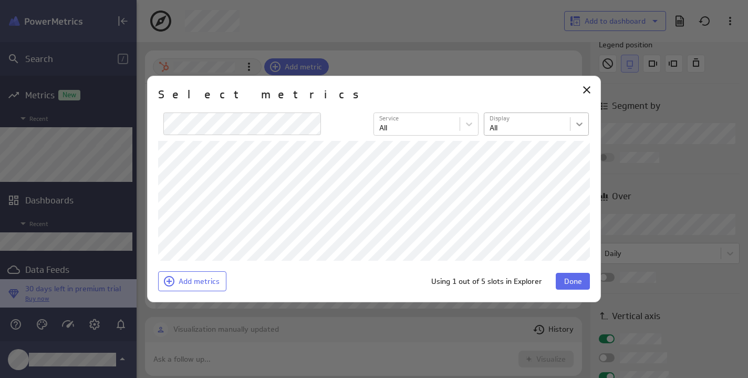
click at [573, 120] on body "Search / Metrics New Recent Dashboards Recent Data Feeds Explorer 30 days left …" at bounding box center [374, 189] width 748 height 378
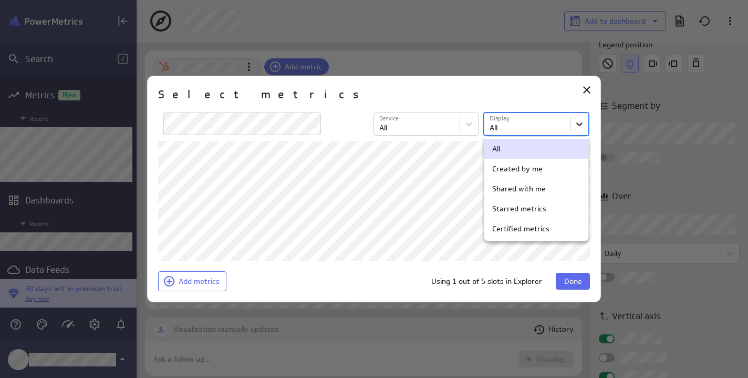
click at [573, 120] on div at bounding box center [374, 189] width 748 height 378
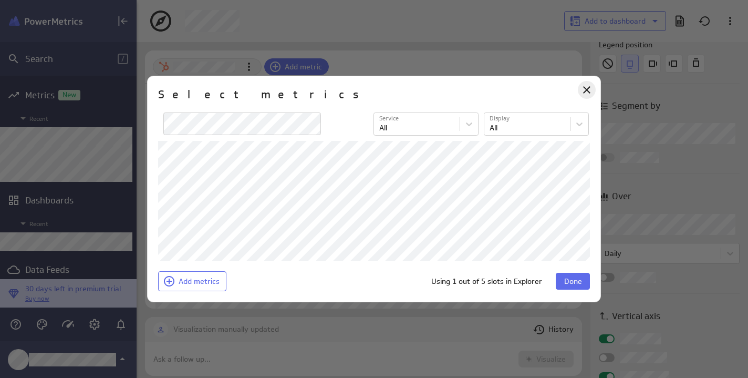
click at [586, 91] on icon "Close" at bounding box center [587, 90] width 13 height 13
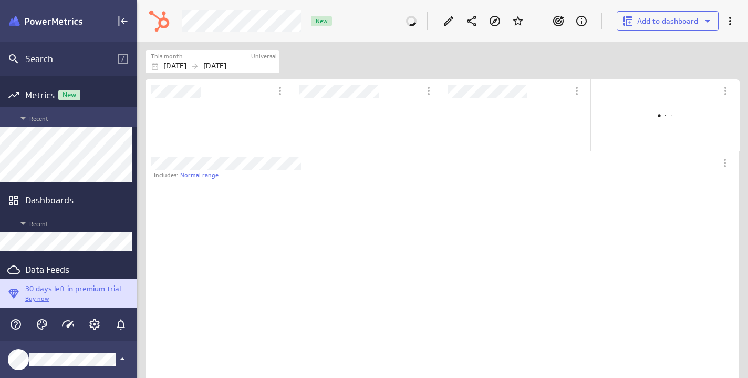
scroll to position [187, 560]
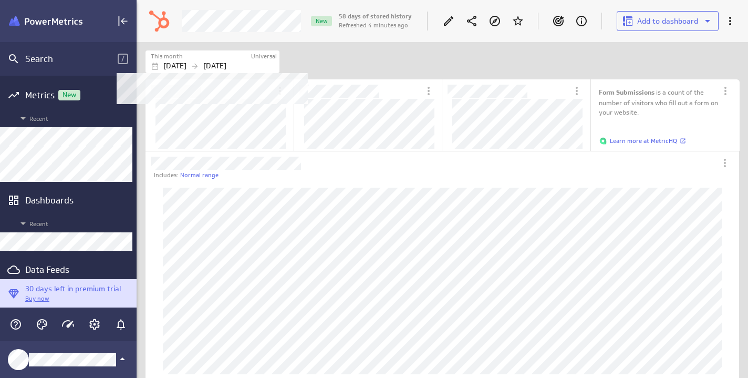
click at [199, 63] on icon "Filters" at bounding box center [195, 66] width 8 height 8
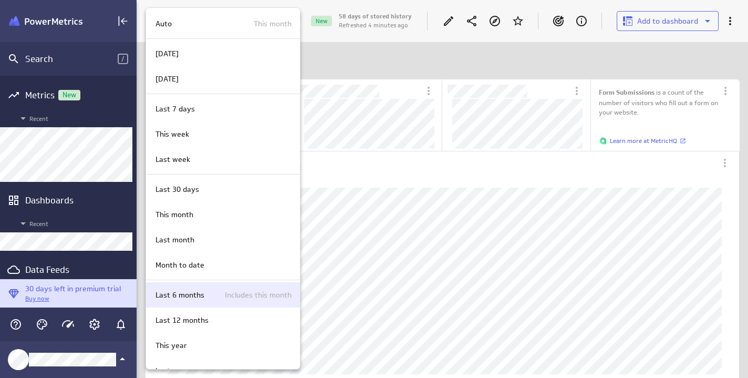
click at [180, 294] on p "Last 6 months" at bounding box center [180, 295] width 49 height 11
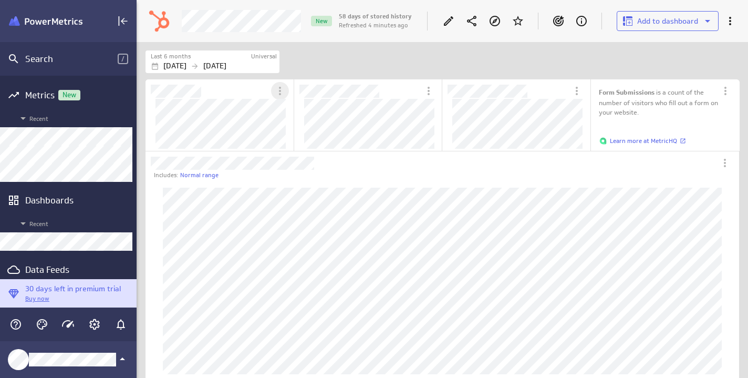
click at [279, 90] on icon "More actions" at bounding box center [280, 91] width 13 height 13
click at [394, 63] on div at bounding box center [374, 189] width 748 height 378
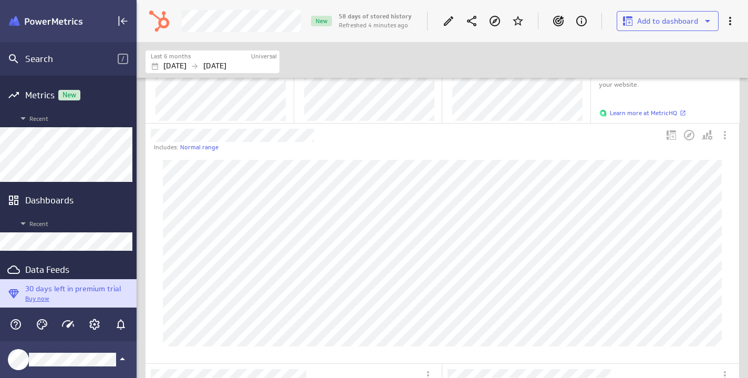
scroll to position [0, 0]
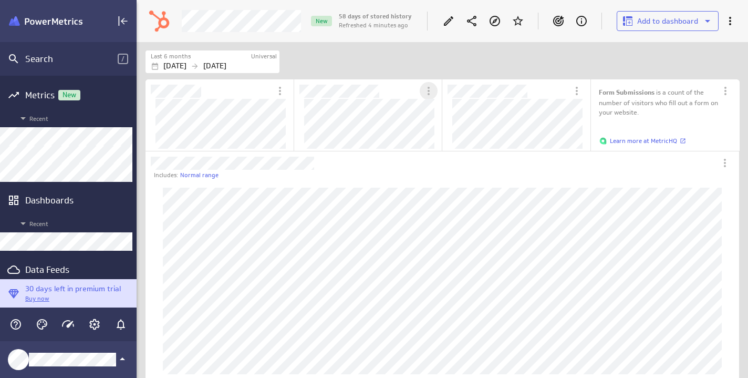
click at [433, 89] on icon "More actions" at bounding box center [429, 91] width 13 height 13
click at [732, 25] on div at bounding box center [374, 189] width 748 height 378
click at [731, 24] on icon "More actions" at bounding box center [730, 21] width 13 height 13
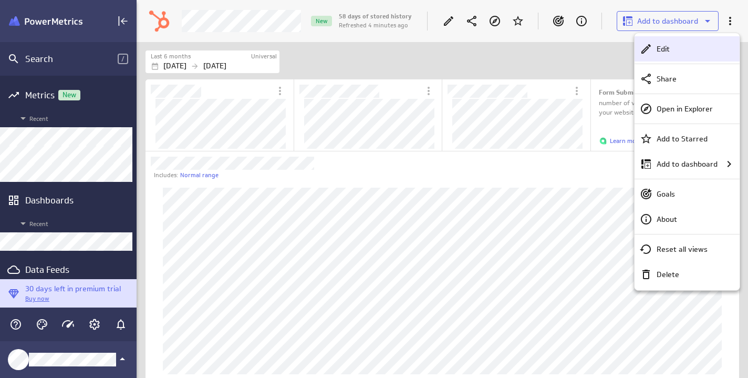
click at [673, 47] on div "Edit" at bounding box center [692, 49] width 79 height 11
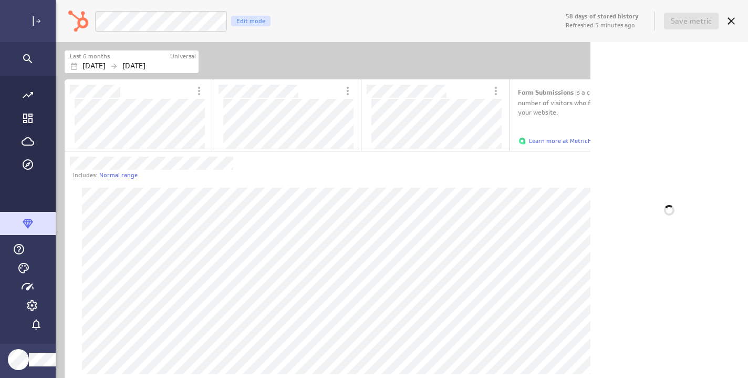
scroll to position [5, 3]
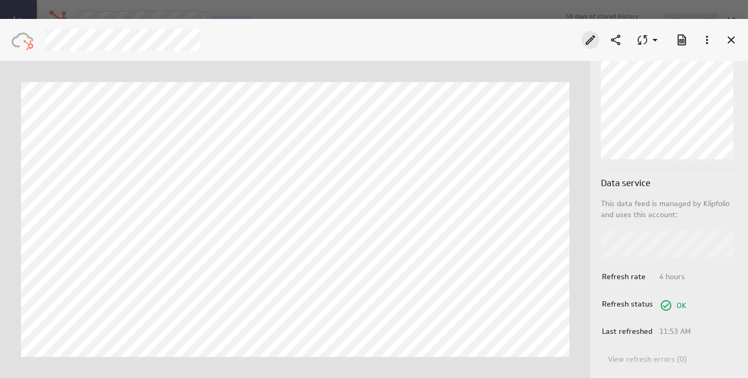
click at [588, 39] on icon "Edit" at bounding box center [590, 40] width 13 height 13
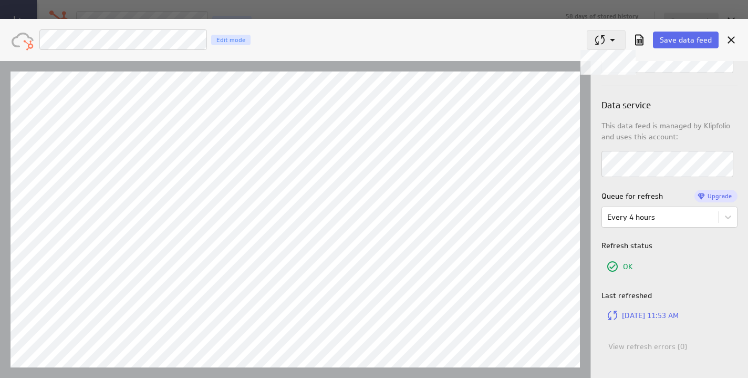
click at [616, 36] on icon at bounding box center [612, 40] width 13 height 13
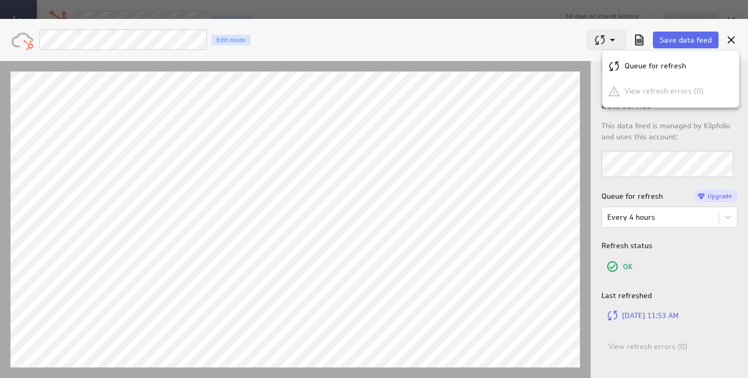
click at [616, 36] on div at bounding box center [374, 189] width 748 height 378
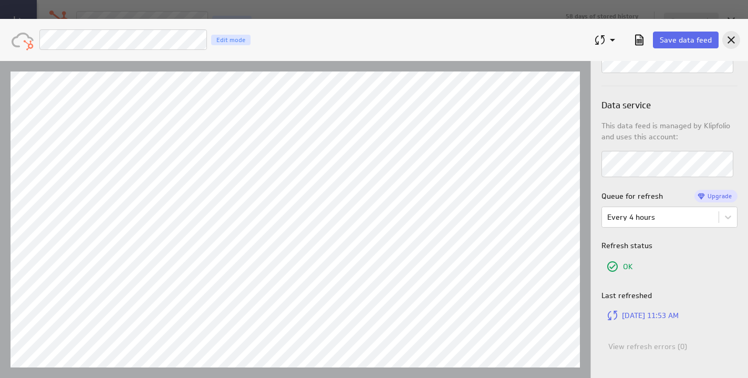
click at [728, 35] on icon "Cancel" at bounding box center [731, 40] width 13 height 13
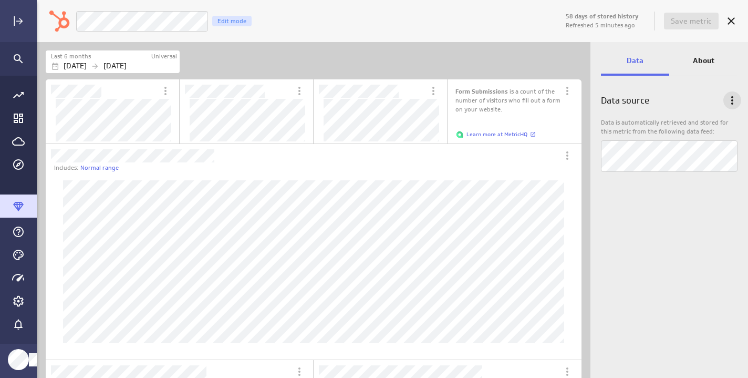
click at [729, 97] on icon "Data options" at bounding box center [732, 100] width 13 height 13
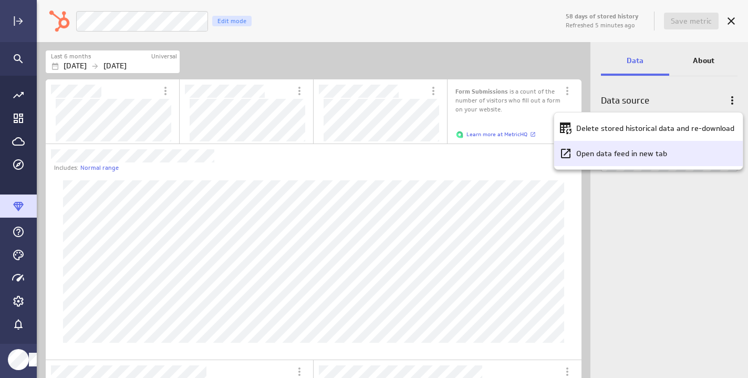
click at [648, 156] on p "Open data feed in new tab" at bounding box center [621, 153] width 91 height 11
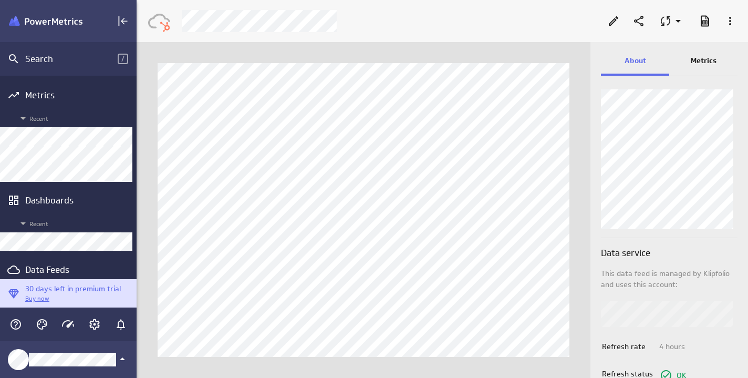
click at [703, 68] on div "Metrics" at bounding box center [703, 61] width 68 height 28
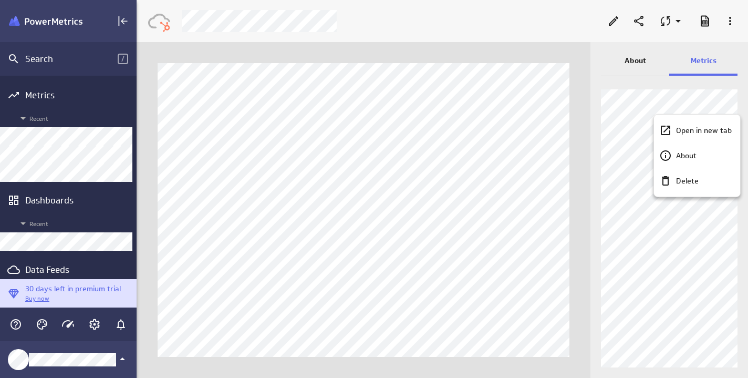
click at [676, 101] on div at bounding box center [374, 189] width 748 height 378
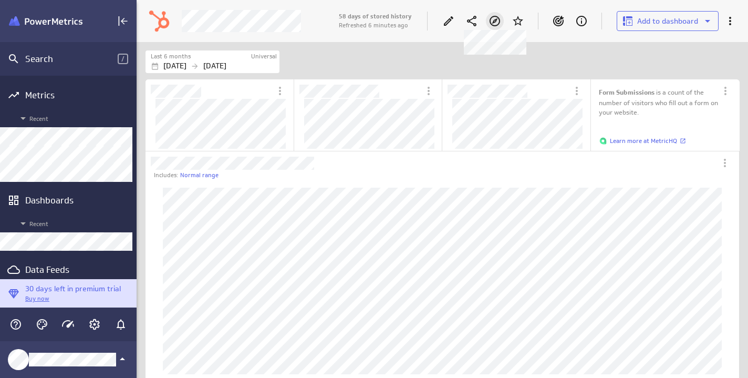
click at [496, 18] on icon at bounding box center [495, 21] width 13 height 13
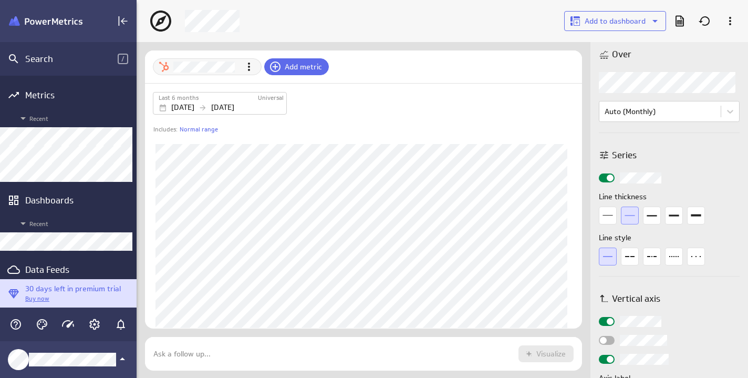
scroll to position [337, 0]
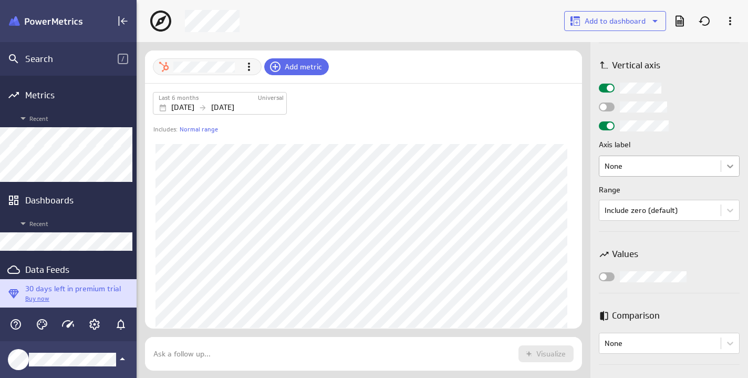
click at [725, 171] on body "Search / Metrics Recent Dashboards Recent Data Feeds Explorer 30 days left in p…" at bounding box center [374, 189] width 748 height 378
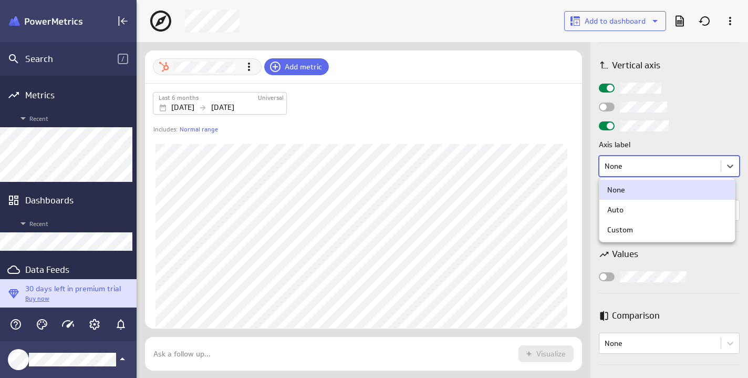
click at [720, 147] on div at bounding box center [374, 189] width 748 height 378
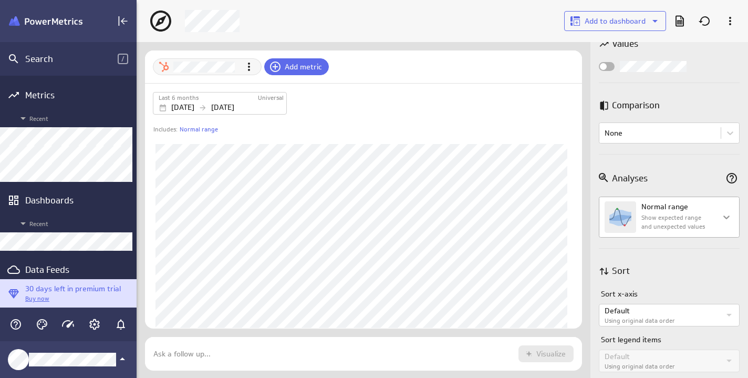
click at [723, 211] on body "Search / Metrics Recent Dashboards Recent Data Feeds Explorer 30 days left in p…" at bounding box center [374, 189] width 748 height 378
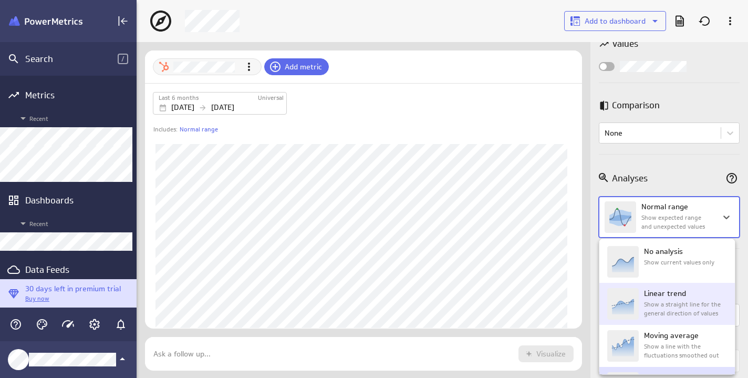
click at [678, 296] on p "Linear trend" at bounding box center [665, 293] width 42 height 11
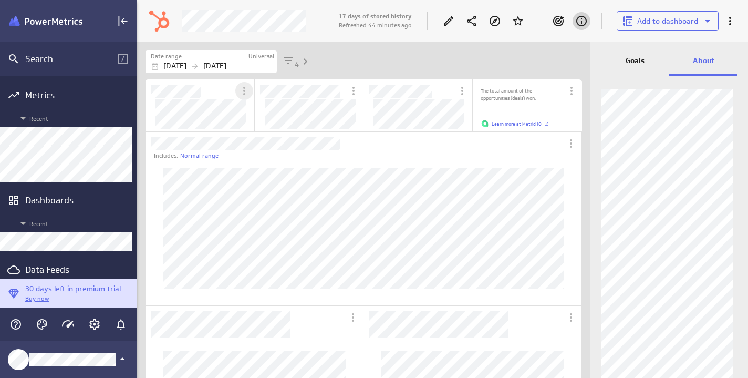
click at [246, 91] on icon "More actions" at bounding box center [244, 91] width 13 height 13
click at [246, 91] on div at bounding box center [374, 189] width 748 height 378
click at [447, 24] on icon "Edit" at bounding box center [448, 21] width 13 height 13
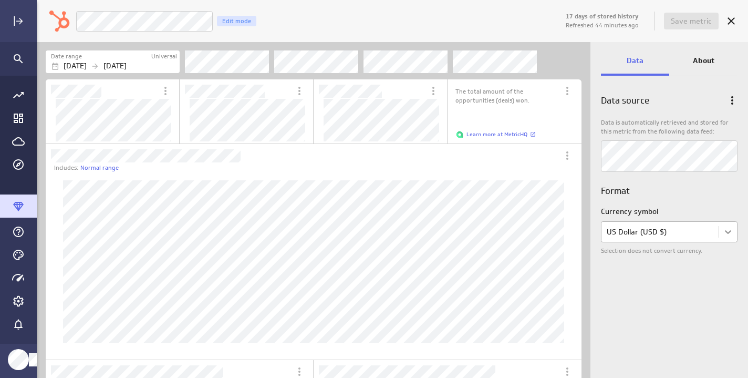
click at [733, 235] on body "17 days of stored history Refreshed 44 minutes ago Save metric Won Opportunitie…" at bounding box center [374, 189] width 748 height 378
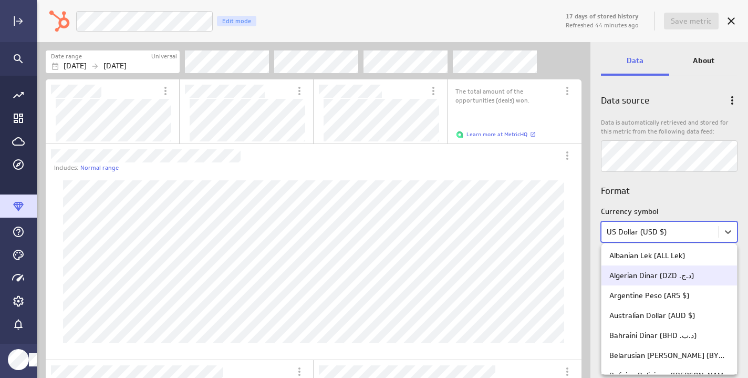
click at [685, 183] on div at bounding box center [374, 189] width 748 height 378
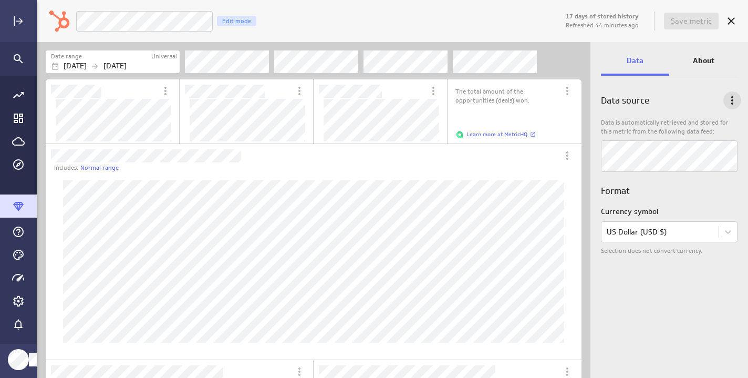
click at [736, 94] on icon "Data options" at bounding box center [732, 100] width 13 height 13
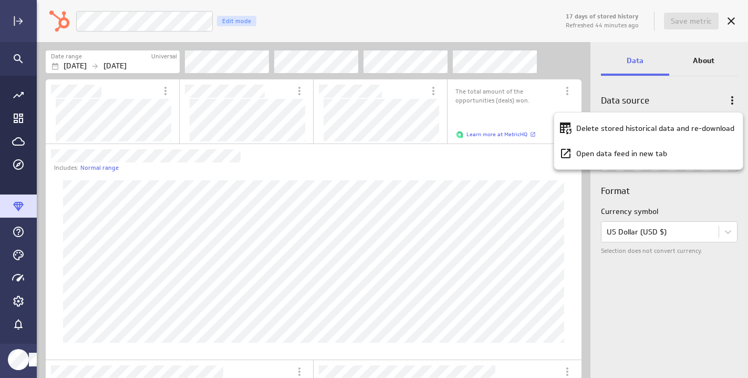
click at [692, 102] on div at bounding box center [374, 189] width 748 height 378
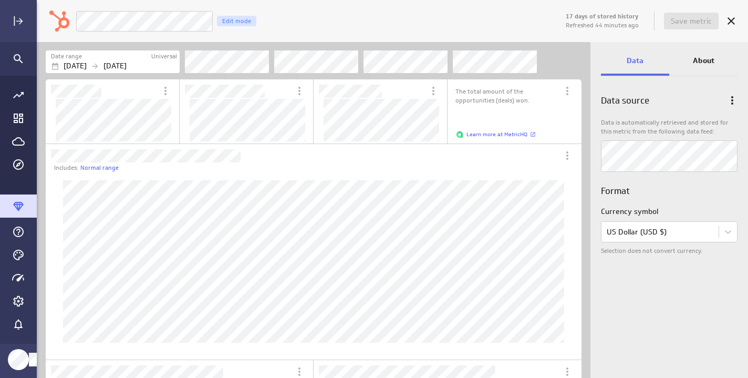
click at [105, 93] on div "Switcher Widget" at bounding box center [101, 91] width 111 height 24
click at [163, 88] on icon "More actions" at bounding box center [165, 91] width 13 height 13
click at [119, 125] on div at bounding box center [374, 189] width 748 height 378
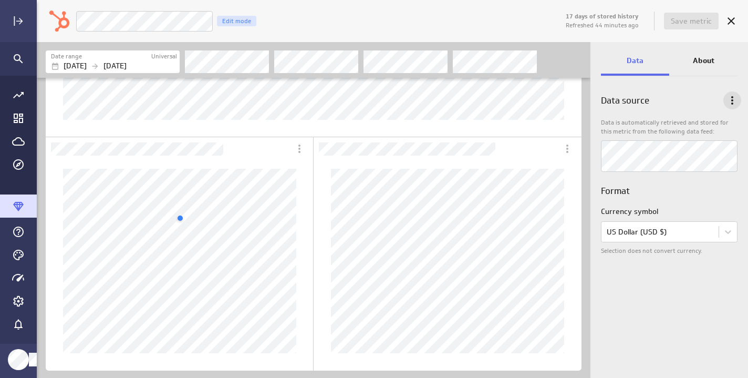
click at [730, 103] on icon "Data options" at bounding box center [732, 100] width 13 height 13
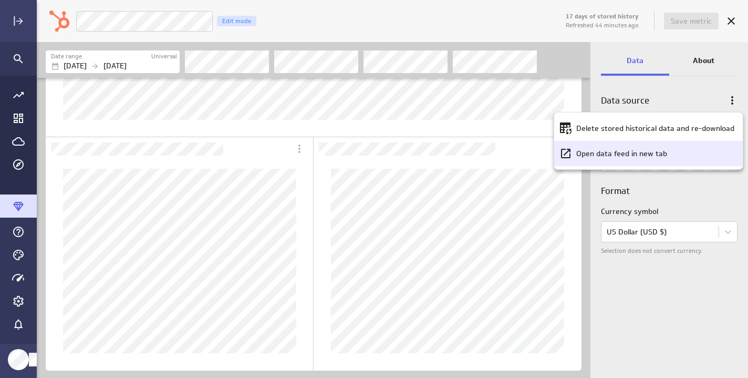
click at [642, 157] on p "Open data feed in new tab" at bounding box center [621, 153] width 91 height 11
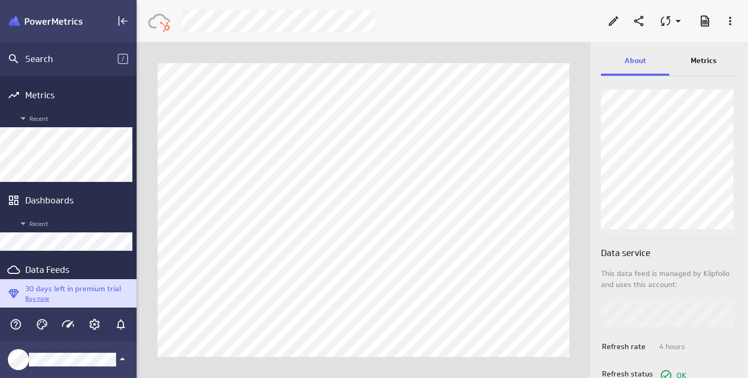
scroll to position [70, 0]
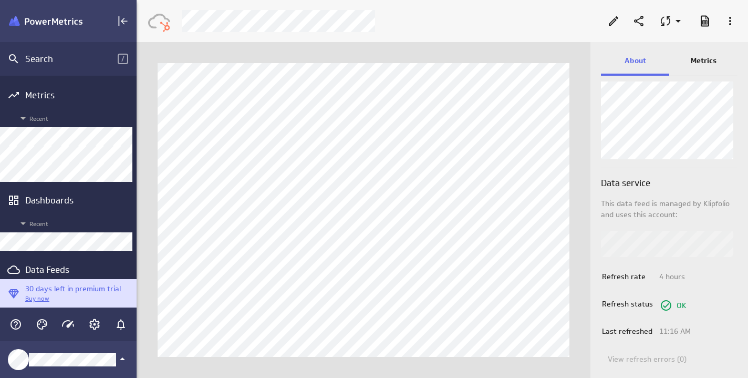
click at [697, 67] on div "Metrics" at bounding box center [703, 61] width 68 height 28
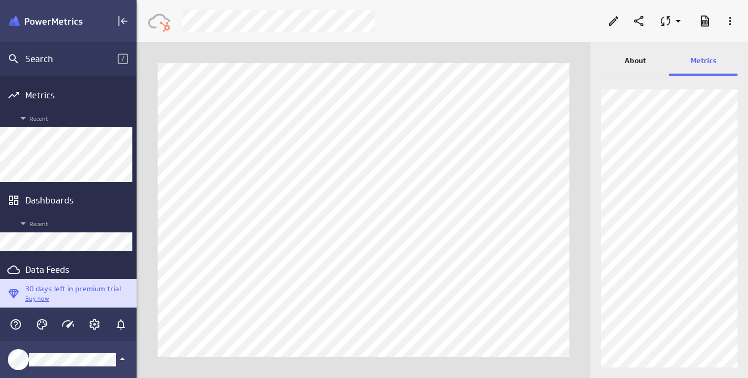
scroll to position [0, 0]
click at [697, 148] on div "About" at bounding box center [697, 155] width 86 height 25
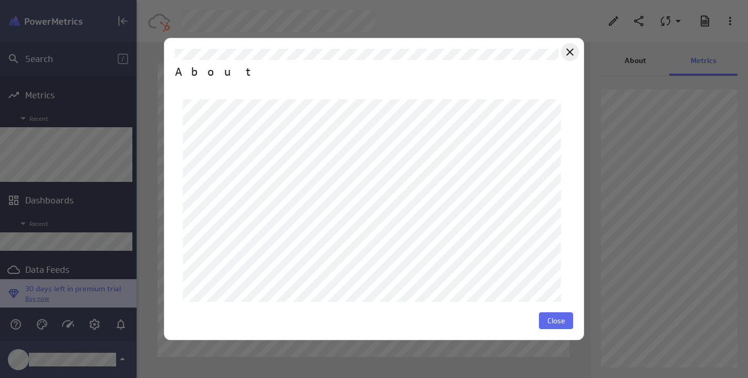
click at [570, 55] on icon "Close" at bounding box center [570, 52] width 13 height 13
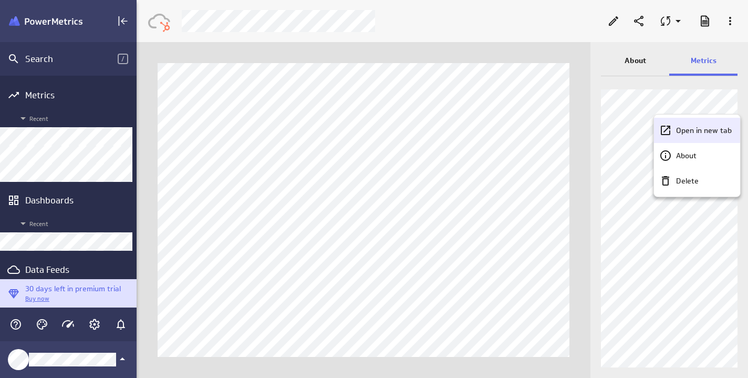
click at [695, 132] on p "Open in new tab" at bounding box center [704, 130] width 56 height 11
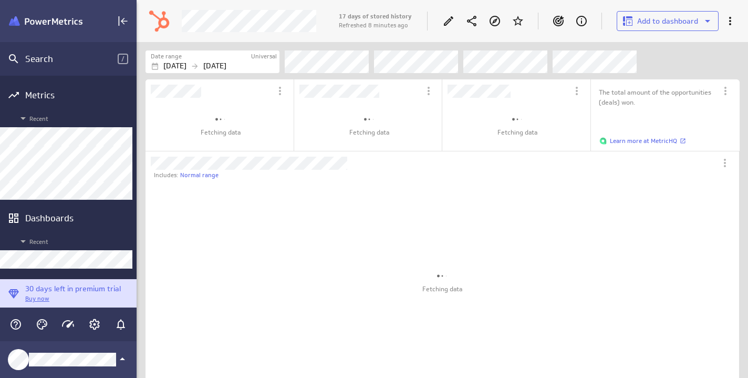
scroll to position [210, 263]
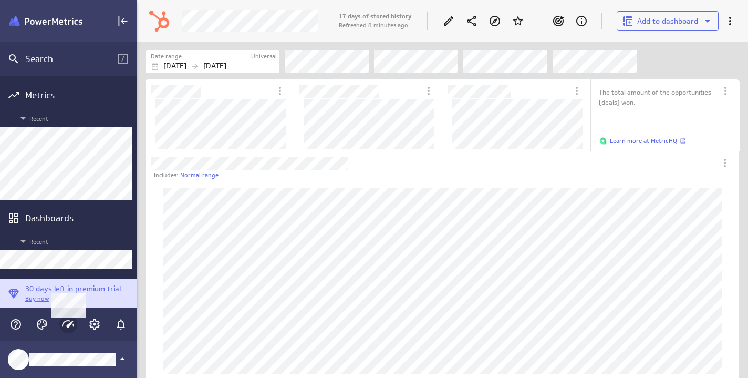
click at [65, 323] on icon "Main Menu" at bounding box center [68, 324] width 13 height 13
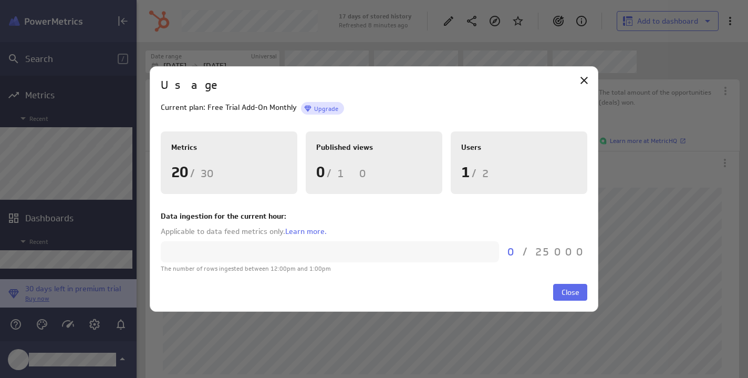
click at [589, 88] on div "Usage Current plan: Free Trial Add-On Monthly Upgrade Metrics 20 / 30 Published…" at bounding box center [374, 188] width 449 height 245
click at [570, 294] on span "Close" at bounding box center [571, 291] width 18 height 9
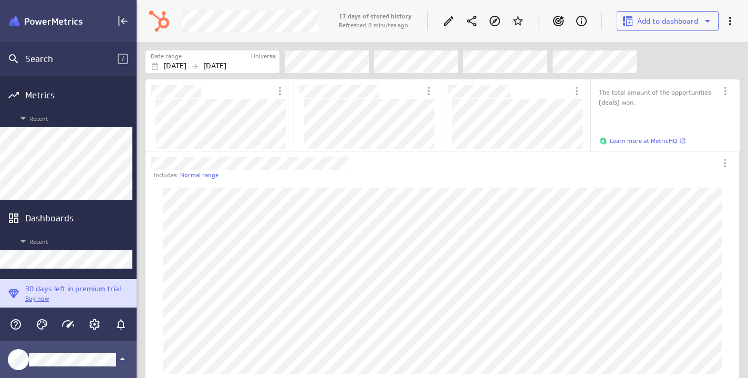
click at [126, 364] on icon "Klipfolio Account" at bounding box center [122, 359] width 13 height 13
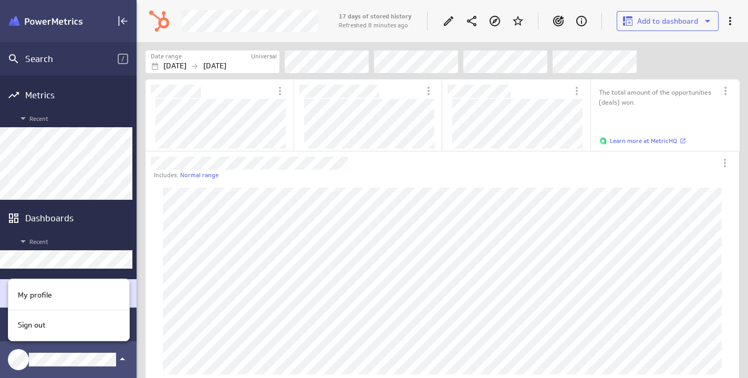
click at [126, 364] on div at bounding box center [374, 189] width 748 height 378
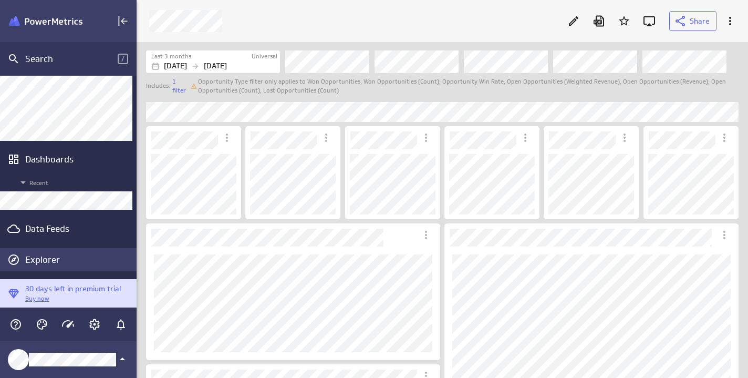
click at [41, 257] on div "Explorer" at bounding box center [79, 260] width 109 height 12
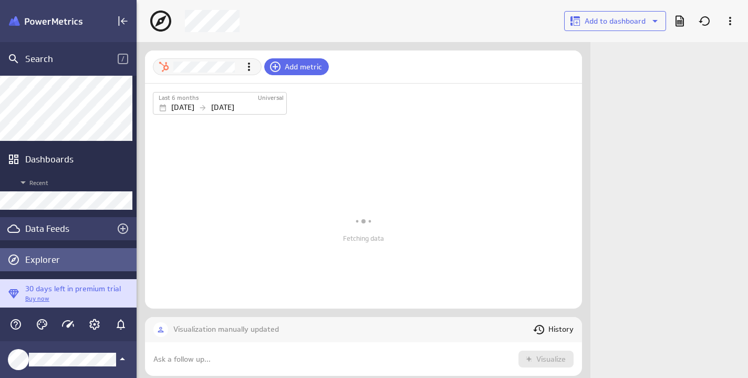
click at [57, 225] on div "Data Feeds" at bounding box center [68, 229] width 86 height 12
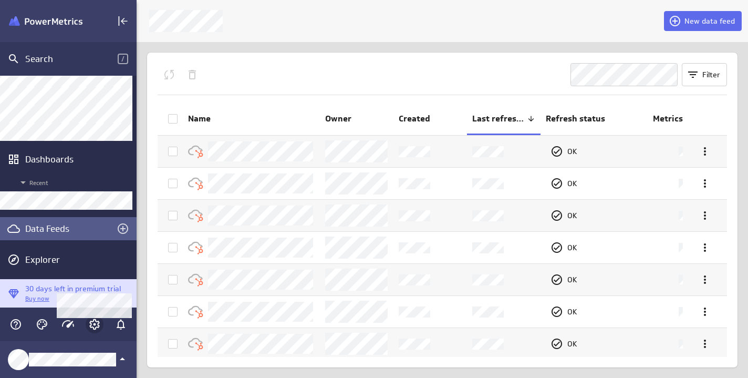
click at [98, 326] on icon "Account and settings" at bounding box center [94, 324] width 11 height 11
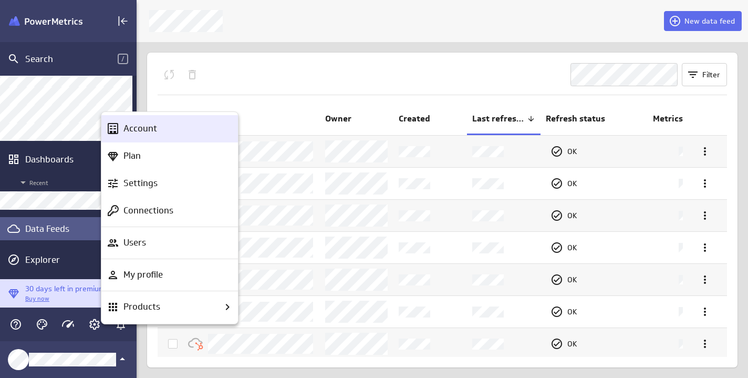
click at [148, 133] on p "Account" at bounding box center [140, 128] width 34 height 13
